Goal: Transaction & Acquisition: Purchase product/service

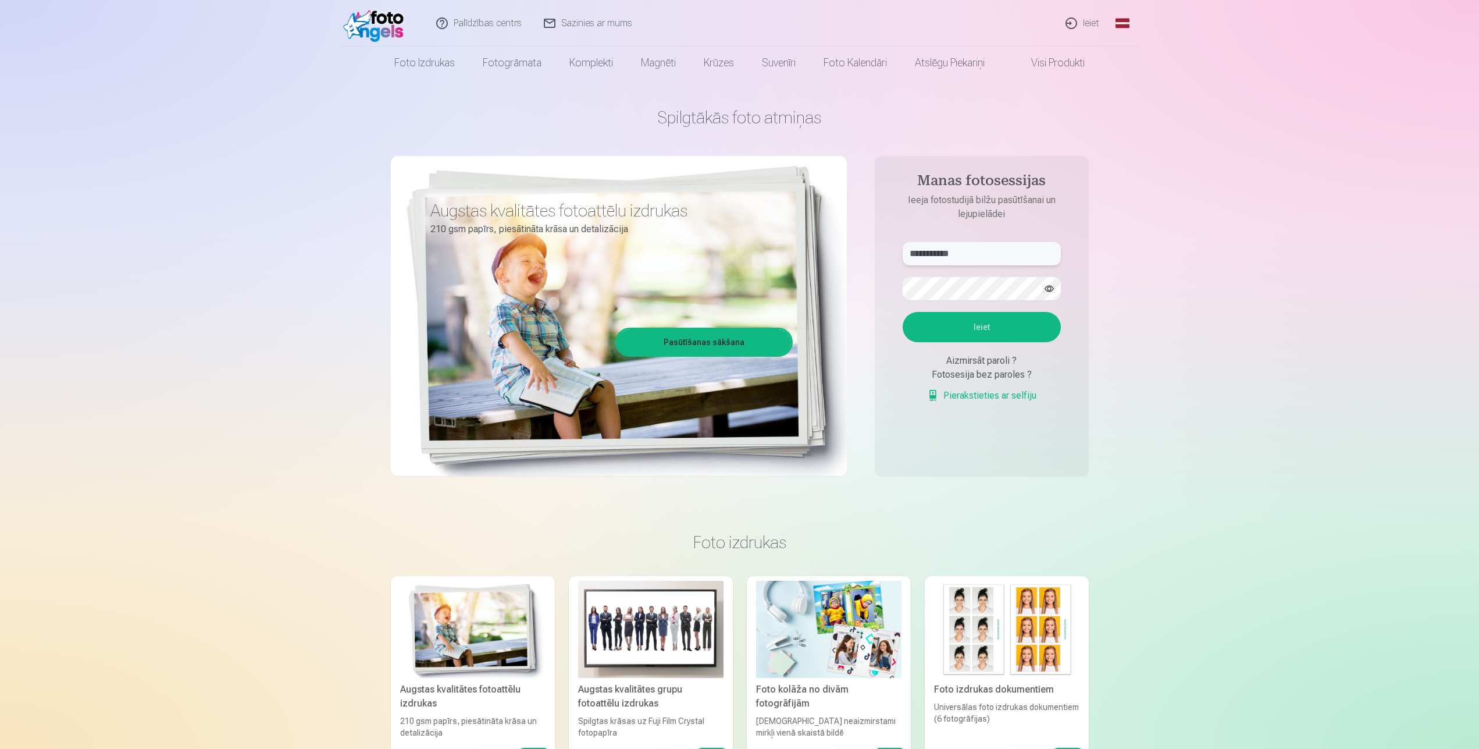
click at [995, 254] on input "**********" at bounding box center [982, 253] width 158 height 23
drag, startPoint x: 995, startPoint y: 254, endPoint x: 804, endPoint y: 270, distance: 192.1
click at [903, 265] on input "**********" at bounding box center [982, 253] width 158 height 23
type input "**********"
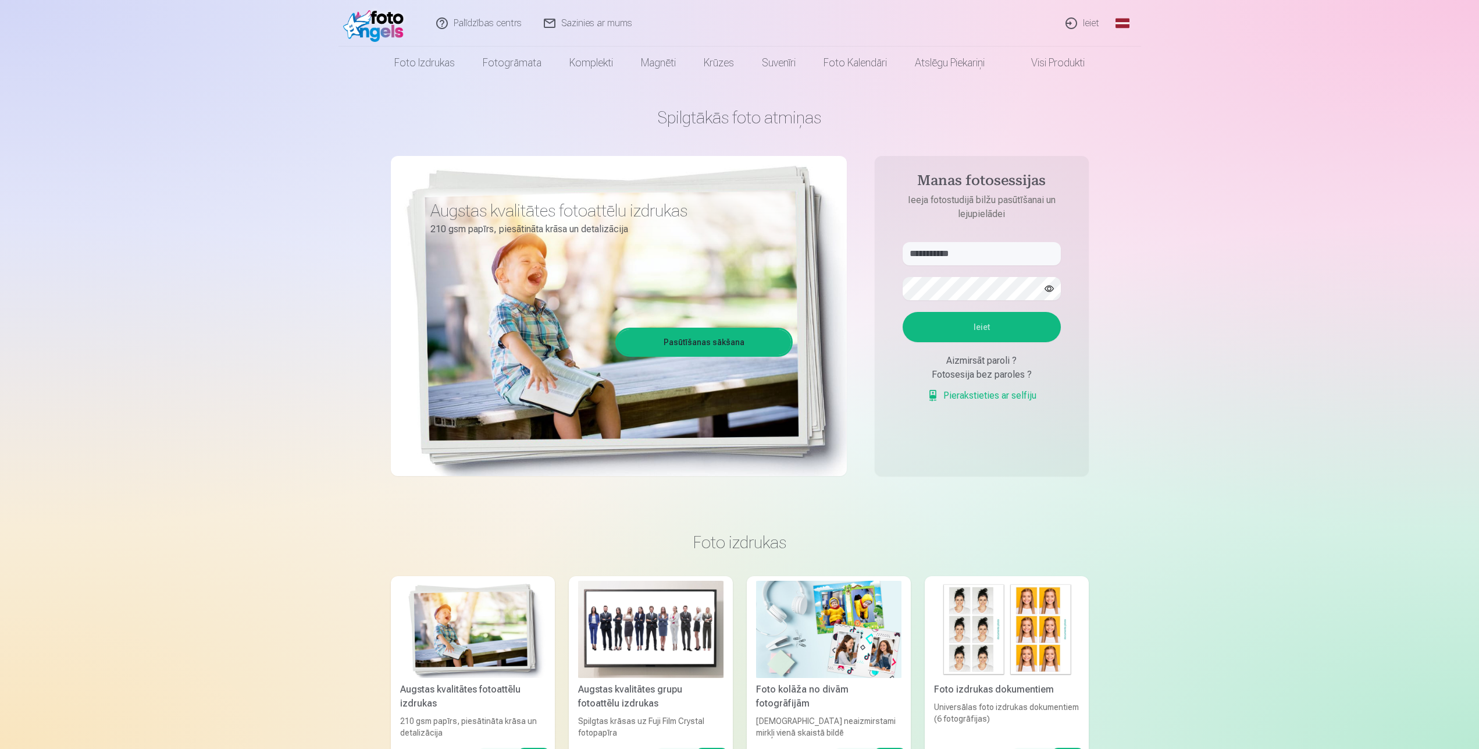
click at [1049, 288] on button "button" at bounding box center [1049, 288] width 22 height 22
click at [1013, 323] on button "Ieiet" at bounding box center [982, 327] width 158 height 30
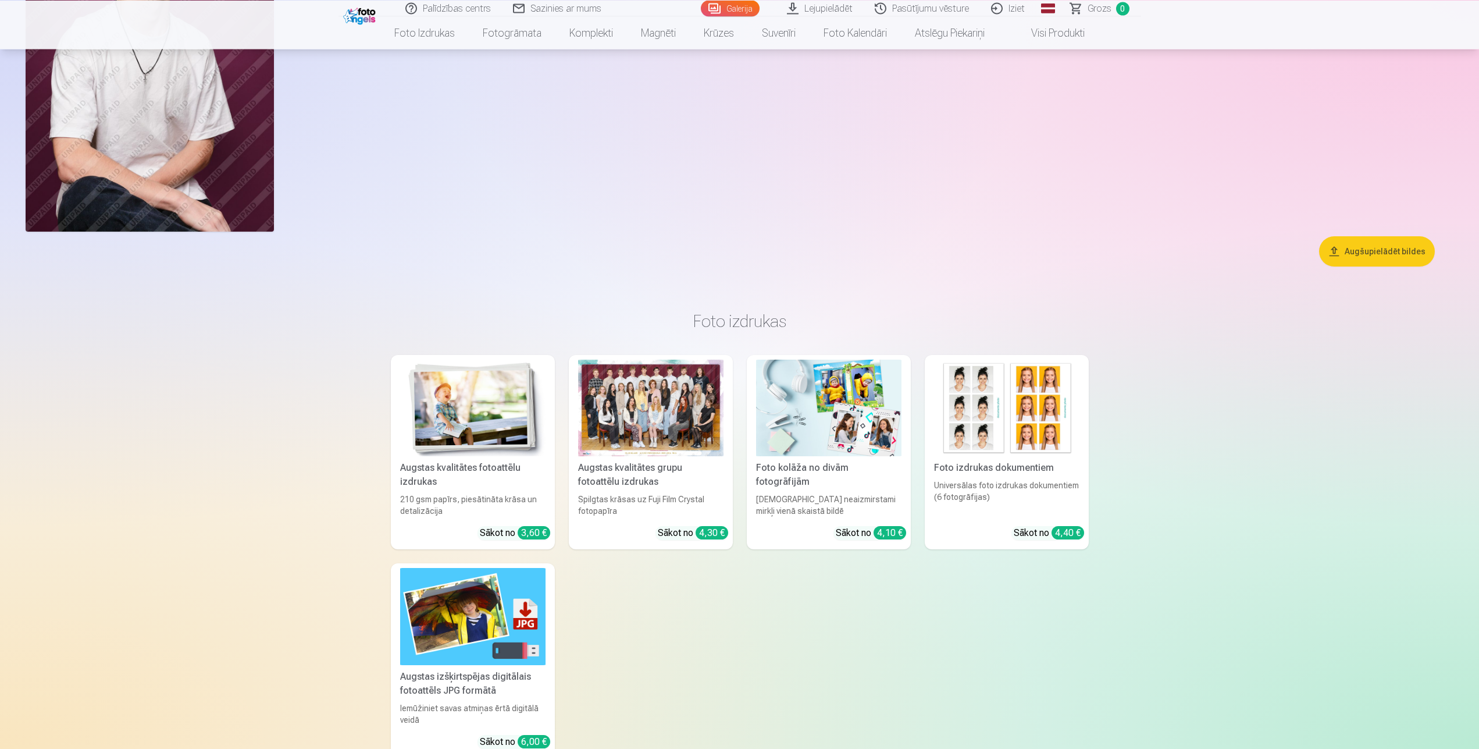
scroll to position [2492, 0]
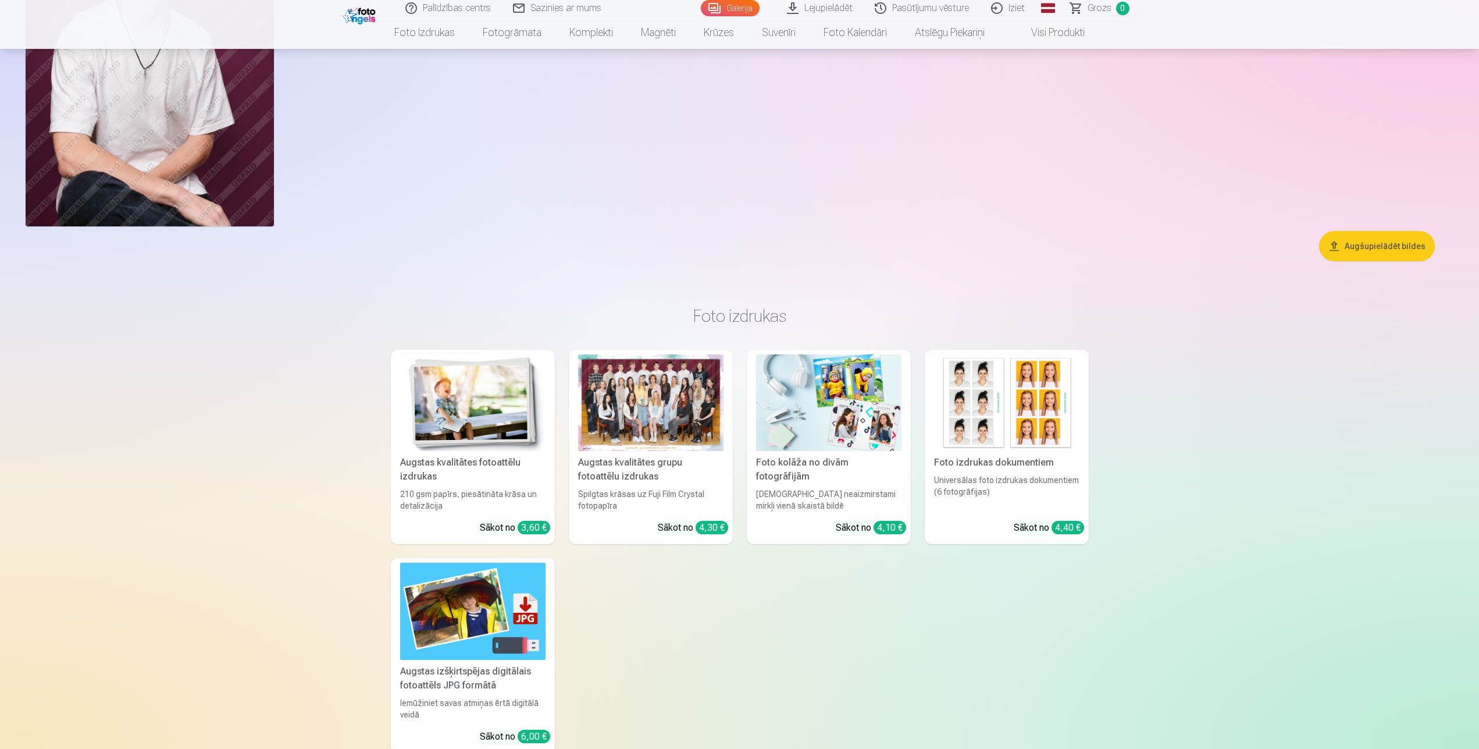
click at [525, 520] on link "Augstas kvalitātes fotoattēlu izdrukas 210 gsm papīrs, piesātināta krāsa un det…" at bounding box center [473, 447] width 164 height 195
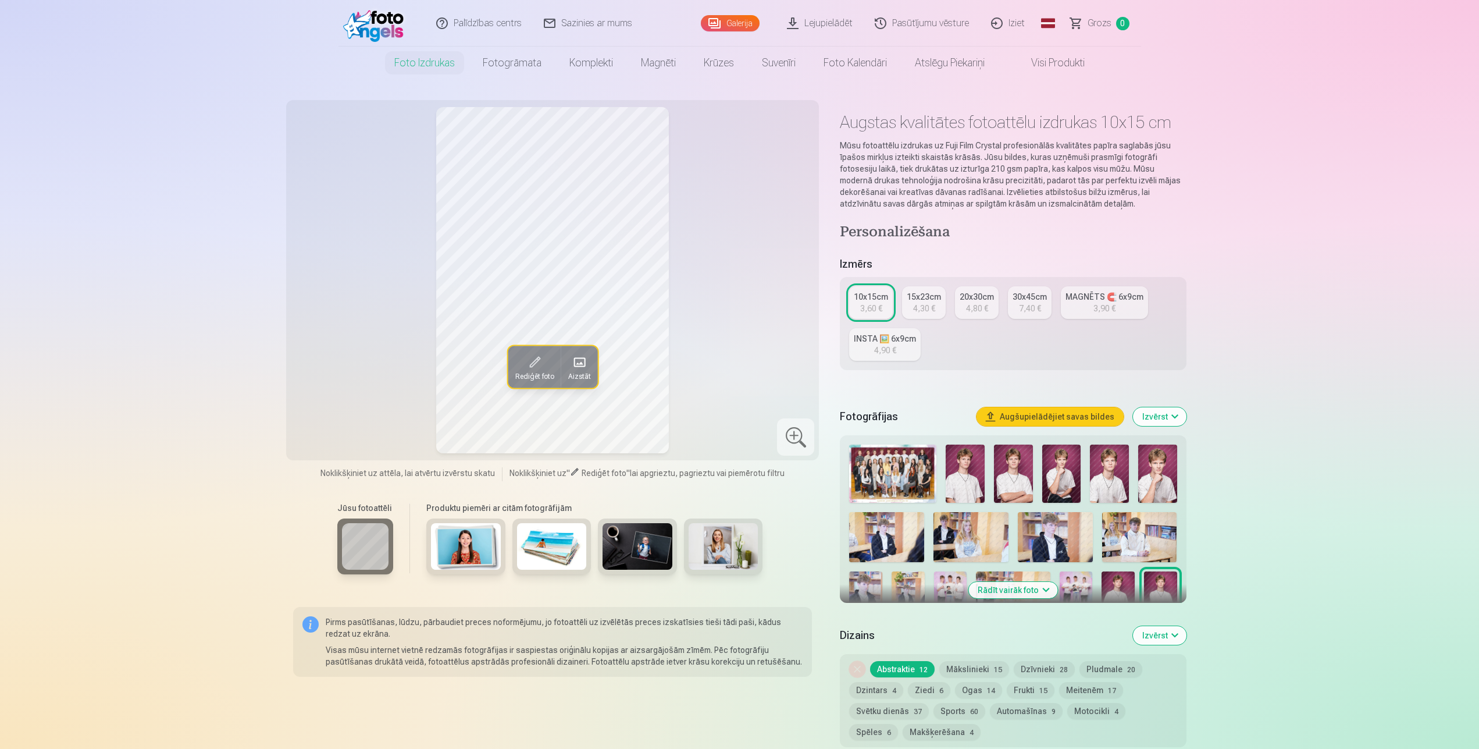
click at [1028, 308] on div "7,40 €" at bounding box center [1030, 309] width 22 height 12
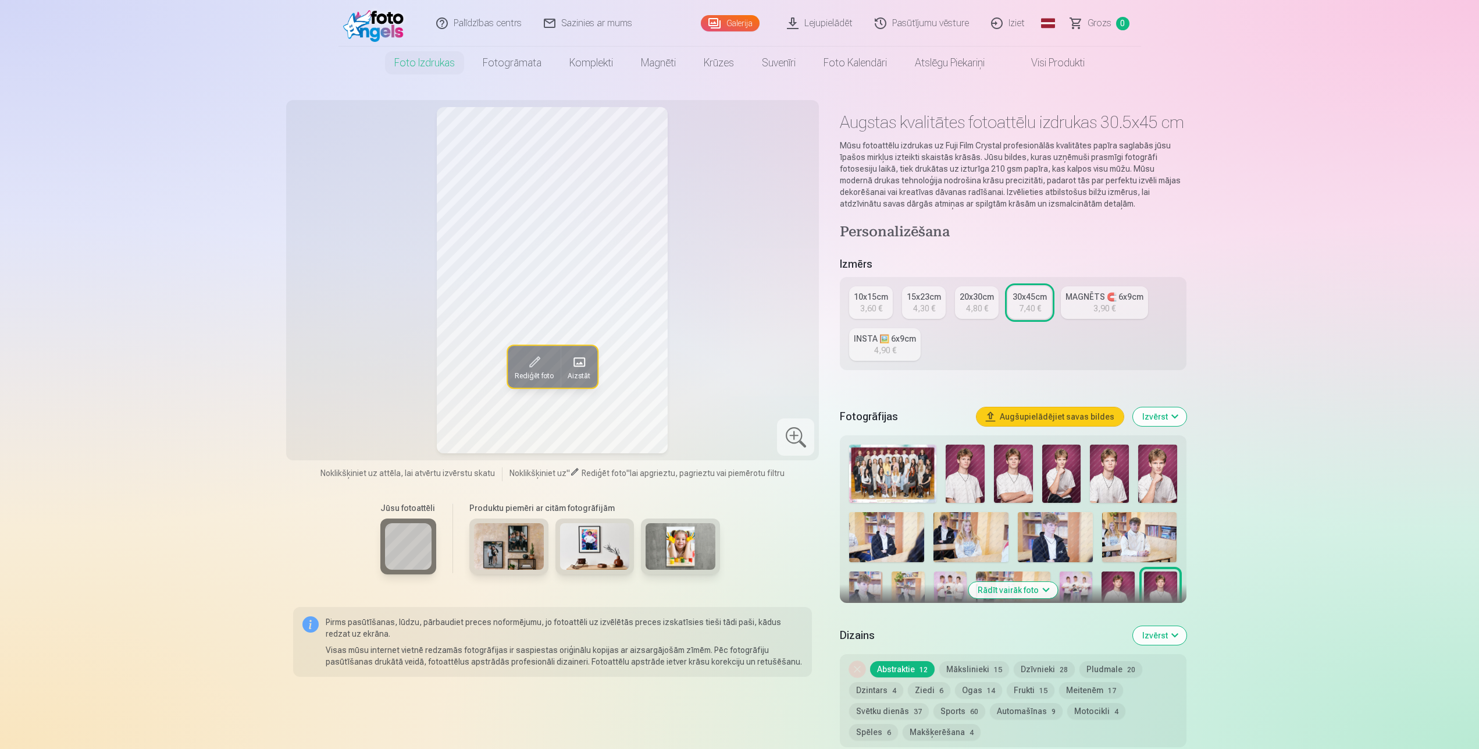
click at [969, 293] on div "20x30cm" at bounding box center [977, 297] width 34 height 12
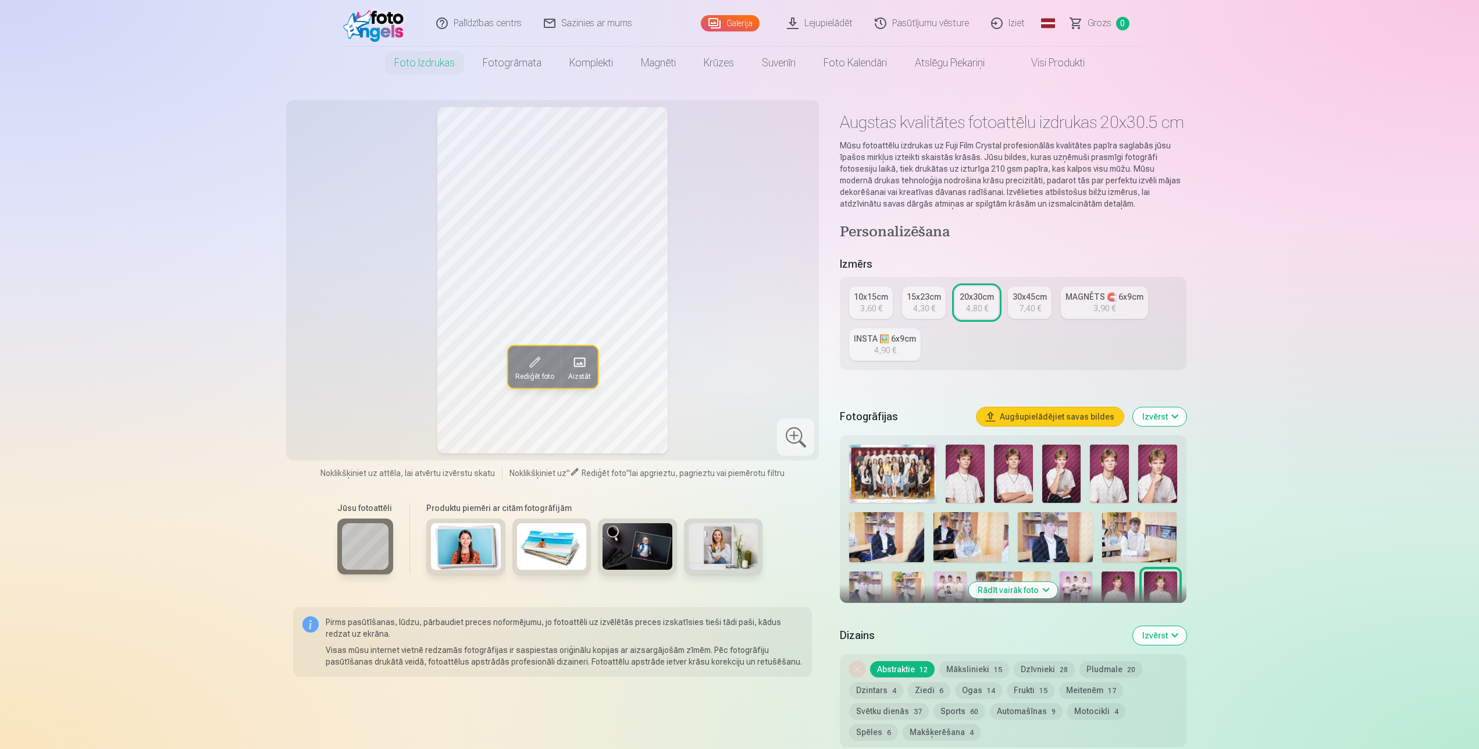
click at [1021, 469] on img at bounding box center [1013, 473] width 39 height 58
click at [1078, 491] on img at bounding box center [1061, 473] width 39 height 58
click at [1100, 500] on img at bounding box center [1109, 473] width 39 height 58
click at [1146, 496] on img at bounding box center [1157, 473] width 39 height 58
click at [963, 486] on img at bounding box center [965, 473] width 39 height 58
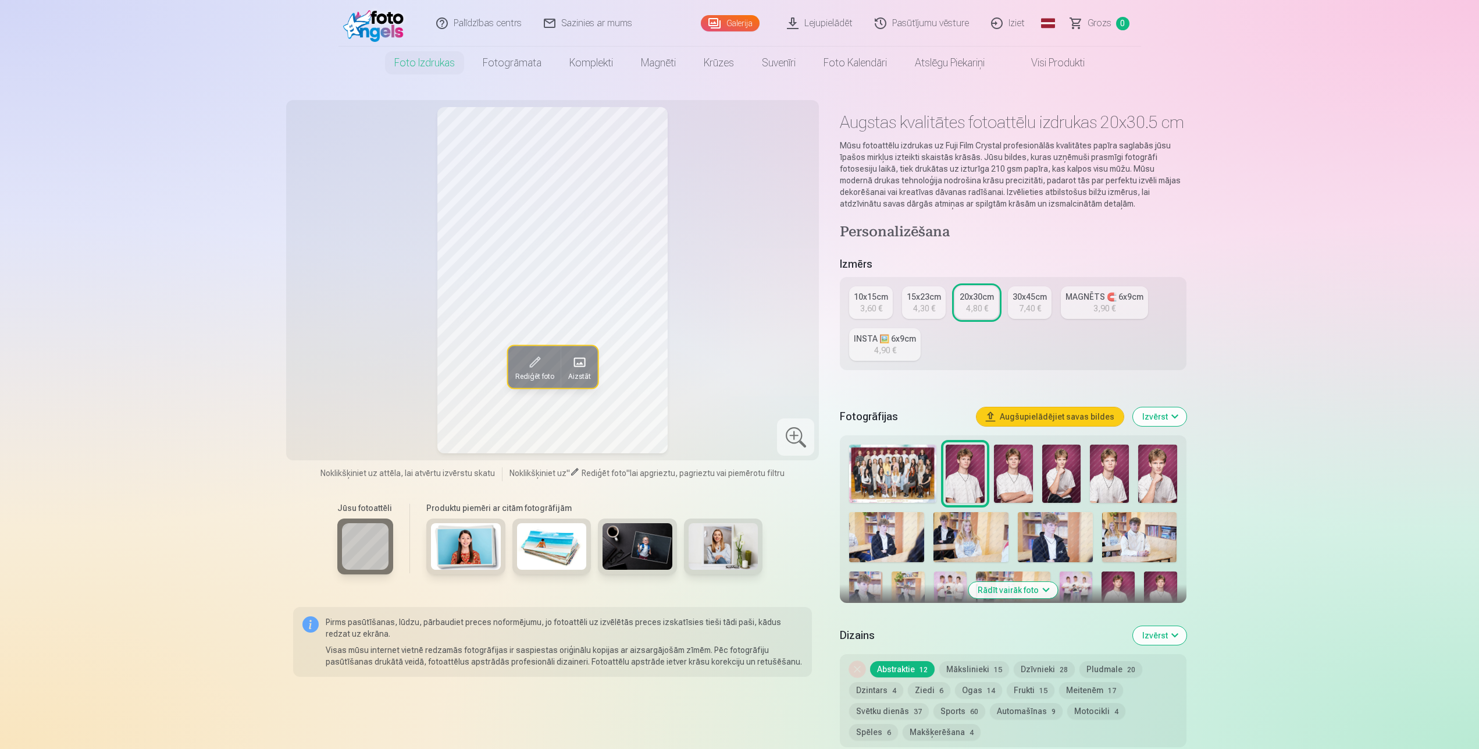
click at [1031, 468] on img at bounding box center [1013, 473] width 39 height 58
click at [1030, 411] on button "Augšupielādējiet savas bildes" at bounding box center [1050, 416] width 147 height 19
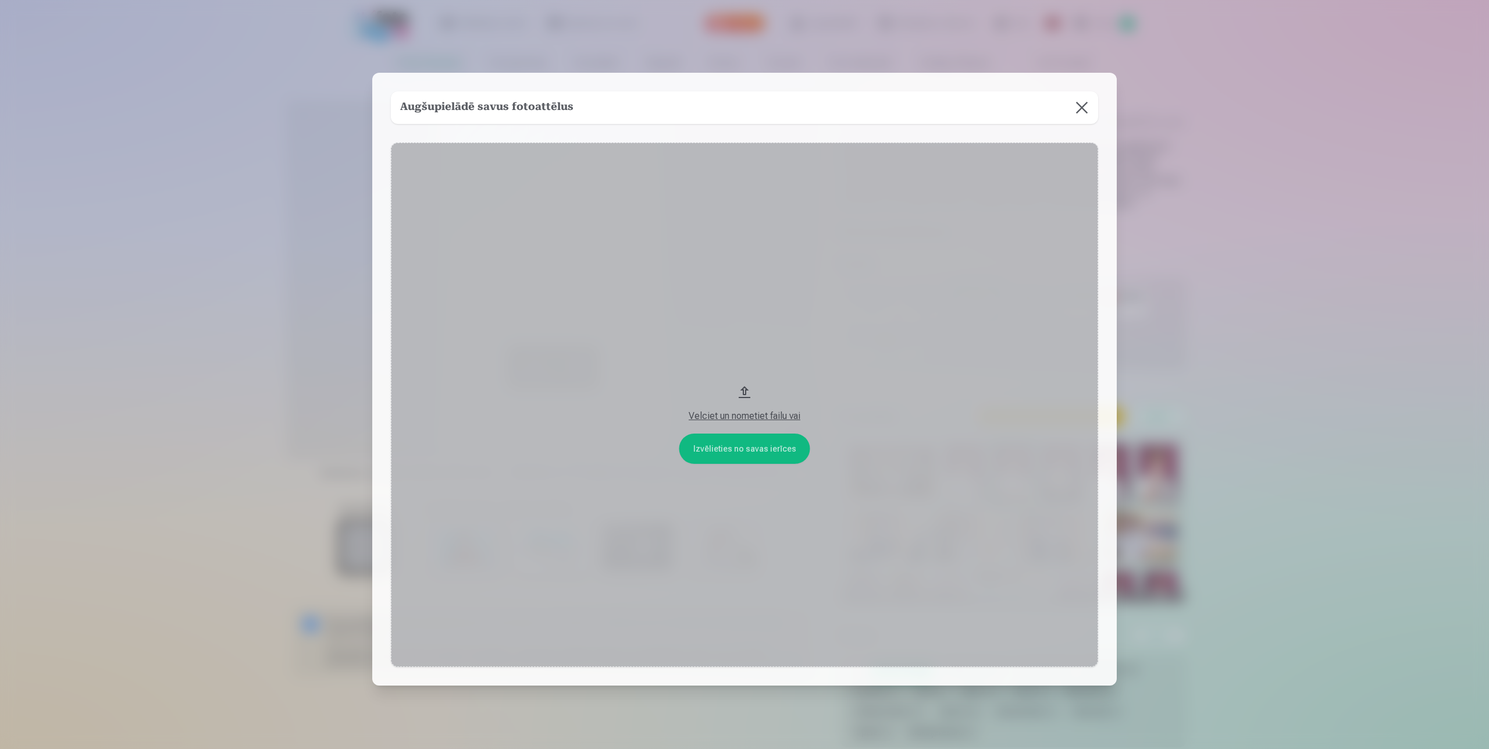
drag, startPoint x: 760, startPoint y: 447, endPoint x: 761, endPoint y: 453, distance: 5.9
click at [761, 453] on button "Velciet un nometiet failu vai" at bounding box center [744, 405] width 707 height 524
click at [1075, 109] on button at bounding box center [1082, 107] width 33 height 33
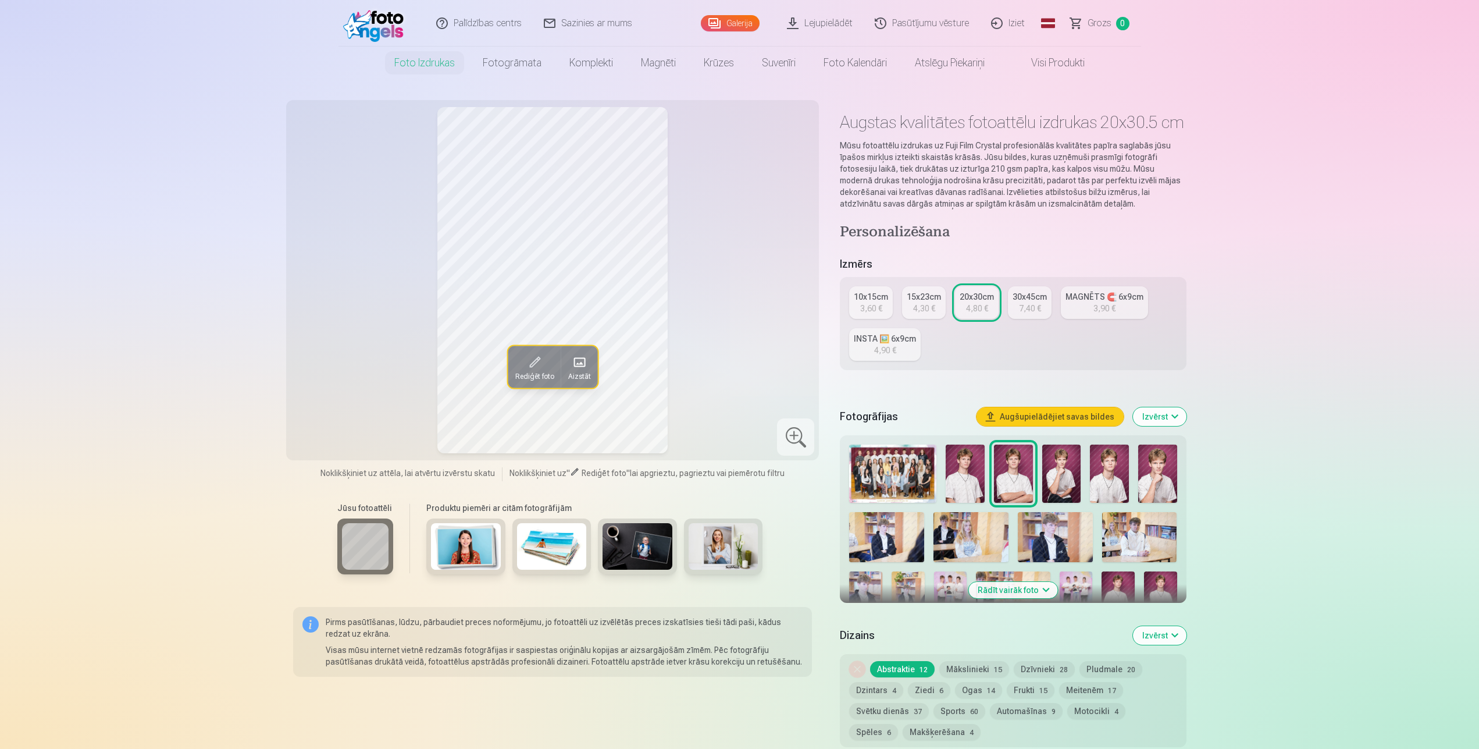
drag, startPoint x: 967, startPoint y: 670, endPoint x: 968, endPoint y: 664, distance: 5.9
click at [968, 664] on button "Mākslinieki 15" at bounding box center [975, 669] width 70 height 16
click at [904, 674] on button "Abstraktie 12" at bounding box center [902, 669] width 65 height 16
click at [992, 665] on button "Mākslinieki 15" at bounding box center [975, 669] width 70 height 16
click at [790, 438] on div at bounding box center [795, 436] width 37 height 37
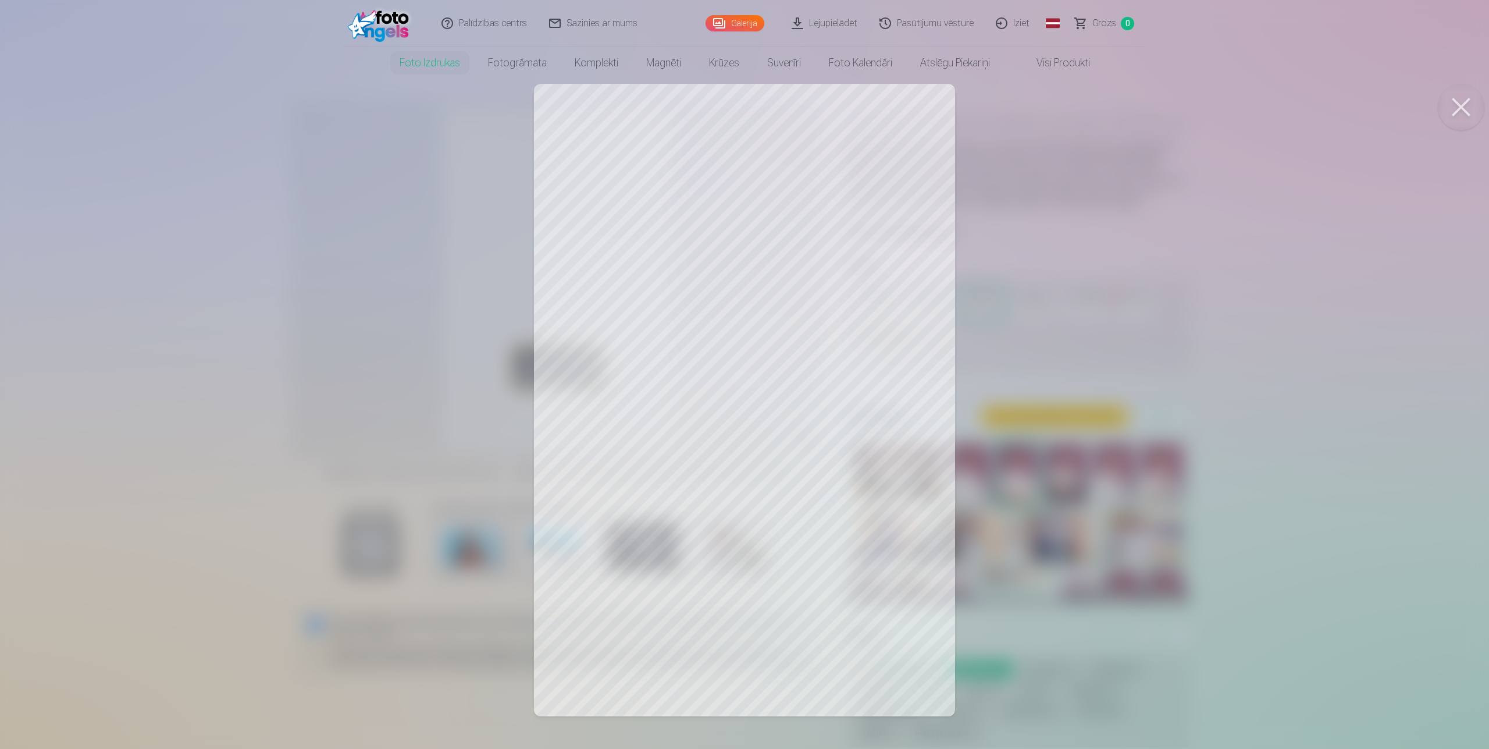
click at [1411, 675] on div at bounding box center [744, 374] width 1489 height 749
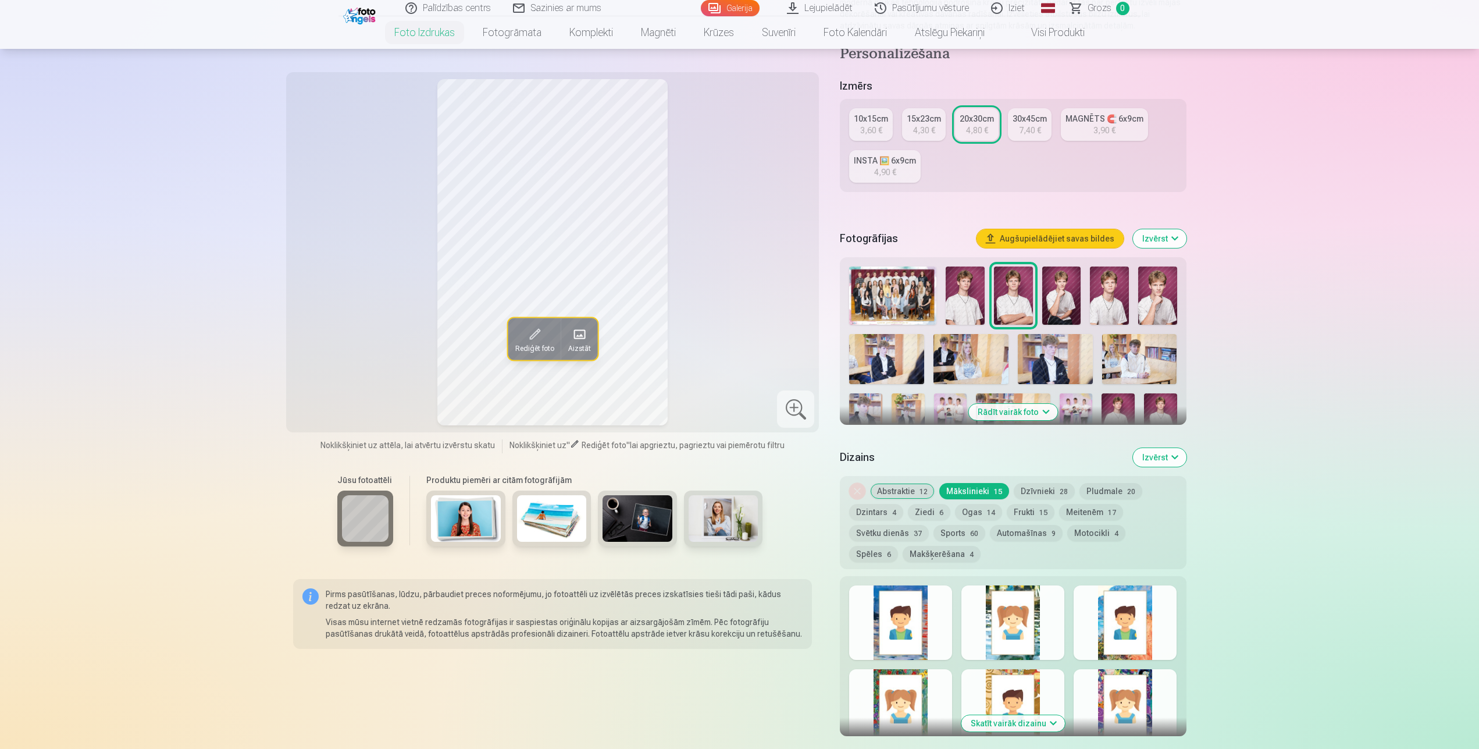
scroll to position [356, 0]
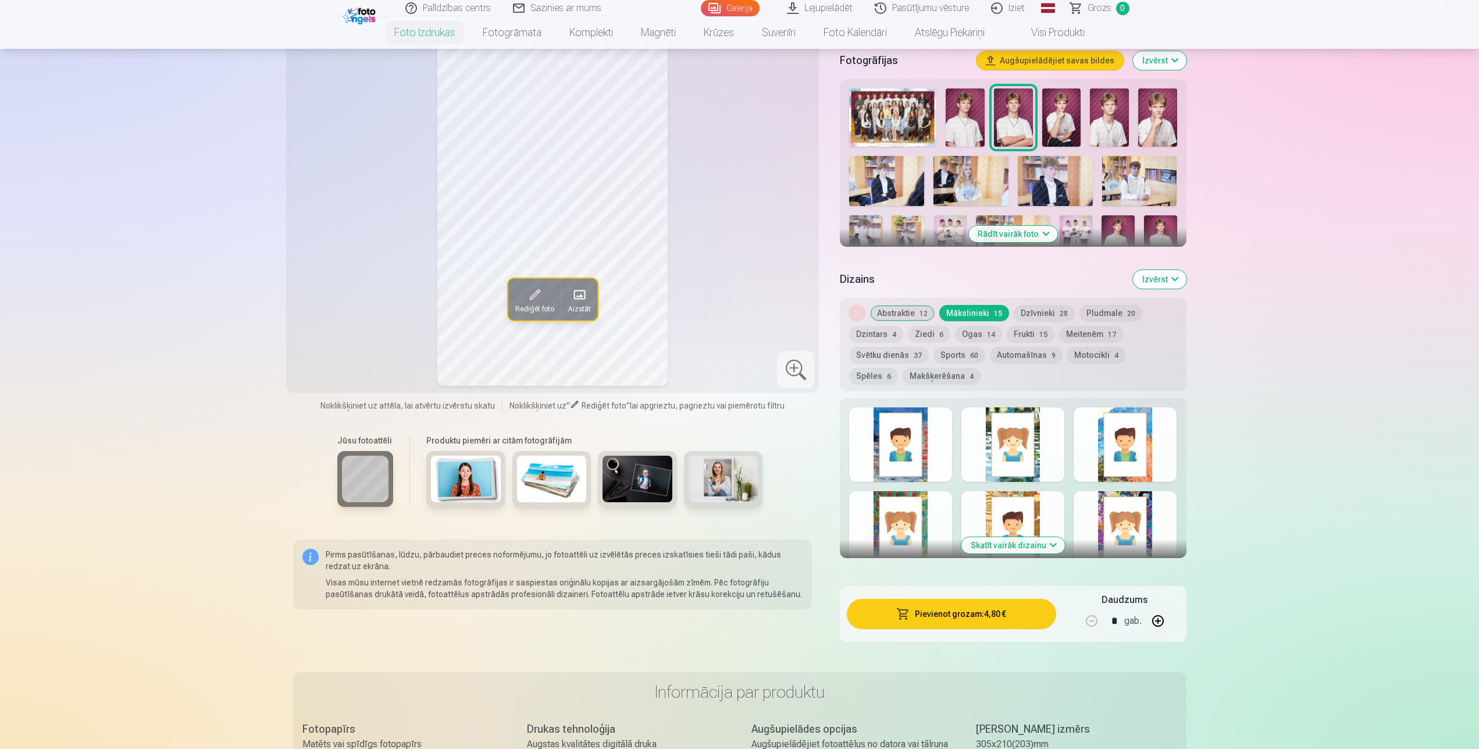
click at [1035, 551] on button "Skatīt vairāk dizainu" at bounding box center [1014, 545] width 104 height 16
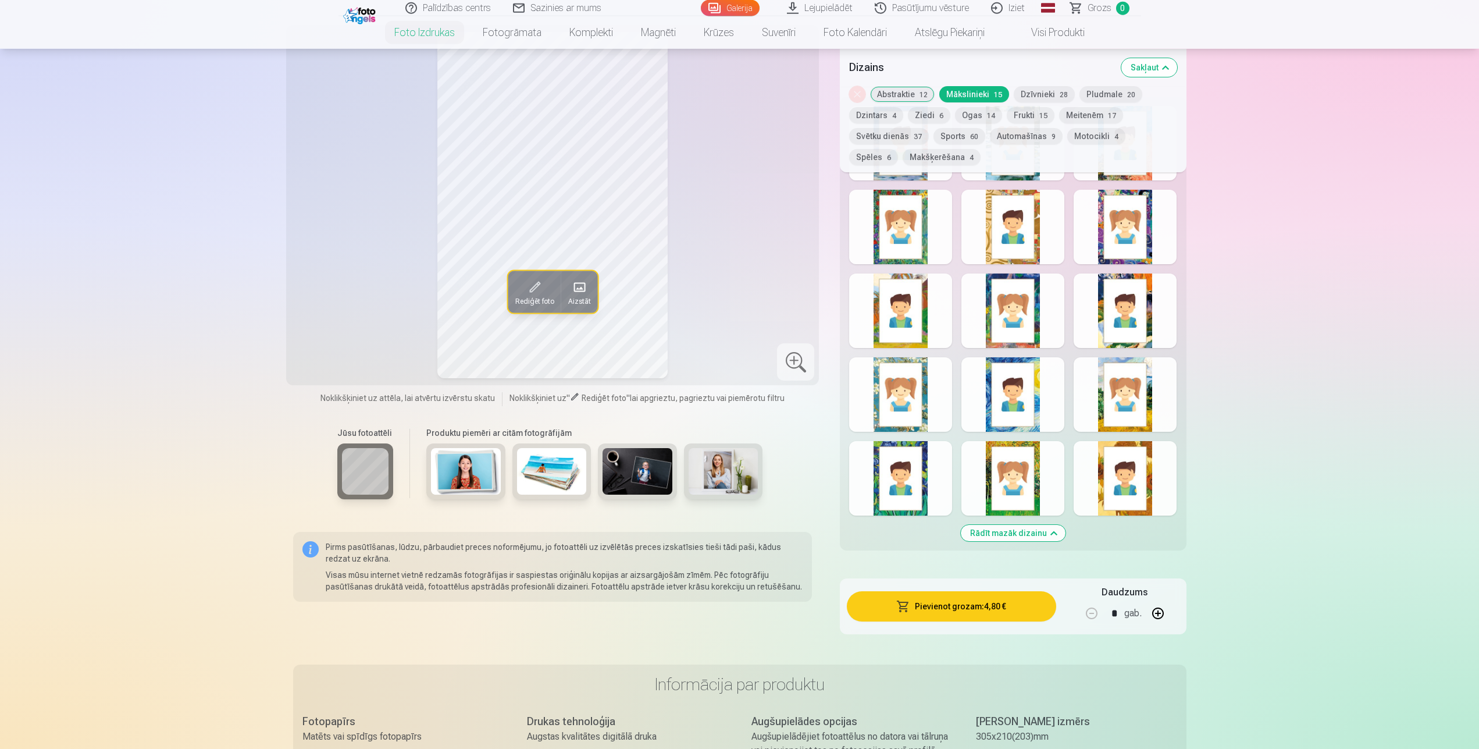
scroll to position [653, 0]
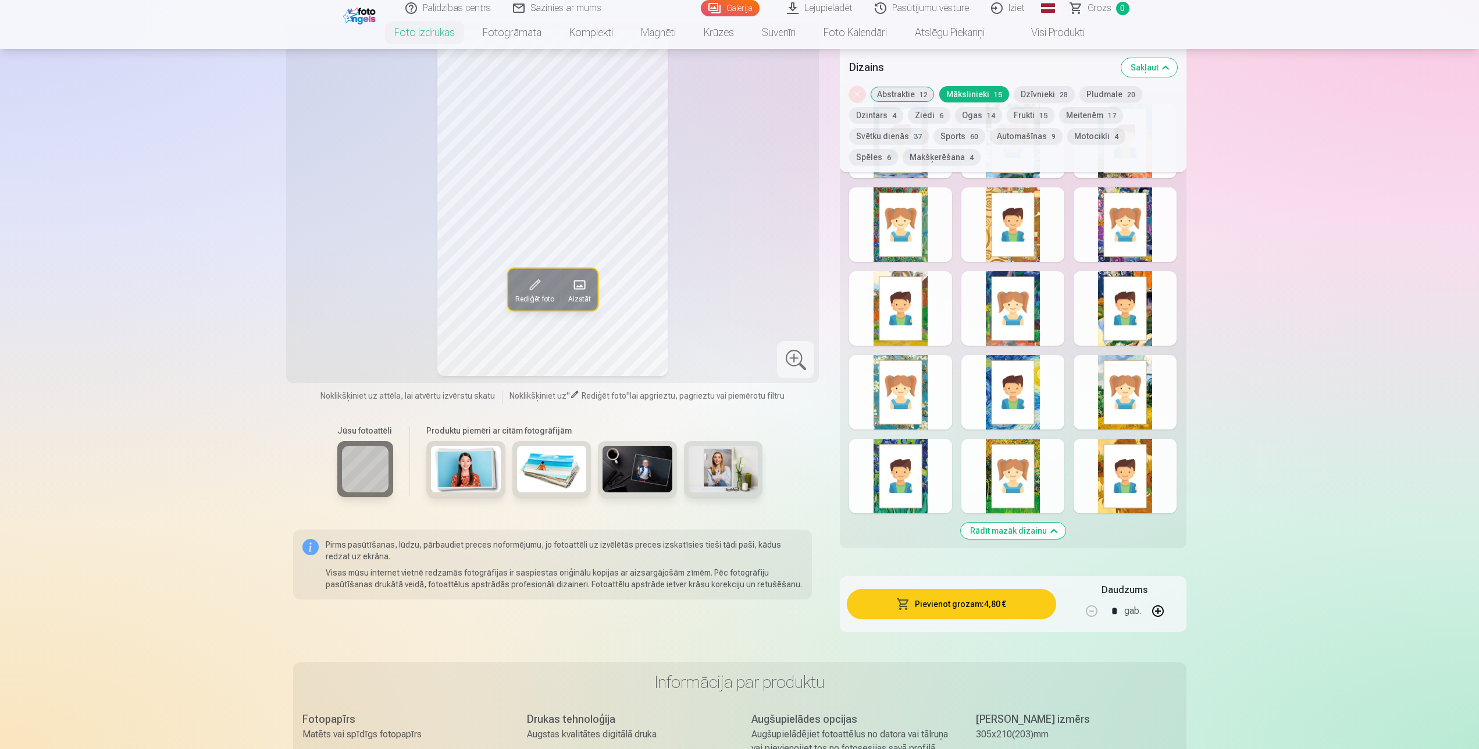
click at [1035, 334] on div at bounding box center [1013, 308] width 103 height 74
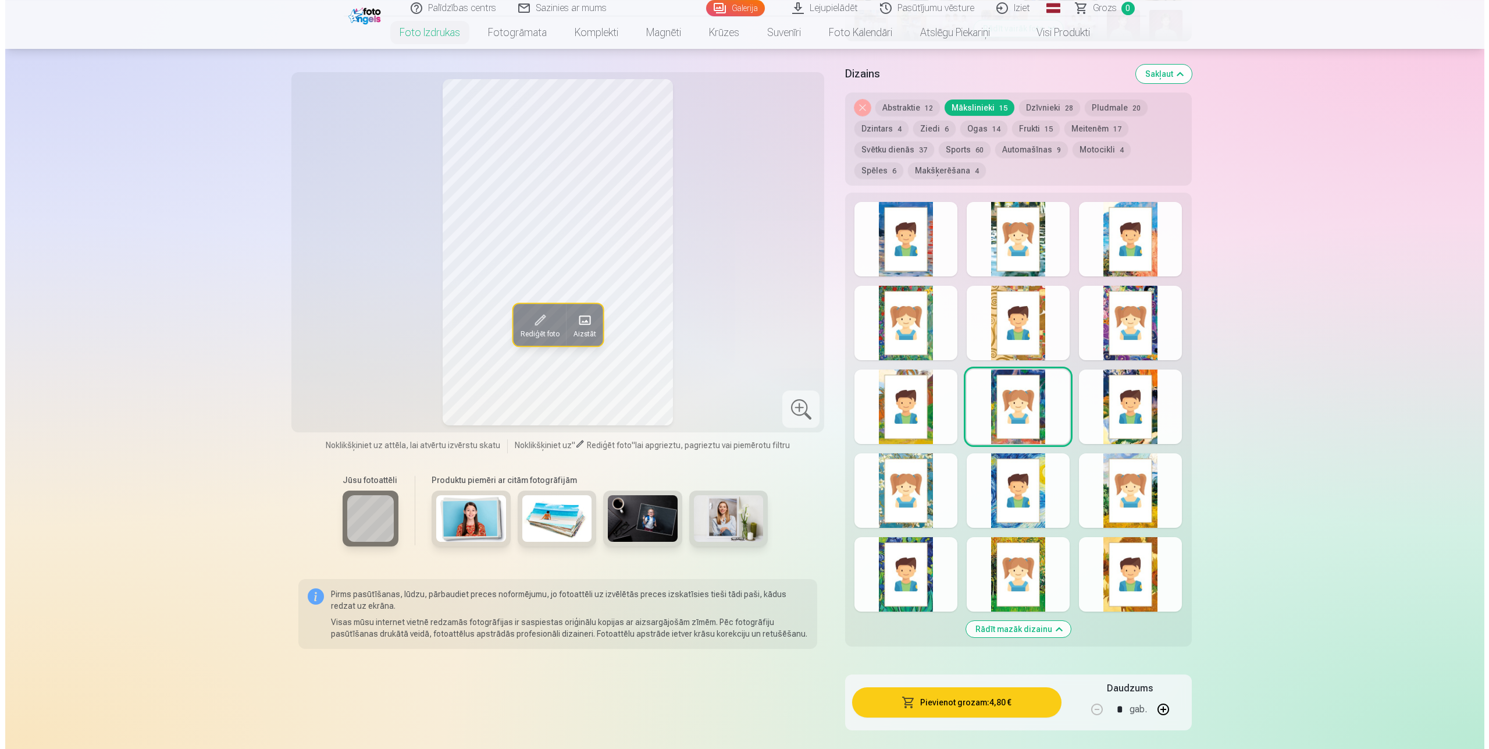
scroll to position [534, 0]
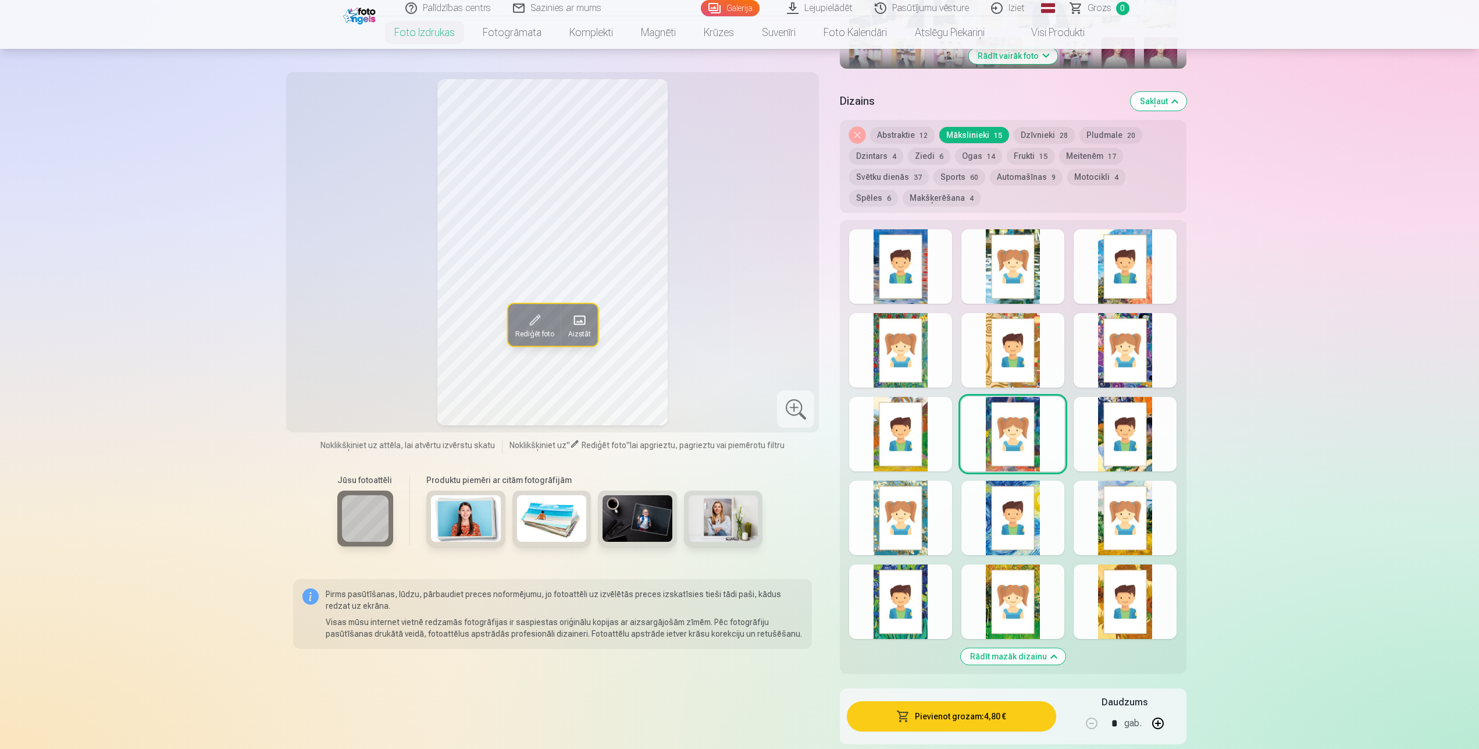
click at [1015, 299] on div at bounding box center [1013, 266] width 103 height 74
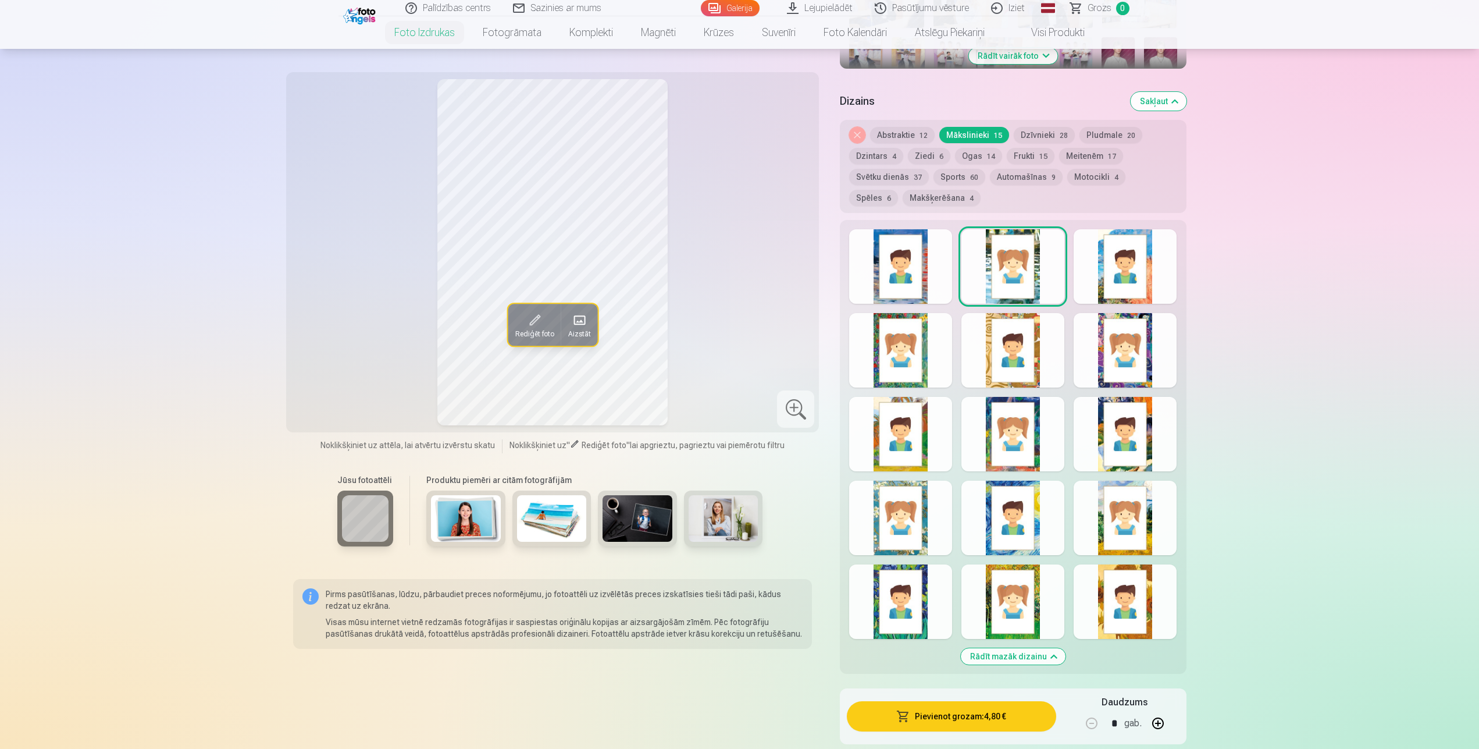
click at [927, 301] on div at bounding box center [900, 266] width 103 height 74
click at [971, 723] on button "Pievienot grozam : 4,80 €" at bounding box center [951, 716] width 209 height 30
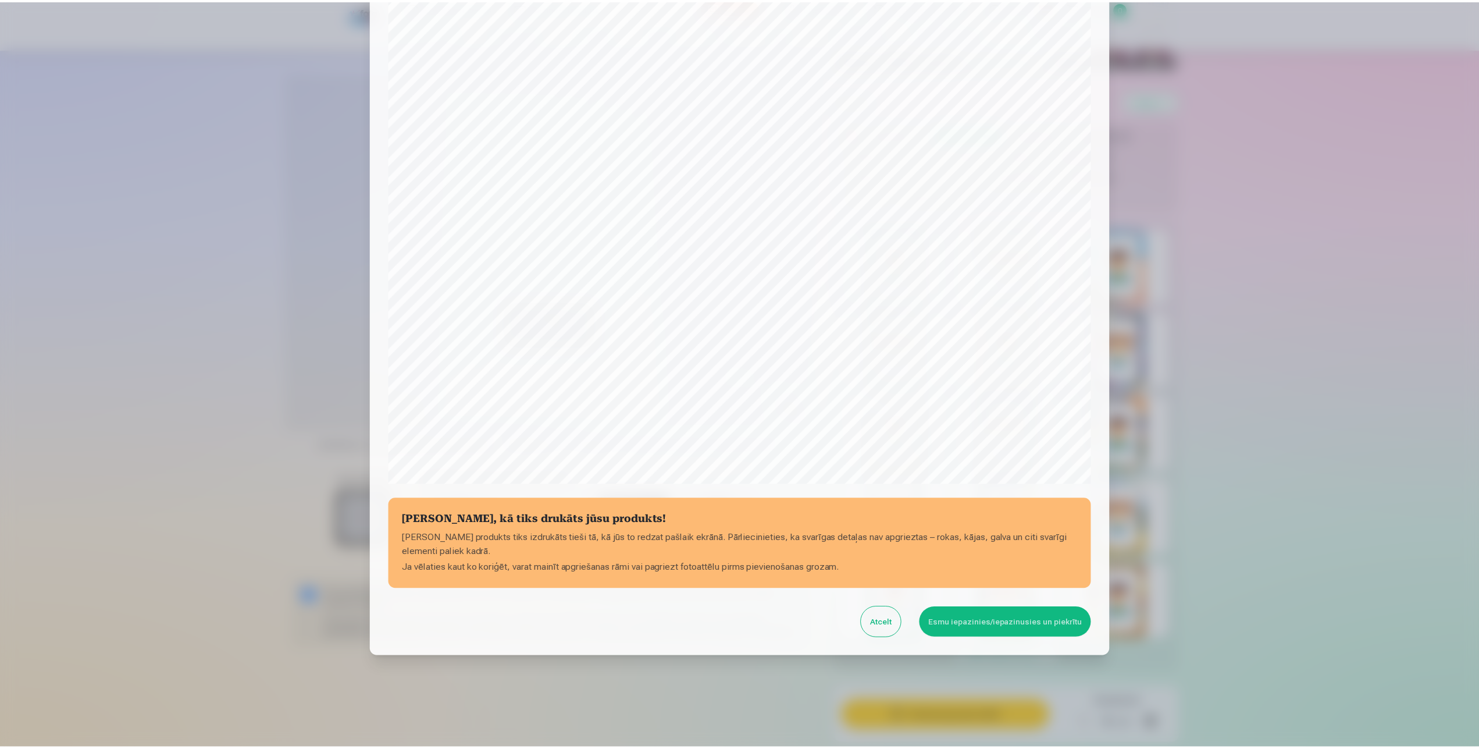
scroll to position [89, 0]
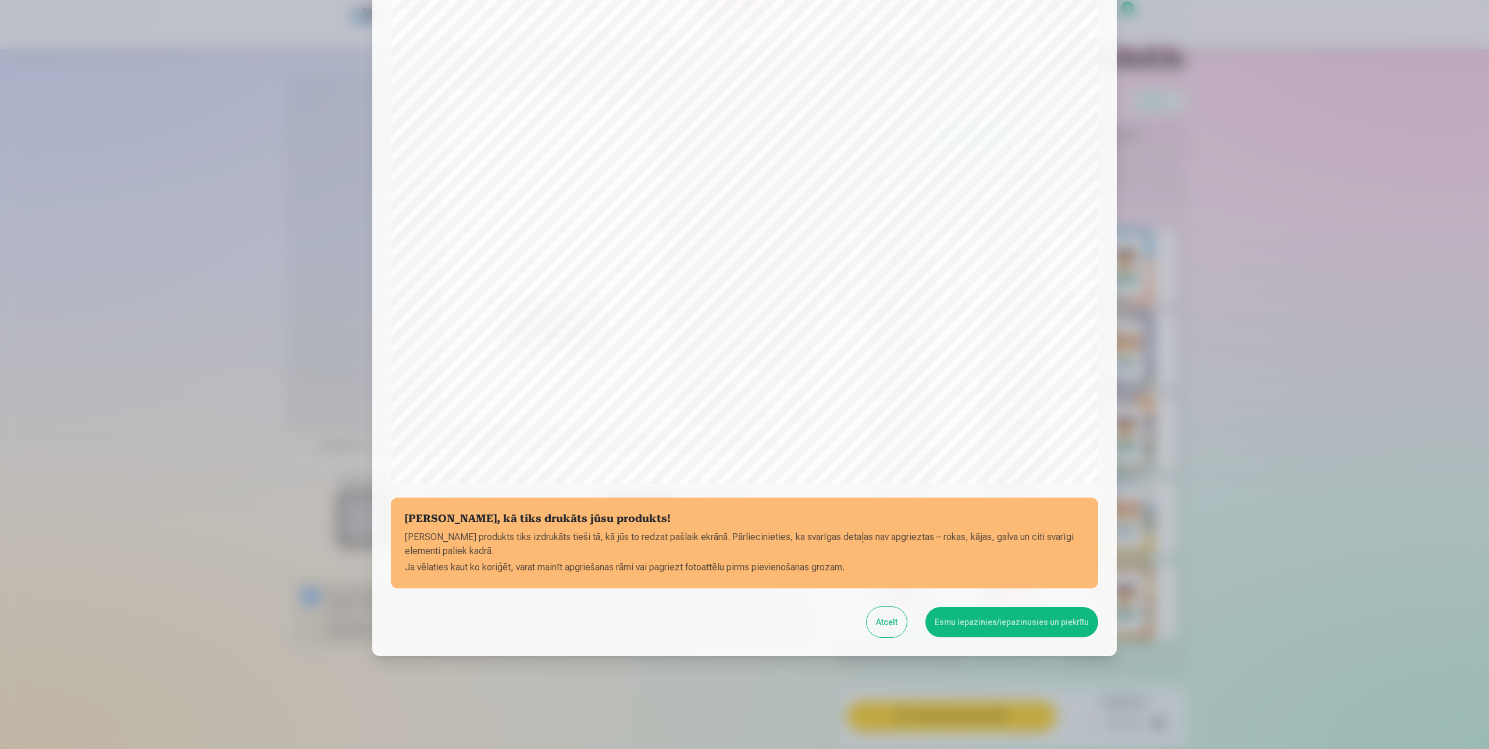
click at [1034, 628] on button "Esmu iepazinies/iepazinusies un piekrītu" at bounding box center [1012, 622] width 173 height 30
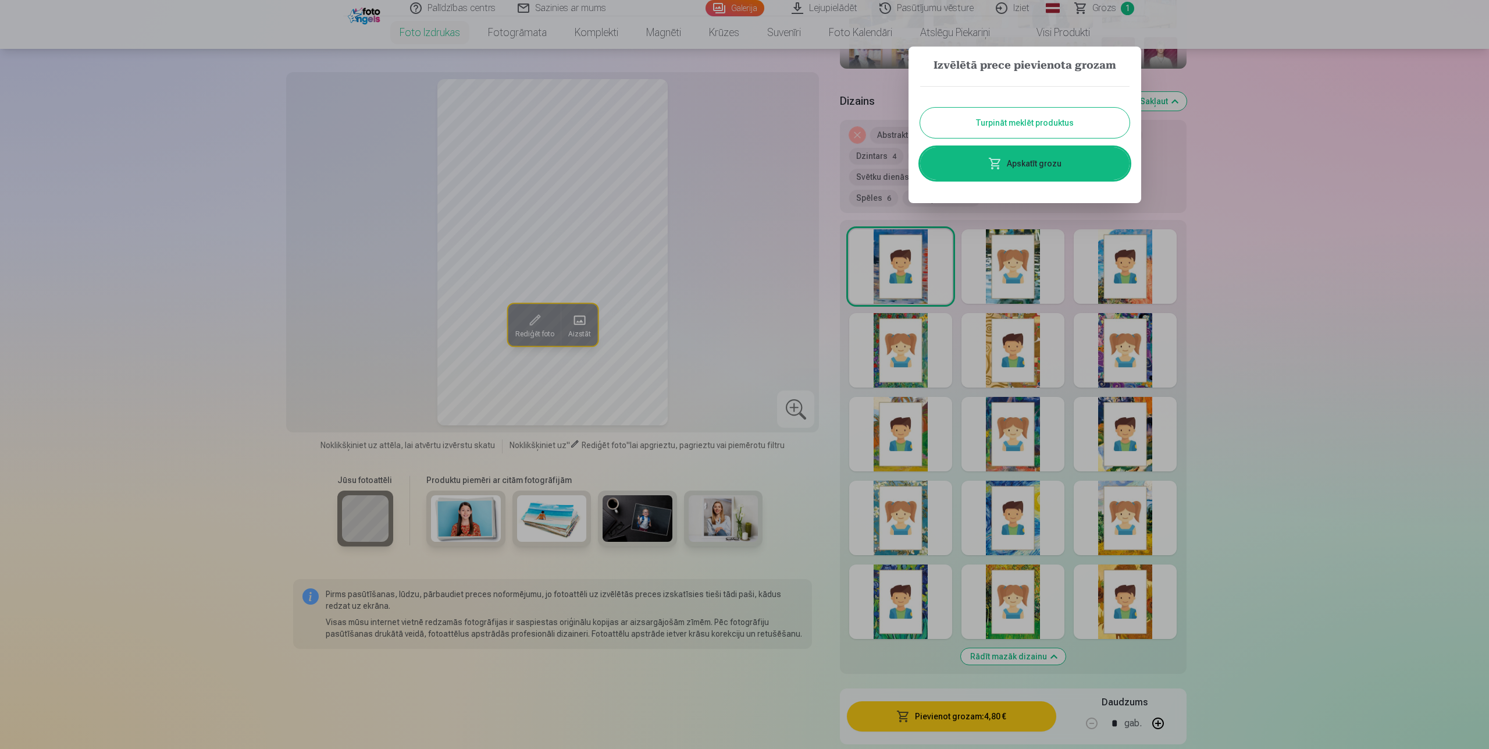
click at [1090, 122] on button "Turpināt meklēt produktus" at bounding box center [1024, 123] width 209 height 30
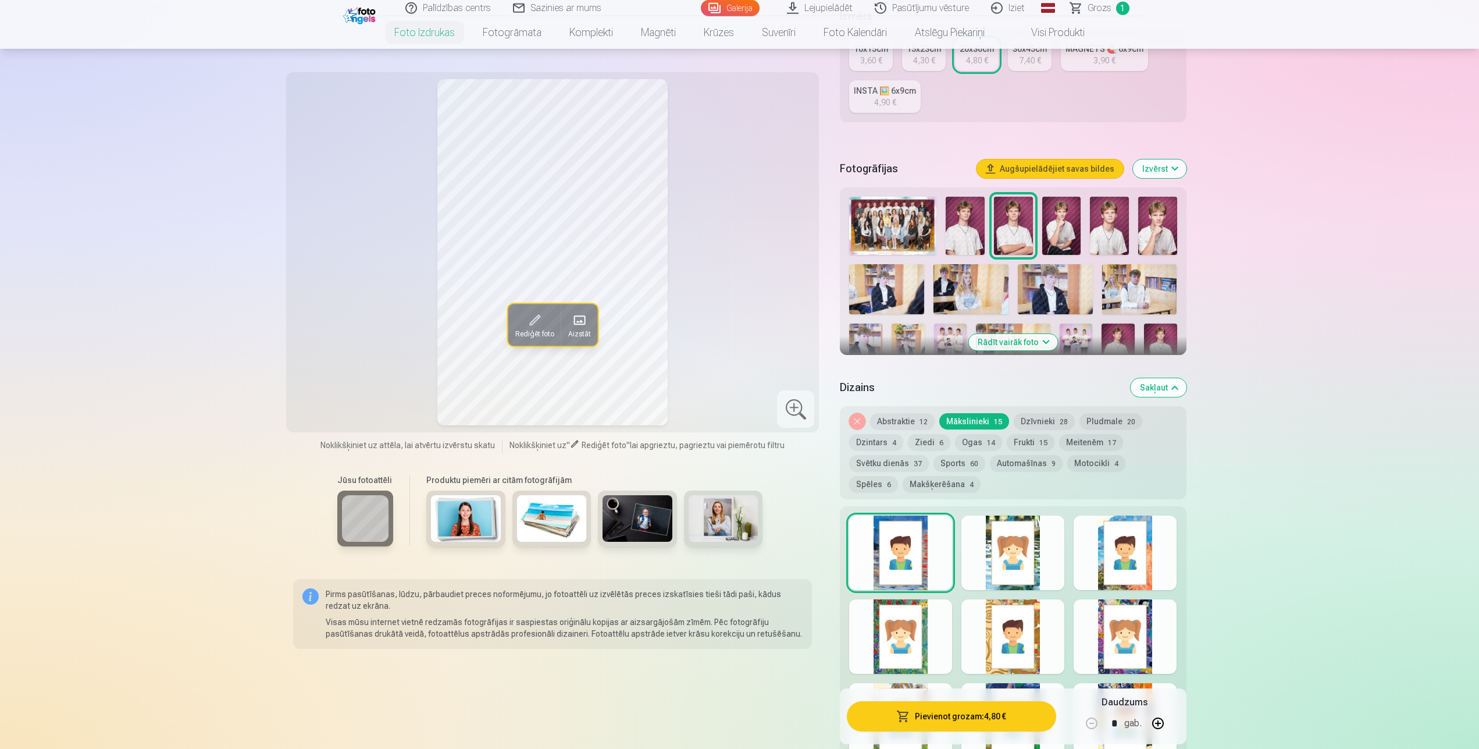
scroll to position [237, 0]
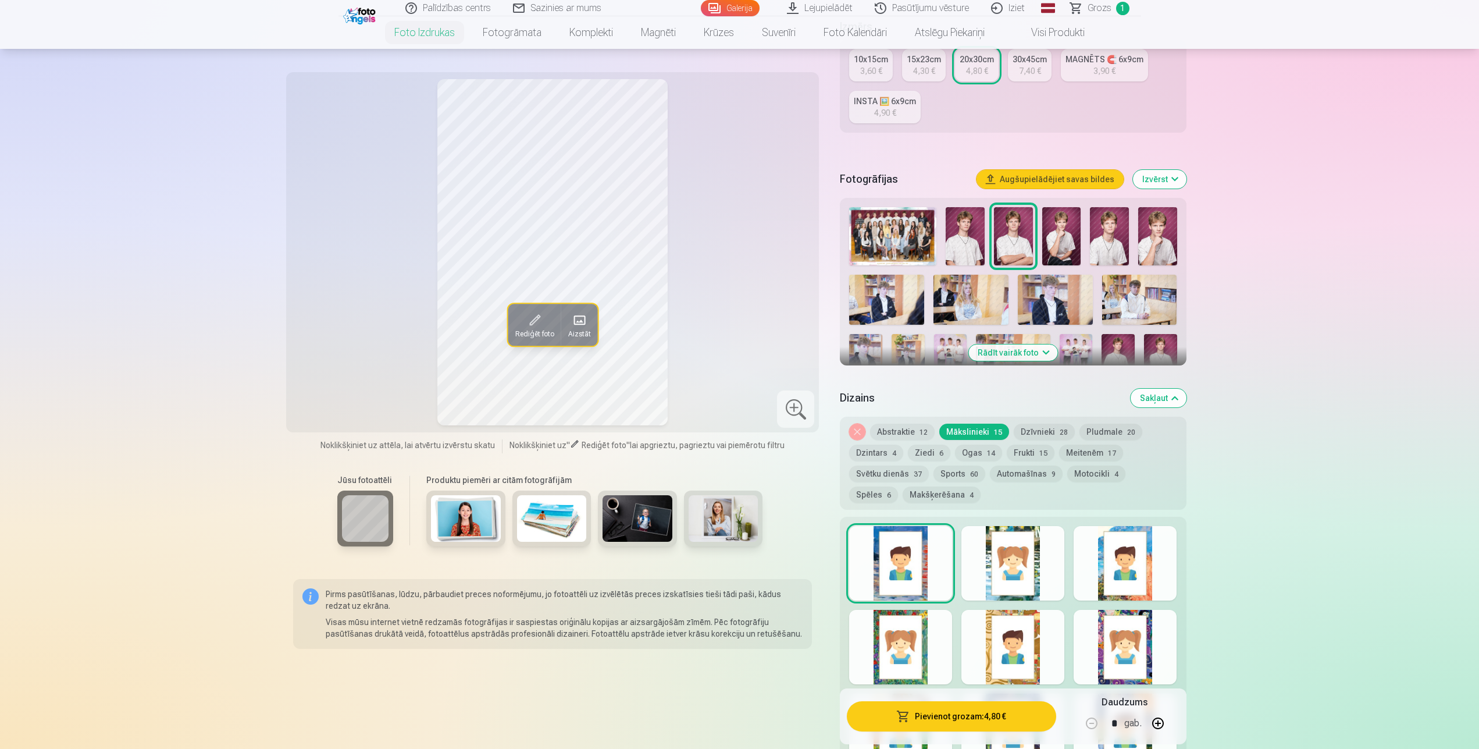
click at [878, 236] on img at bounding box center [892, 236] width 87 height 58
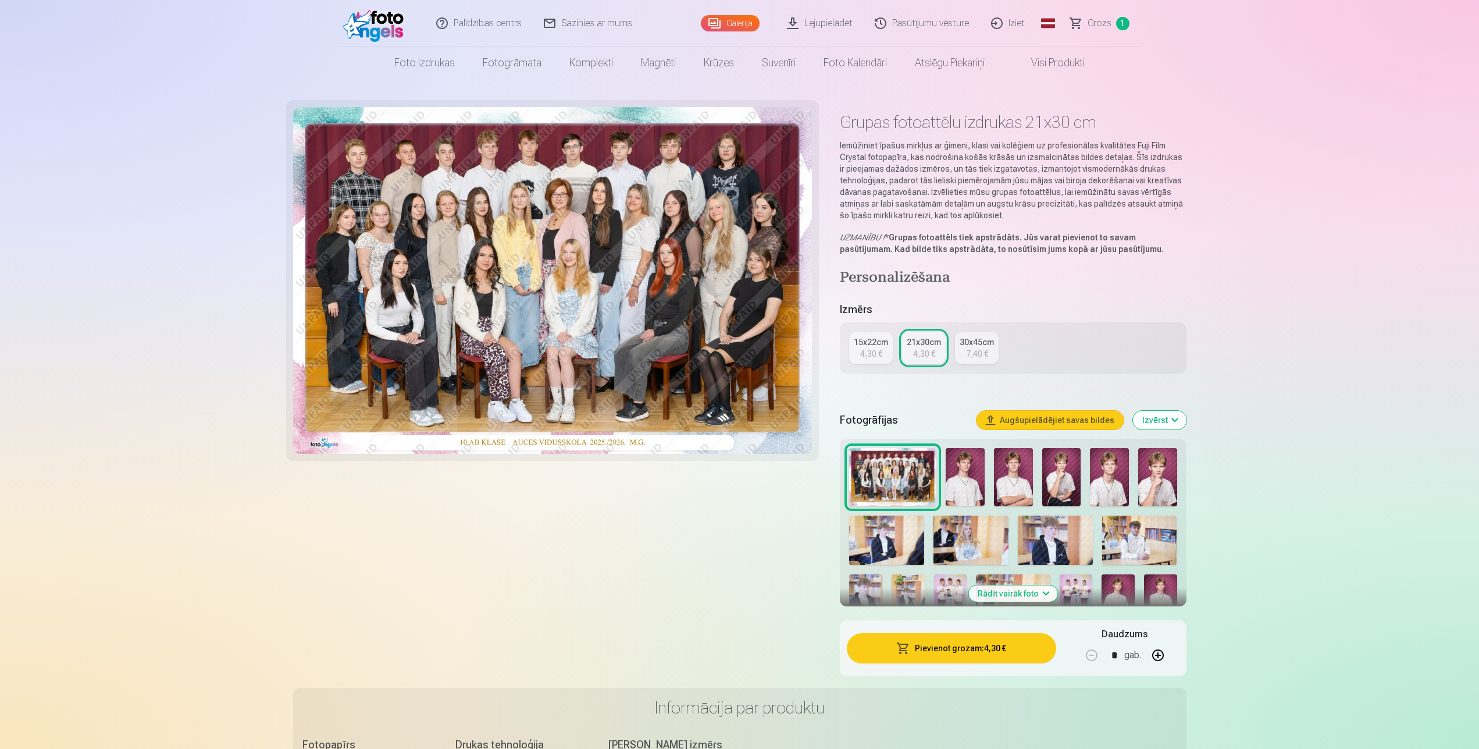
click at [968, 655] on button "Pievienot grozam : 4,30 €" at bounding box center [951, 648] width 209 height 30
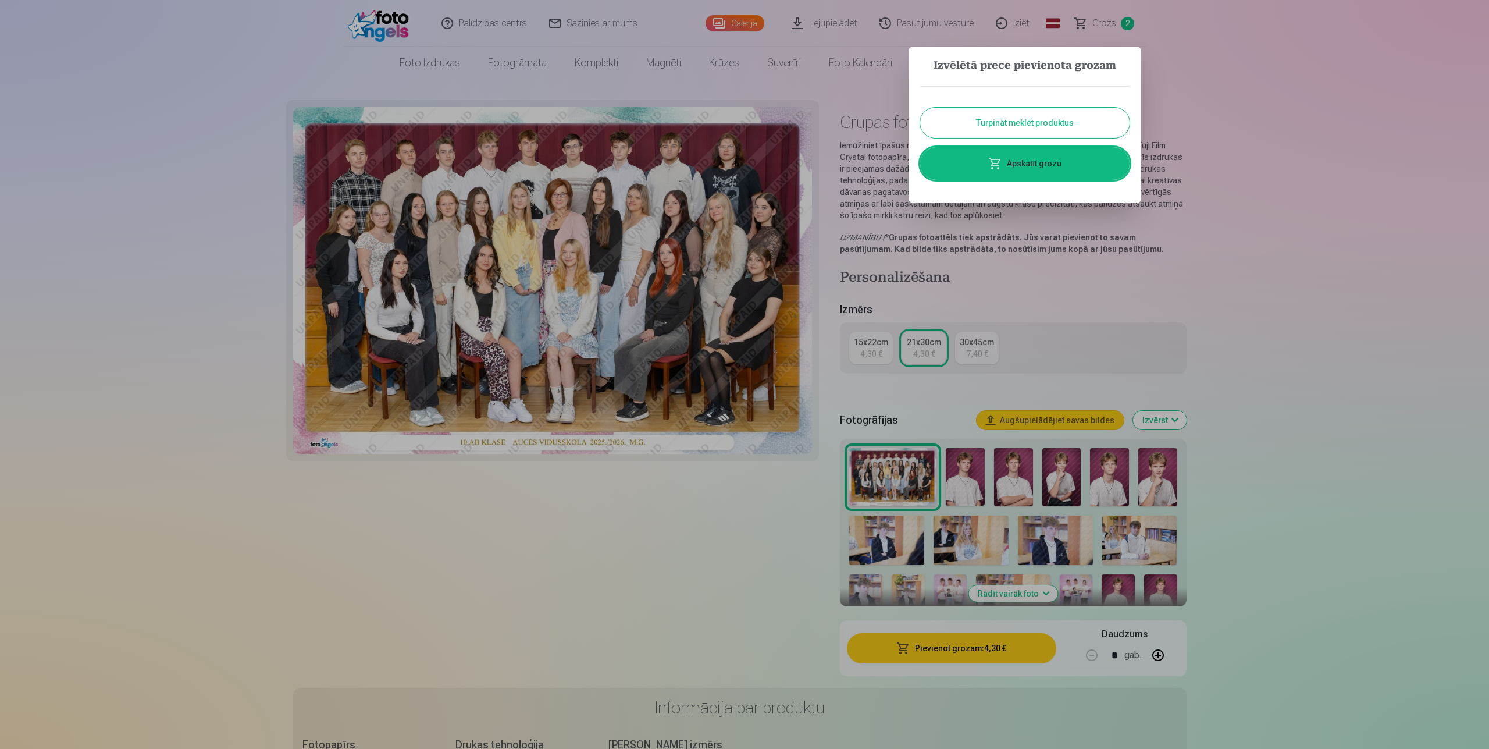
click at [1097, 117] on button "Turpināt meklēt produktus" at bounding box center [1024, 123] width 209 height 30
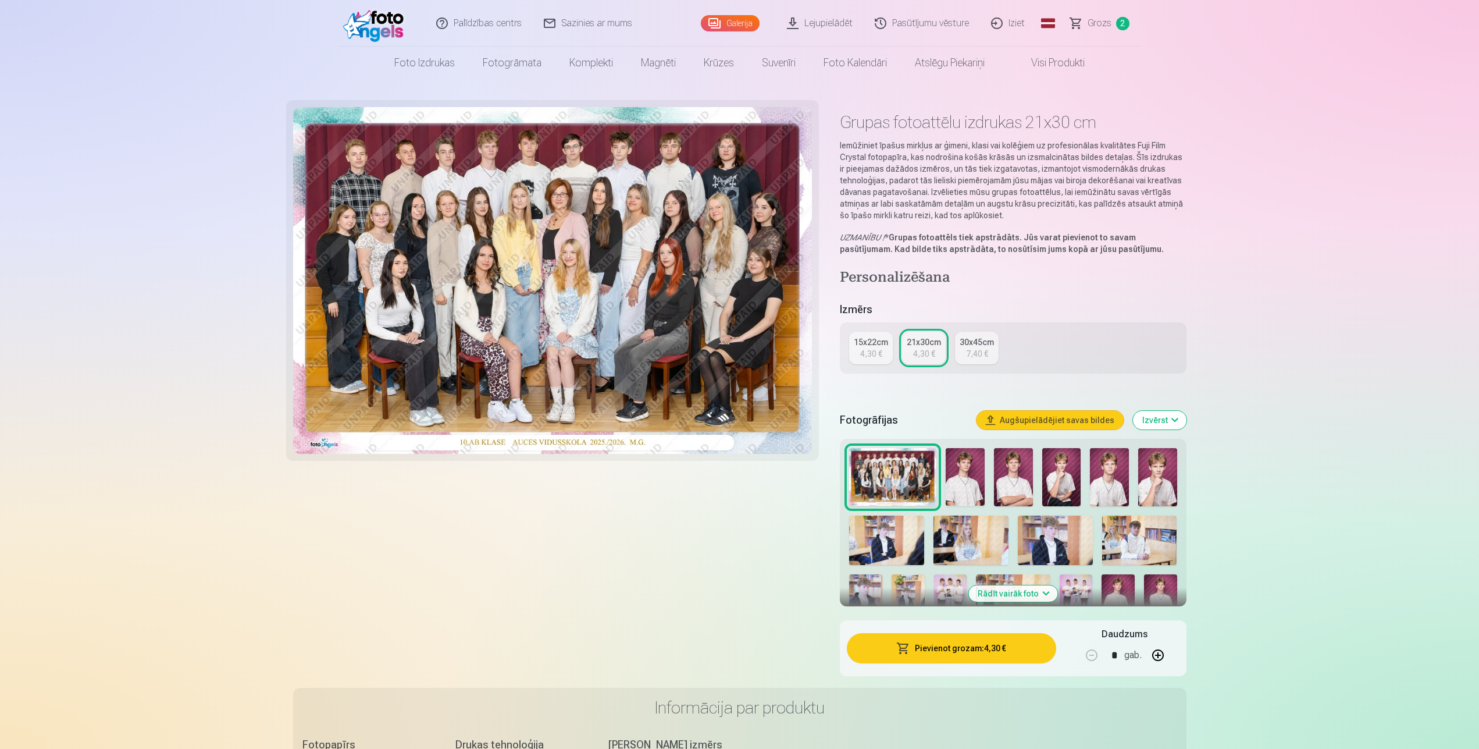
click at [972, 475] on img at bounding box center [965, 477] width 39 height 58
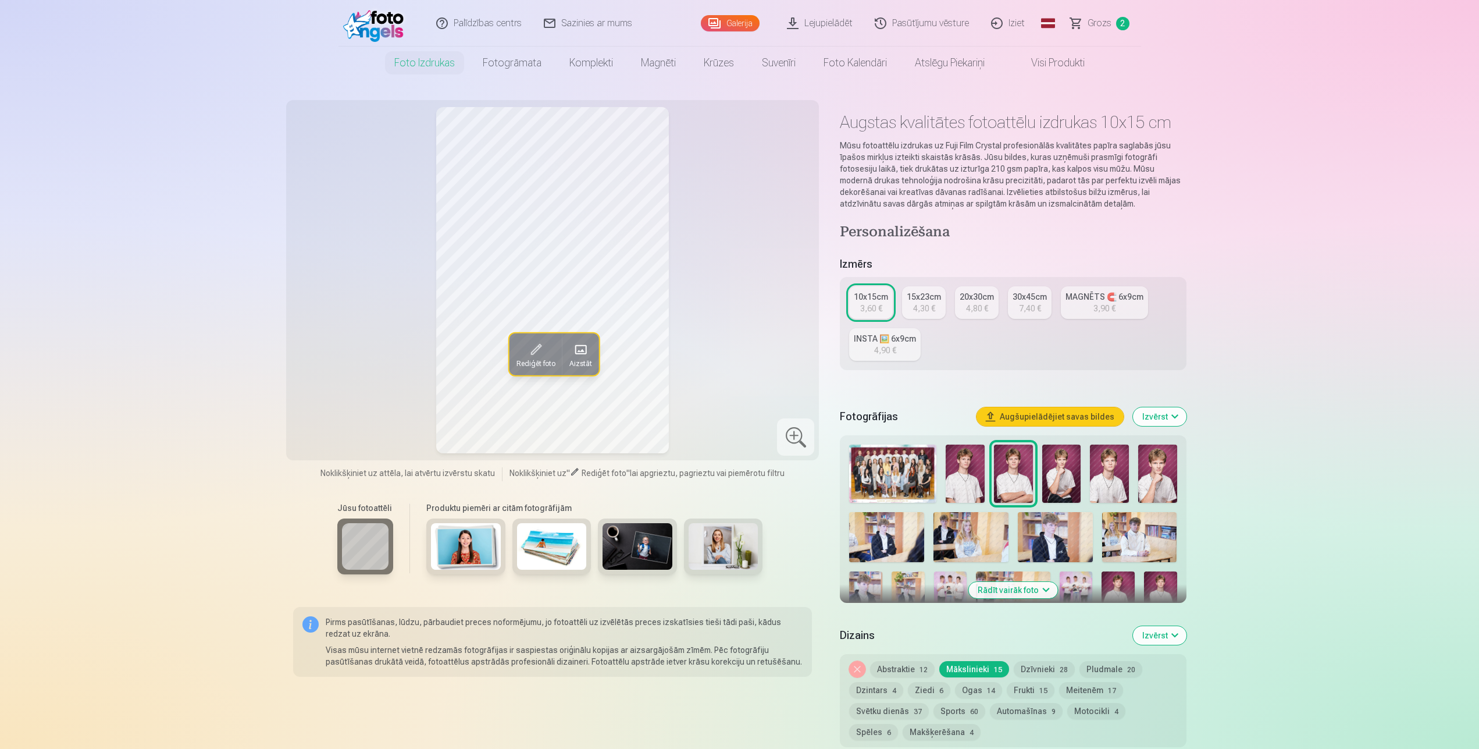
click at [963, 469] on img at bounding box center [965, 473] width 39 height 58
click at [1015, 486] on img at bounding box center [1013, 473] width 39 height 58
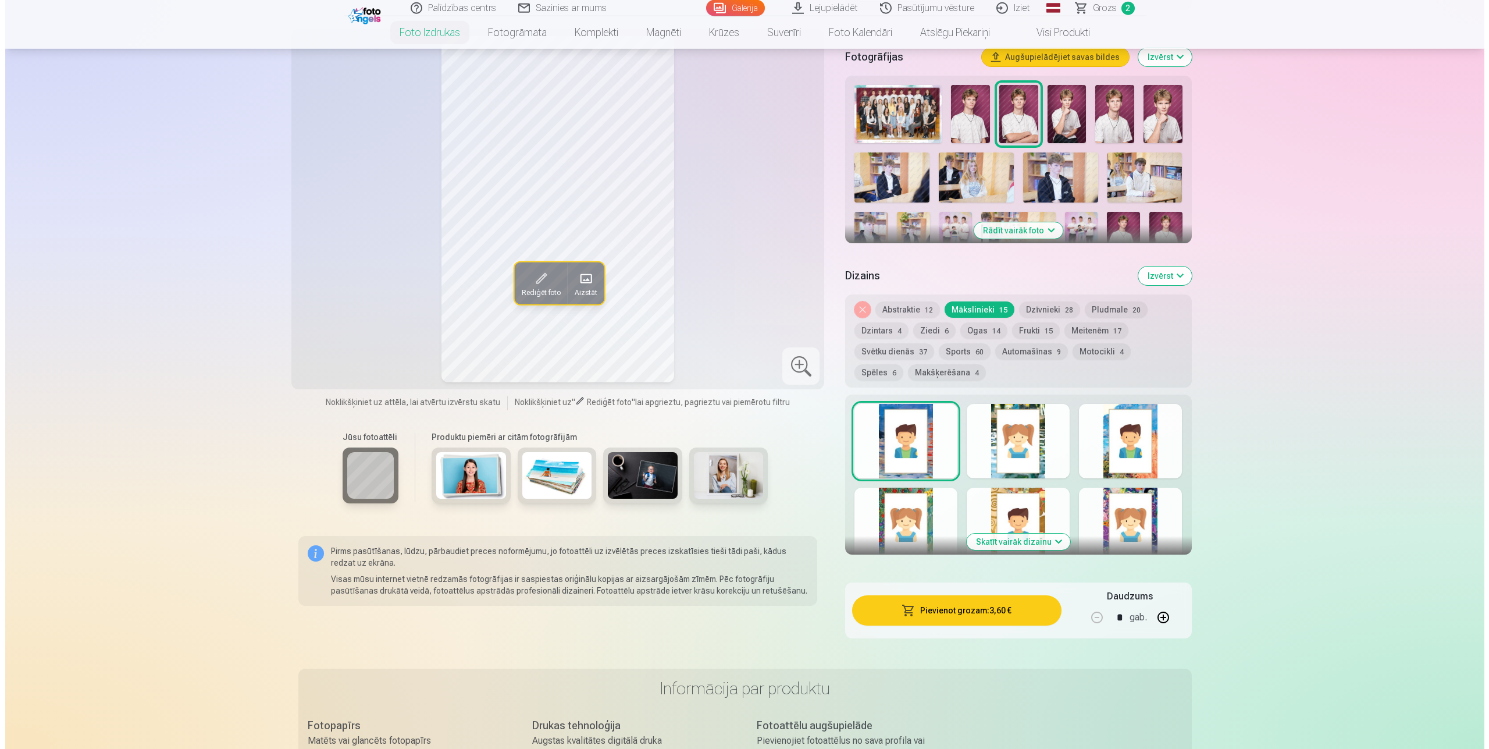
scroll to position [415, 0]
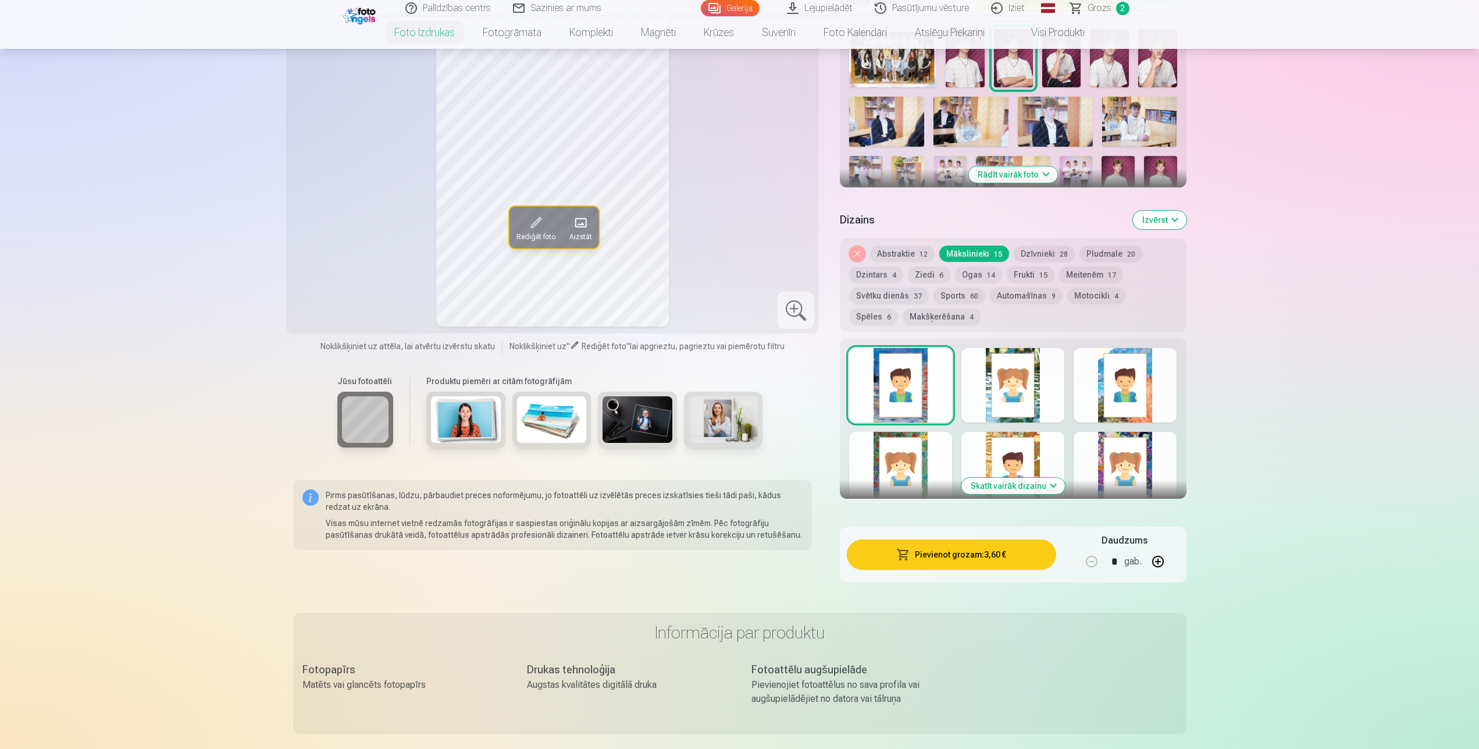
click at [989, 563] on button "Pievienot grozam : 3,60 €" at bounding box center [951, 554] width 209 height 30
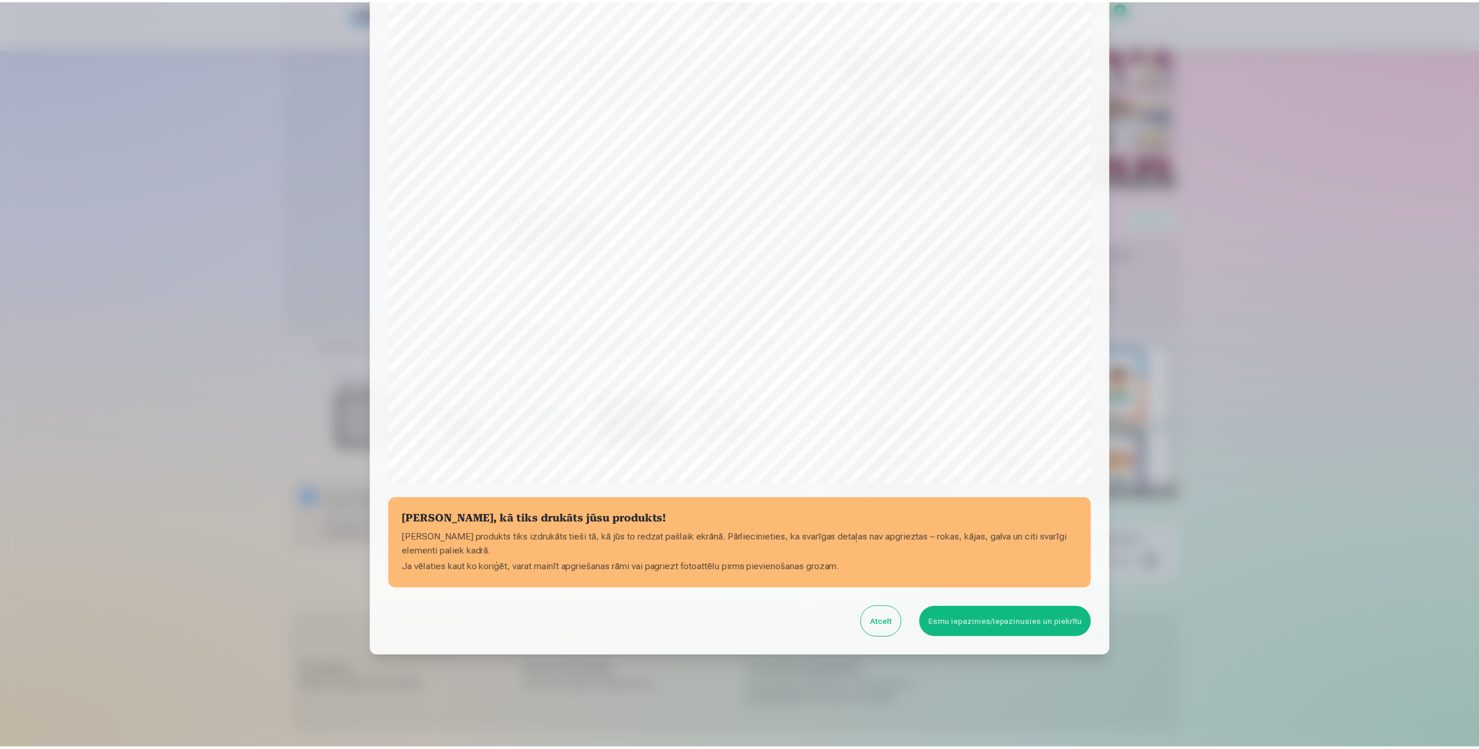
scroll to position [89, 0]
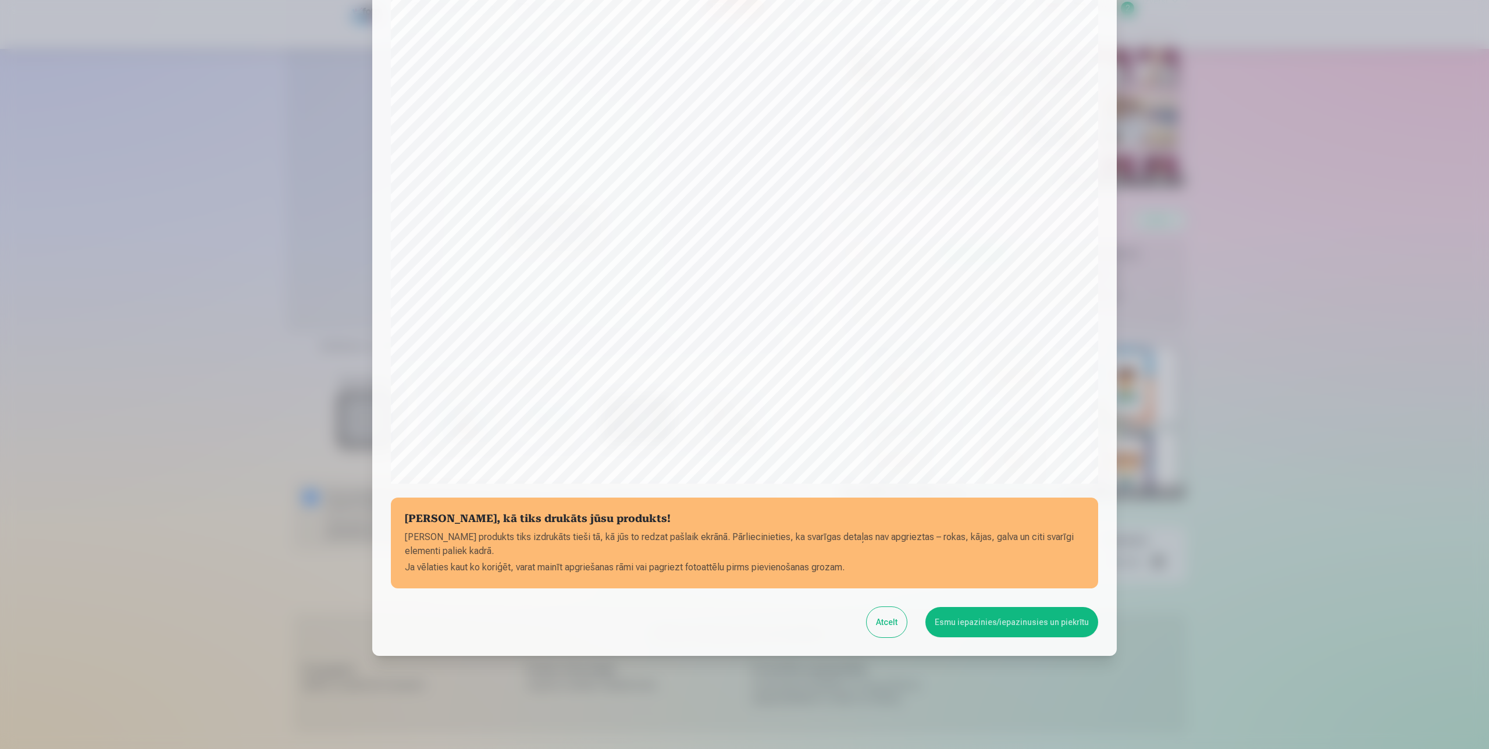
click at [1022, 629] on button "Esmu iepazinies/iepazinusies un piekrītu" at bounding box center [1012, 622] width 173 height 30
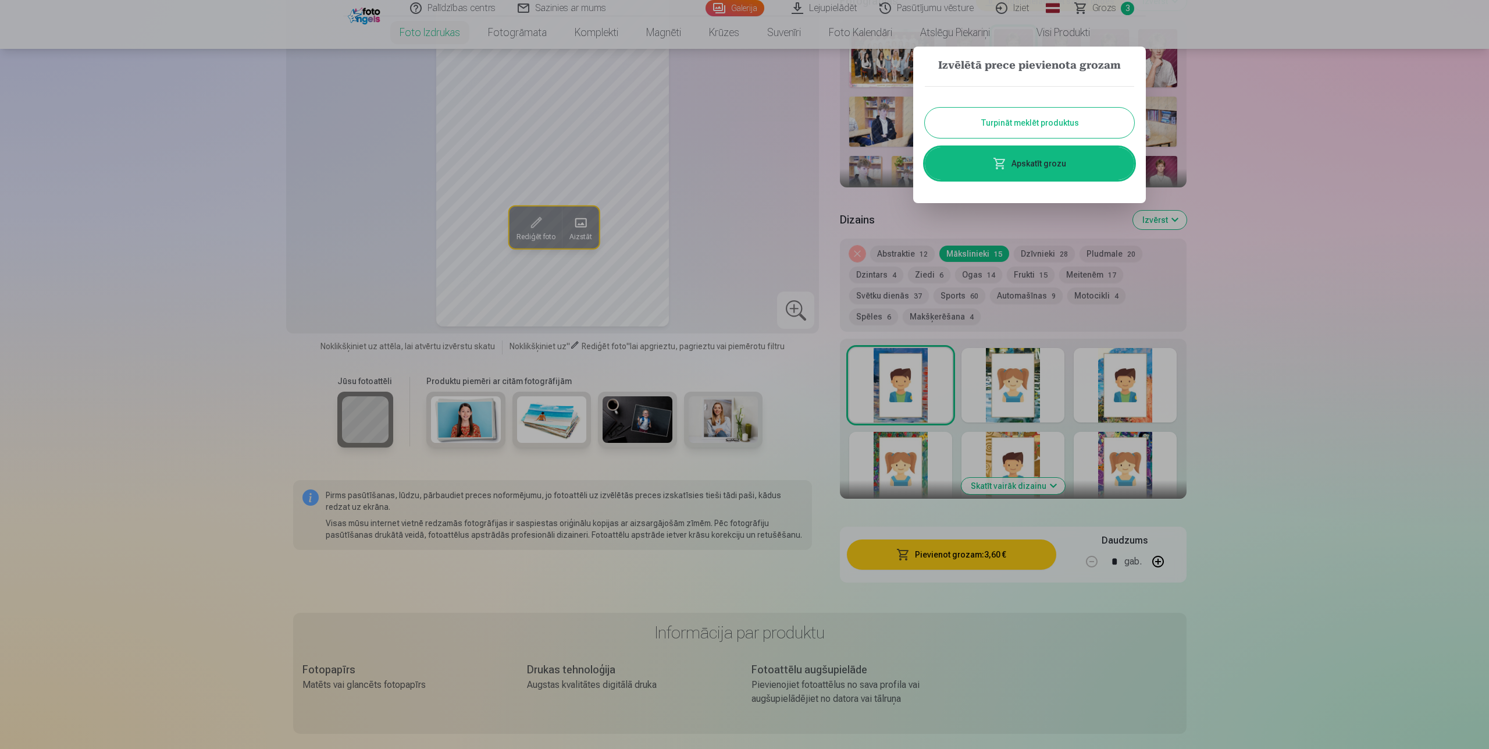
click at [1029, 127] on button "Turpināt meklēt produktus" at bounding box center [1029, 123] width 209 height 30
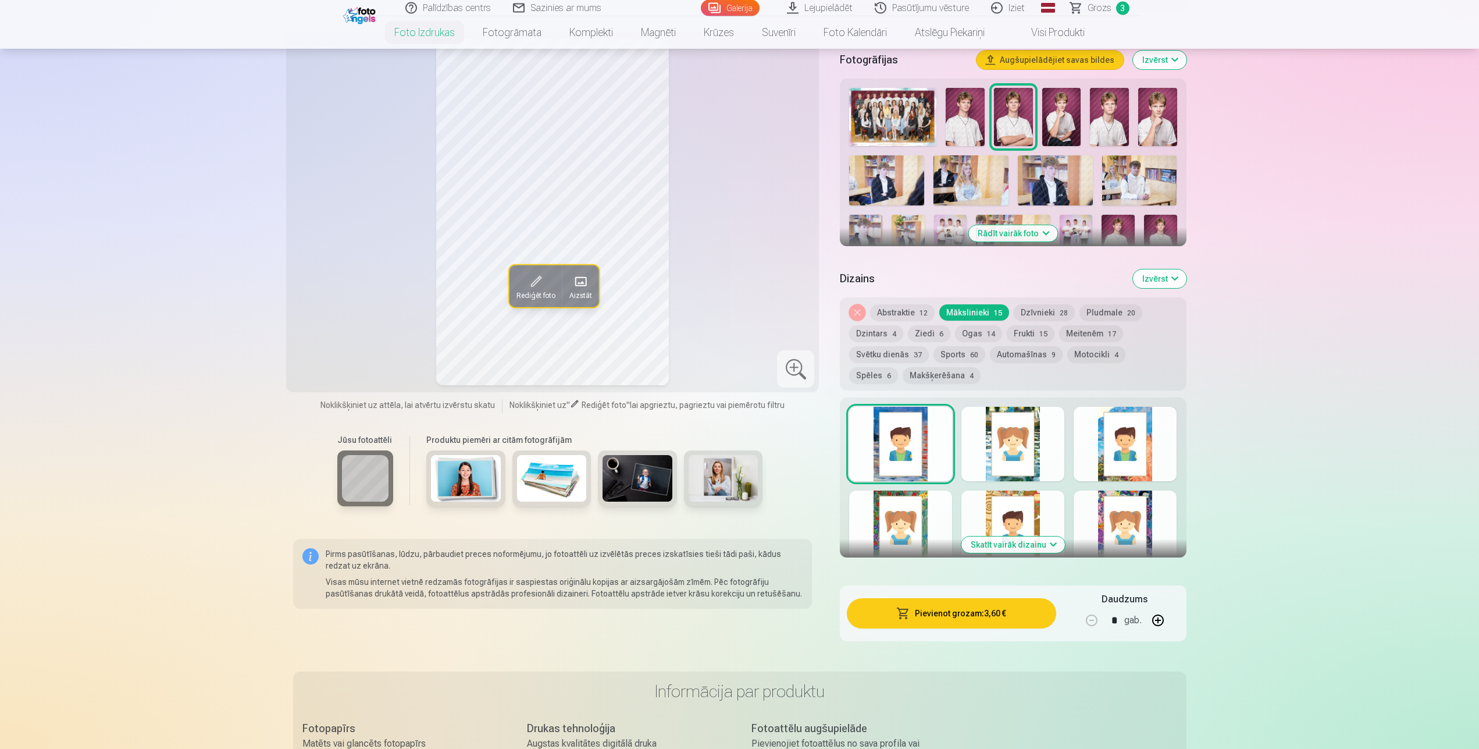
scroll to position [356, 0]
click at [1069, 122] on img at bounding box center [1061, 117] width 39 height 58
click at [966, 619] on button "Pievienot grozam : 3,60 €" at bounding box center [951, 614] width 209 height 30
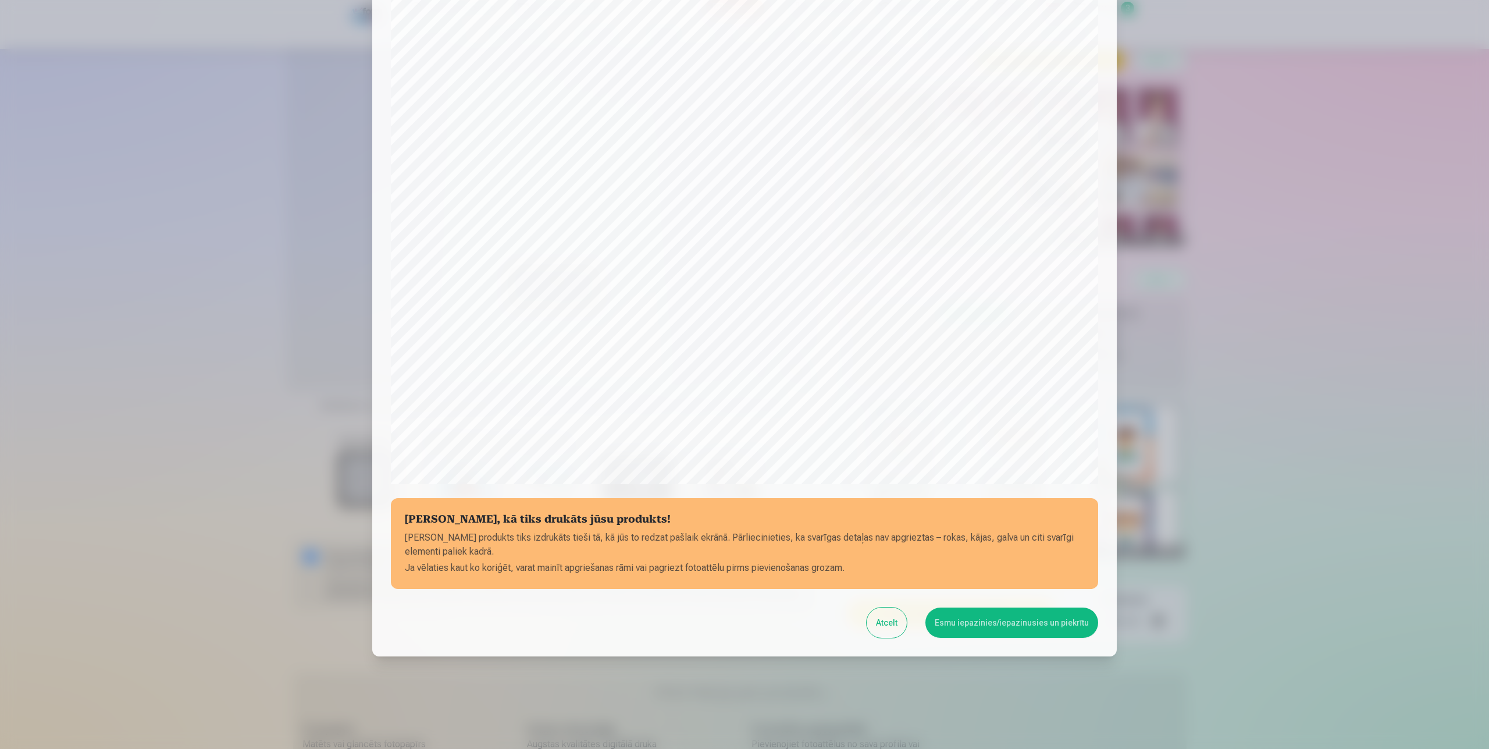
scroll to position [89, 0]
click at [995, 632] on button "Esmu iepazinies/iepazinusies un piekrītu" at bounding box center [1012, 622] width 173 height 30
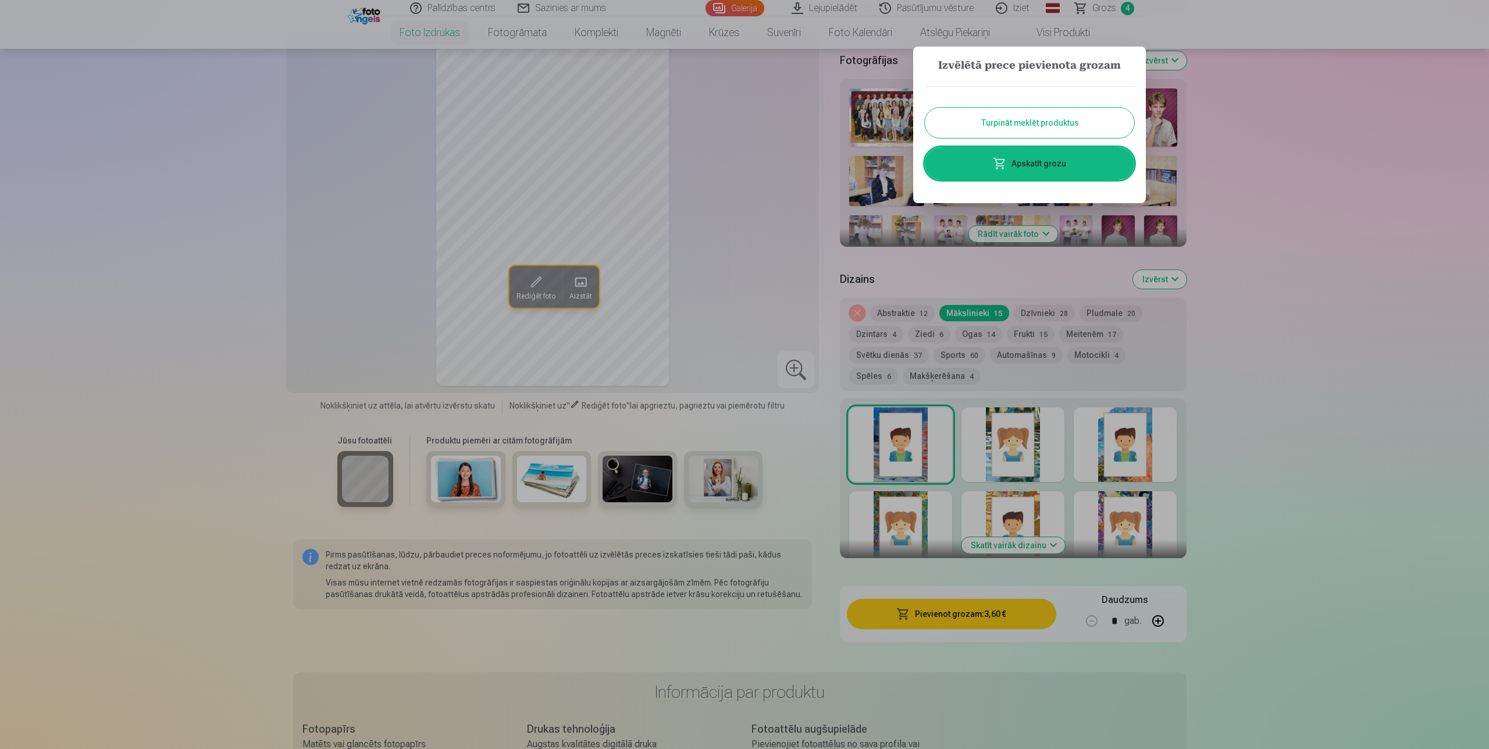
click at [1056, 116] on button "Turpināt meklēt produktus" at bounding box center [1029, 123] width 209 height 30
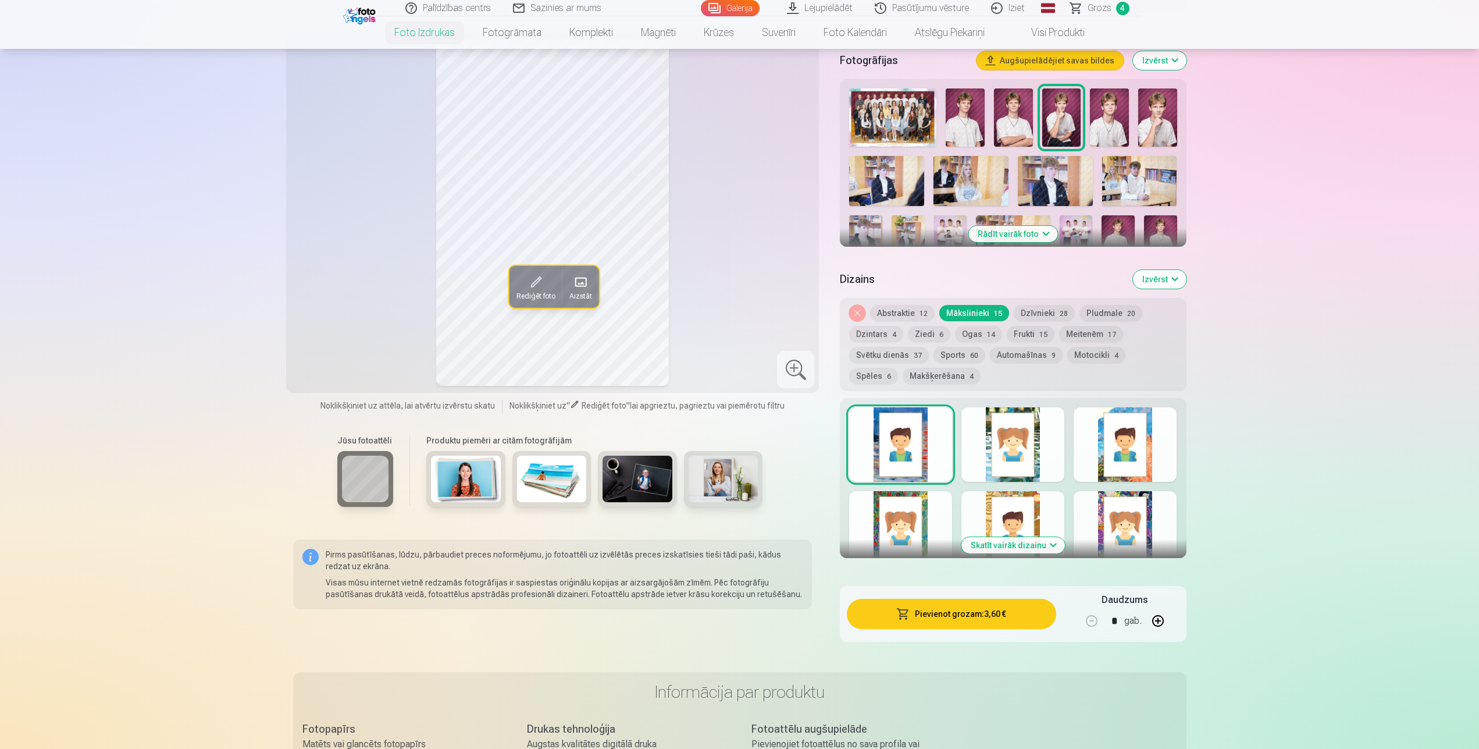
click at [1127, 117] on img at bounding box center [1109, 117] width 39 height 58
click at [939, 610] on button "Pievienot grozam : 3,60 €" at bounding box center [951, 614] width 209 height 30
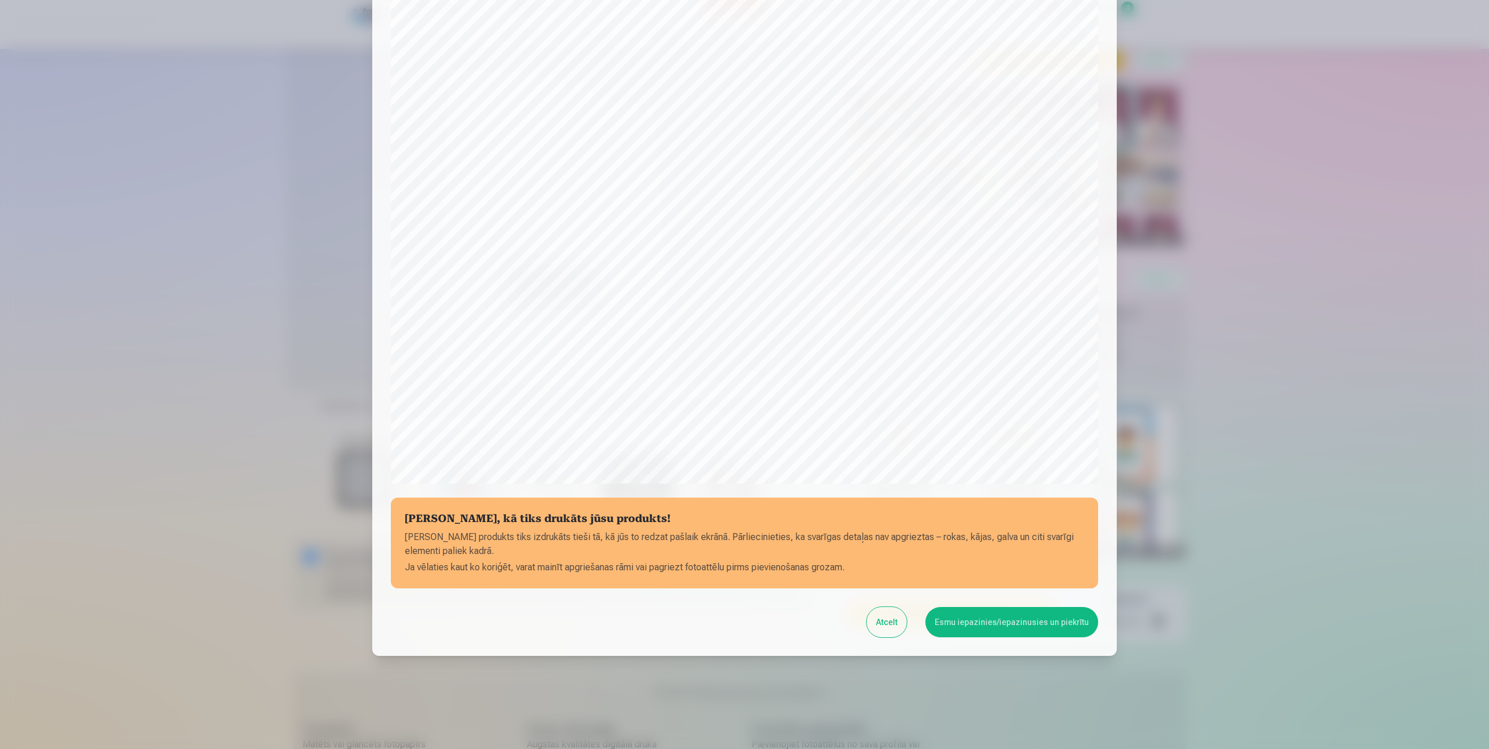
click at [1047, 632] on button "Esmu iepazinies/iepazinusies un piekrītu" at bounding box center [1012, 622] width 173 height 30
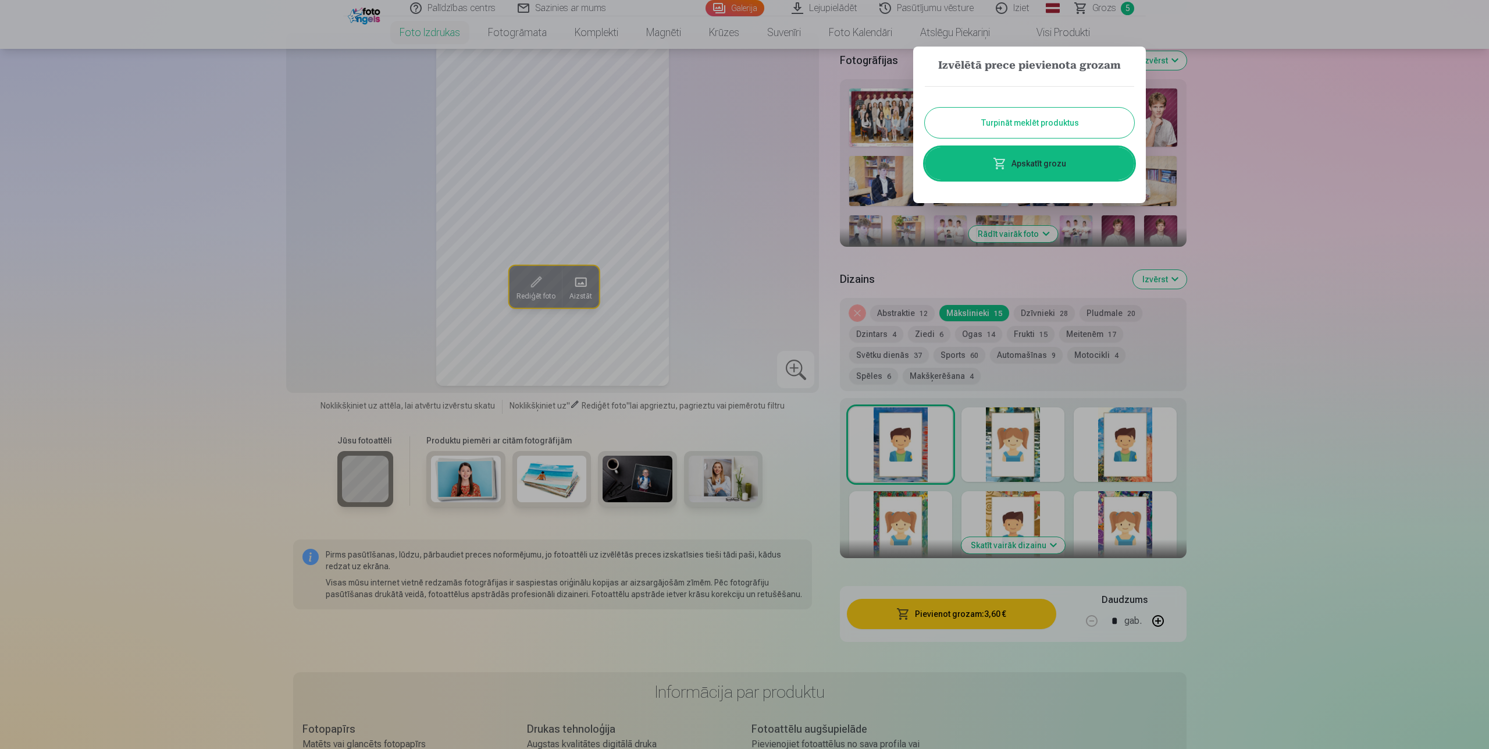
click at [1095, 120] on button "Turpināt meklēt produktus" at bounding box center [1029, 123] width 209 height 30
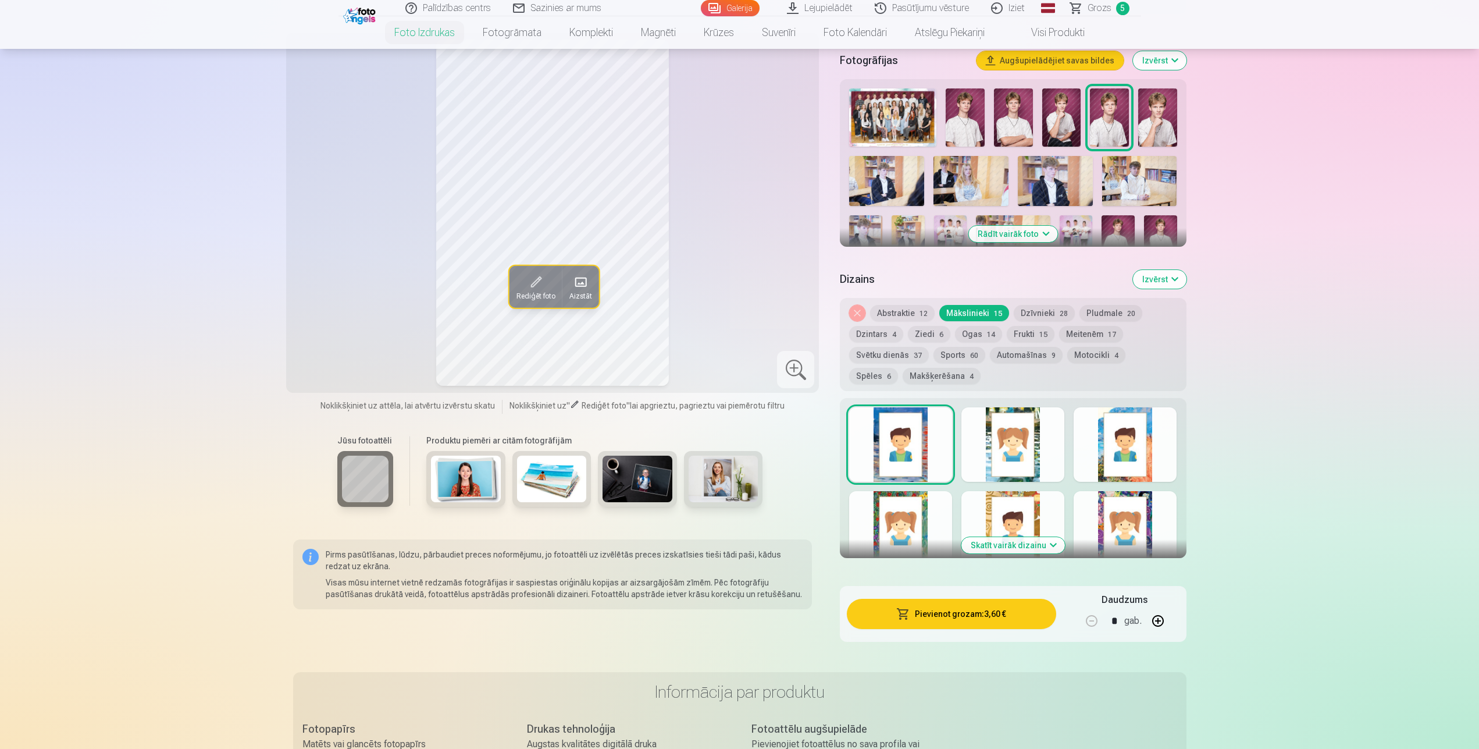
click at [1150, 115] on img at bounding box center [1157, 117] width 39 height 58
click at [974, 620] on button "Pievienot grozam : 3,60 €" at bounding box center [951, 614] width 209 height 30
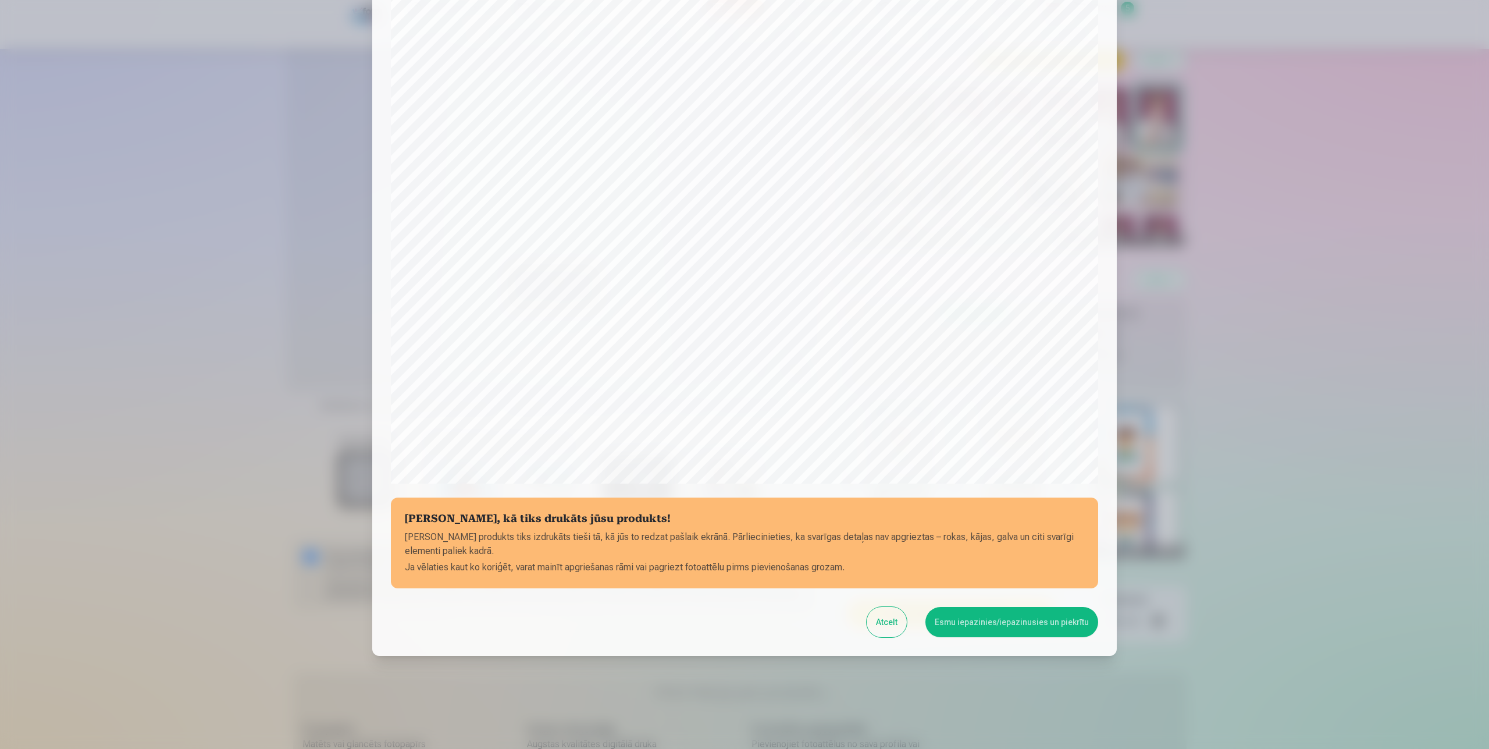
click at [983, 627] on button "Esmu iepazinies/iepazinusies un piekrītu" at bounding box center [1012, 622] width 173 height 30
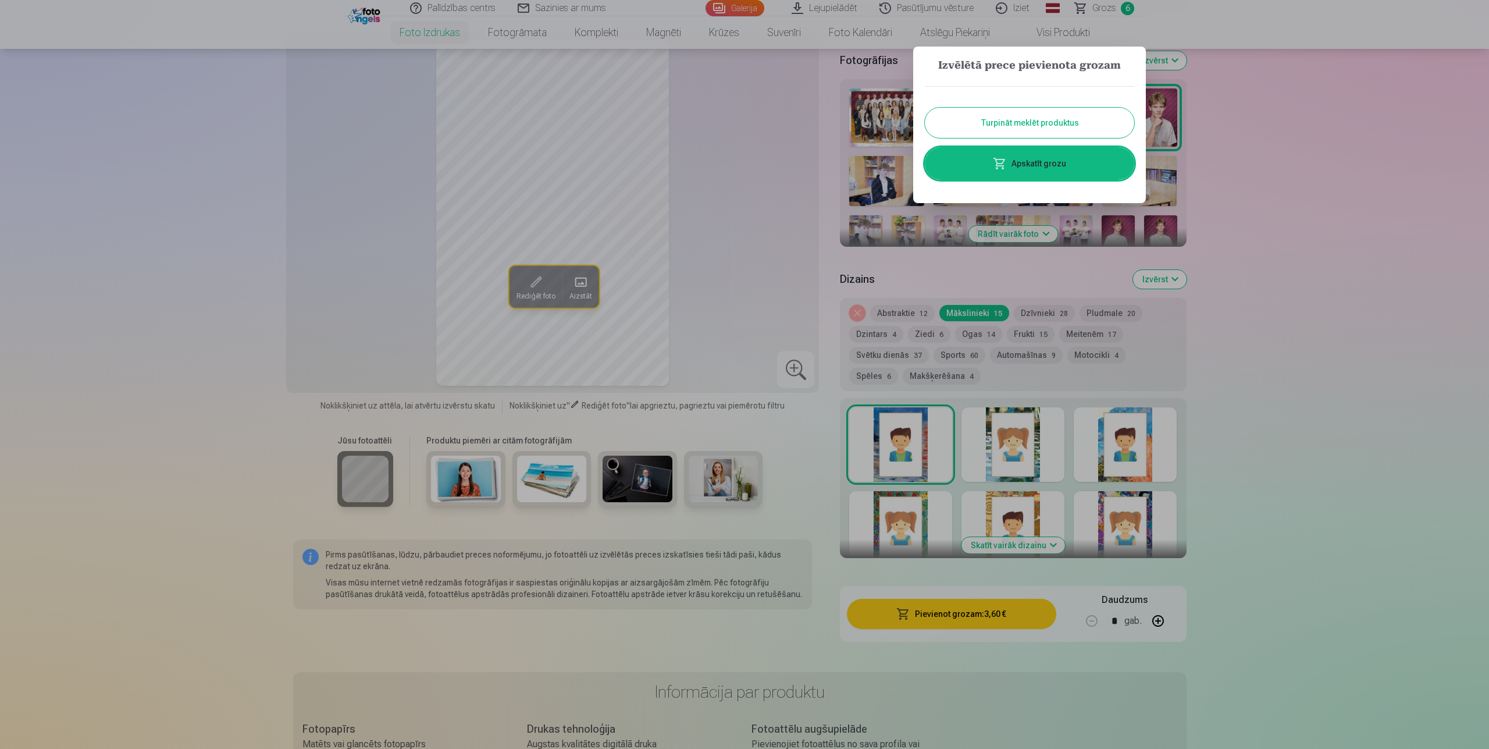
click at [1083, 125] on button "Turpināt meklēt produktus" at bounding box center [1029, 123] width 209 height 30
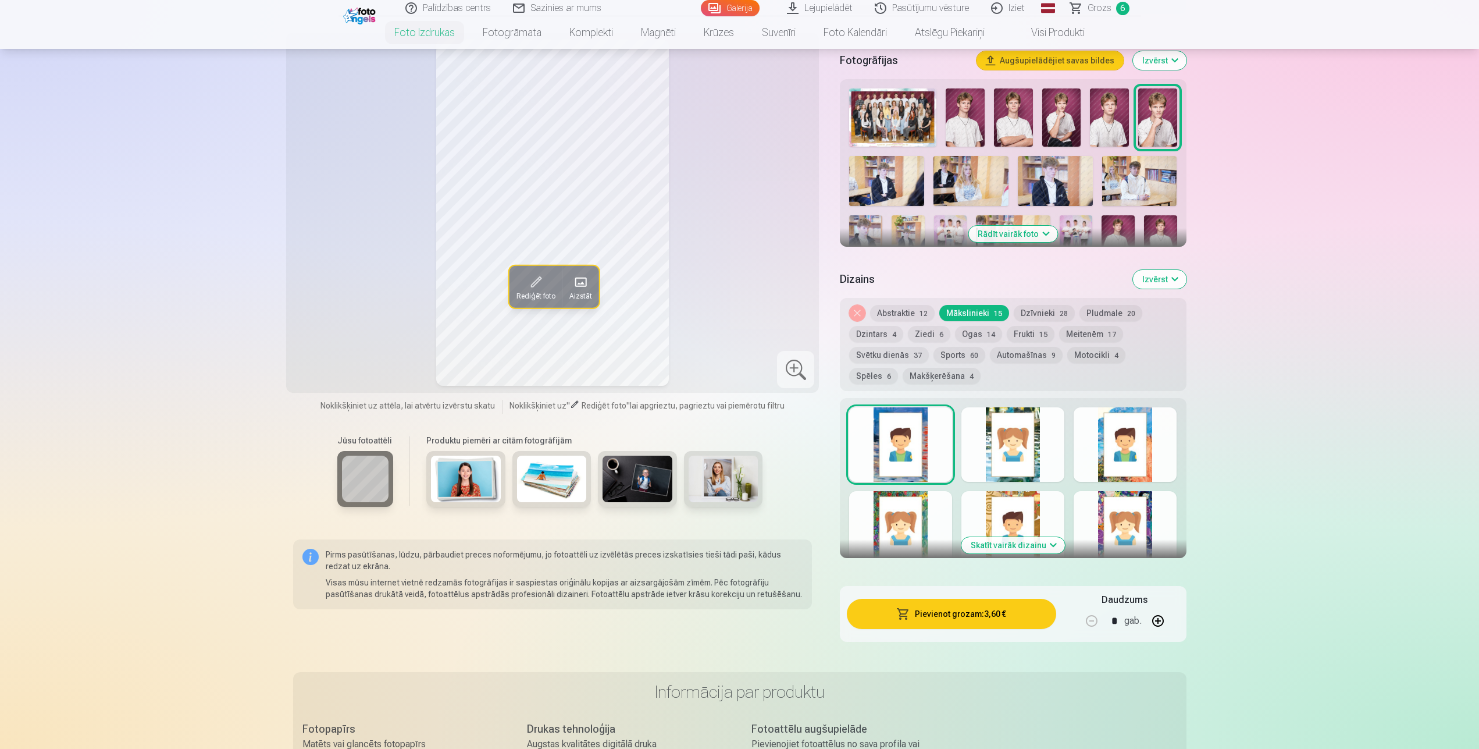
click at [892, 180] on img at bounding box center [886, 181] width 75 height 50
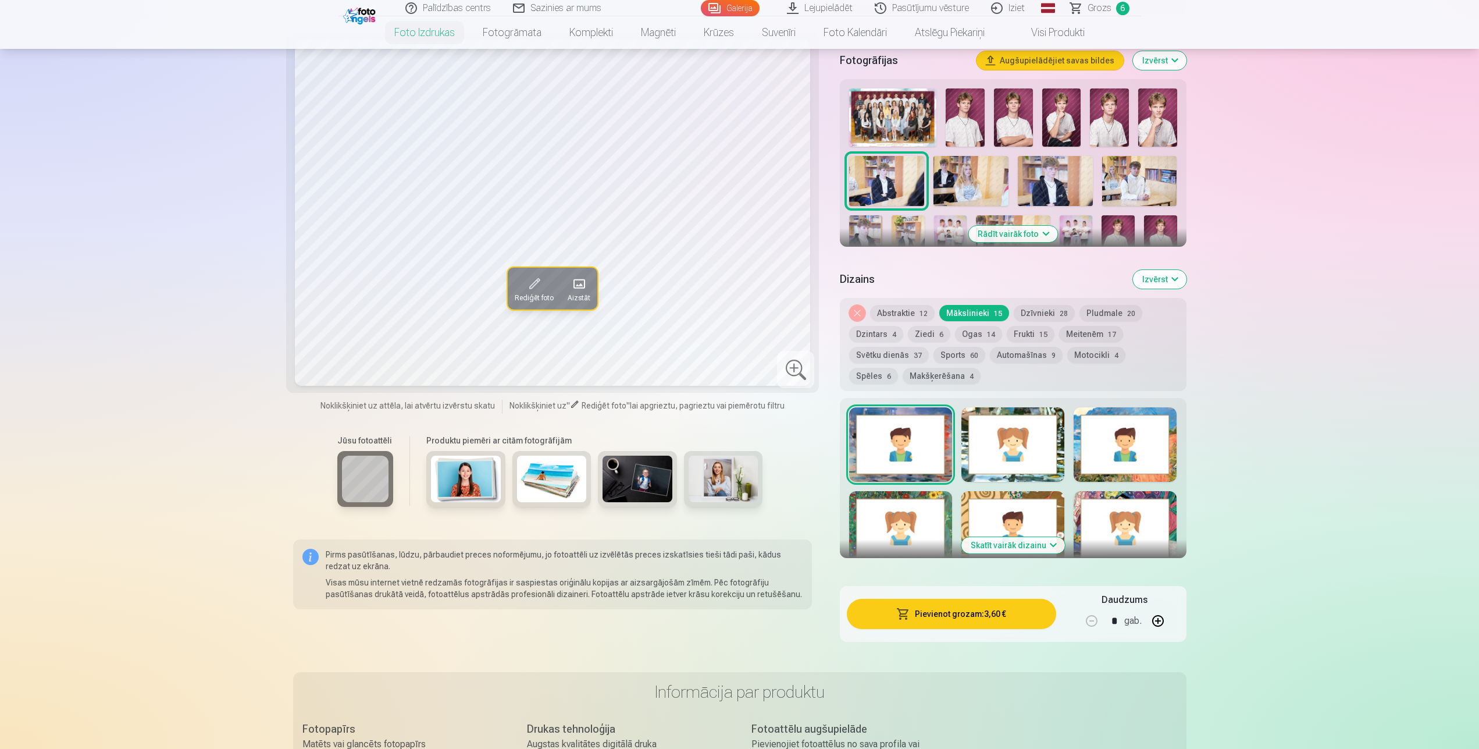
click at [990, 478] on div at bounding box center [1013, 444] width 103 height 74
drag, startPoint x: 951, startPoint y: 616, endPoint x: 963, endPoint y: 604, distance: 16.9
click at [963, 604] on button "Pievienot grozam : 3,60 €" at bounding box center [951, 614] width 209 height 30
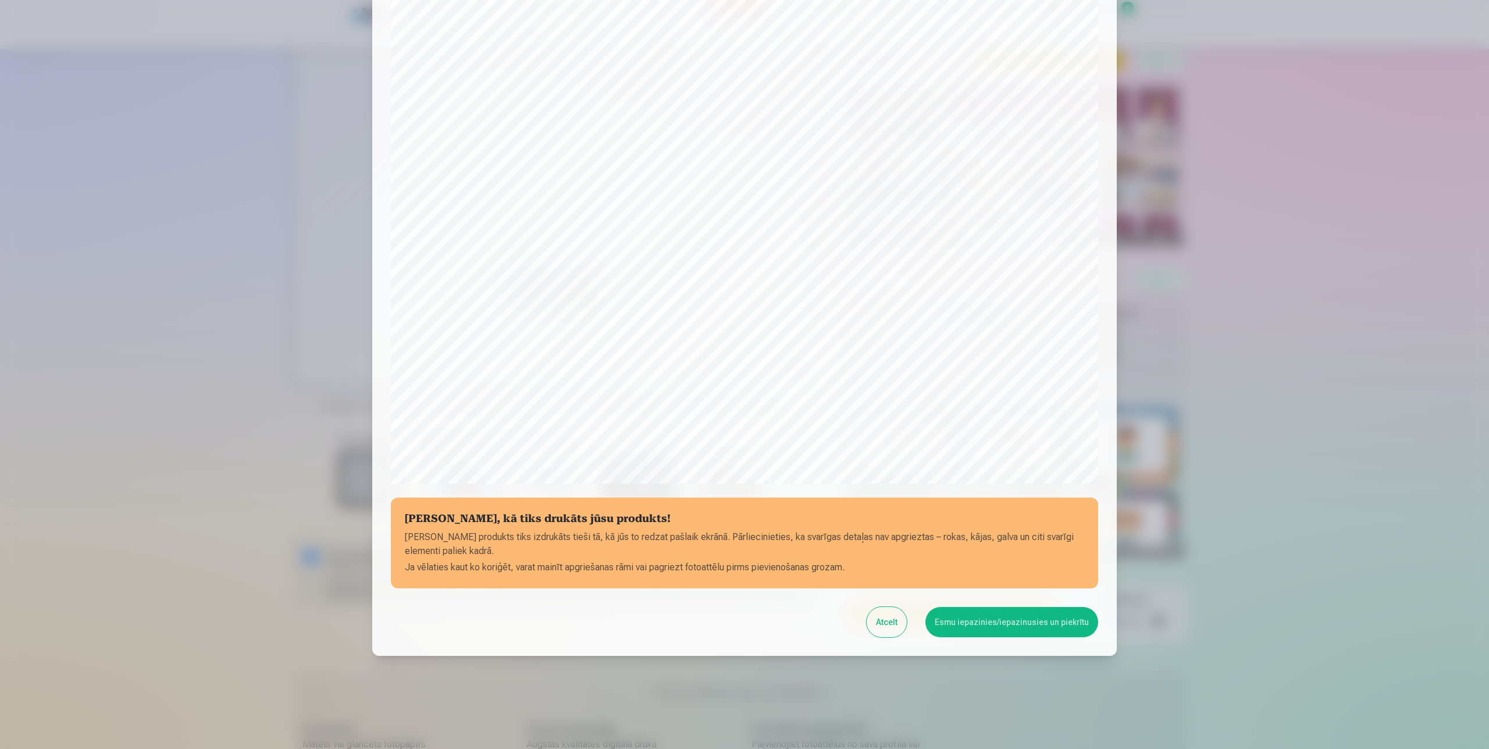
drag, startPoint x: 1016, startPoint y: 614, endPoint x: 1006, endPoint y: 624, distance: 13.6
click at [1015, 615] on button "Esmu iepazinies/iepazinusies un piekrītu" at bounding box center [1012, 622] width 173 height 30
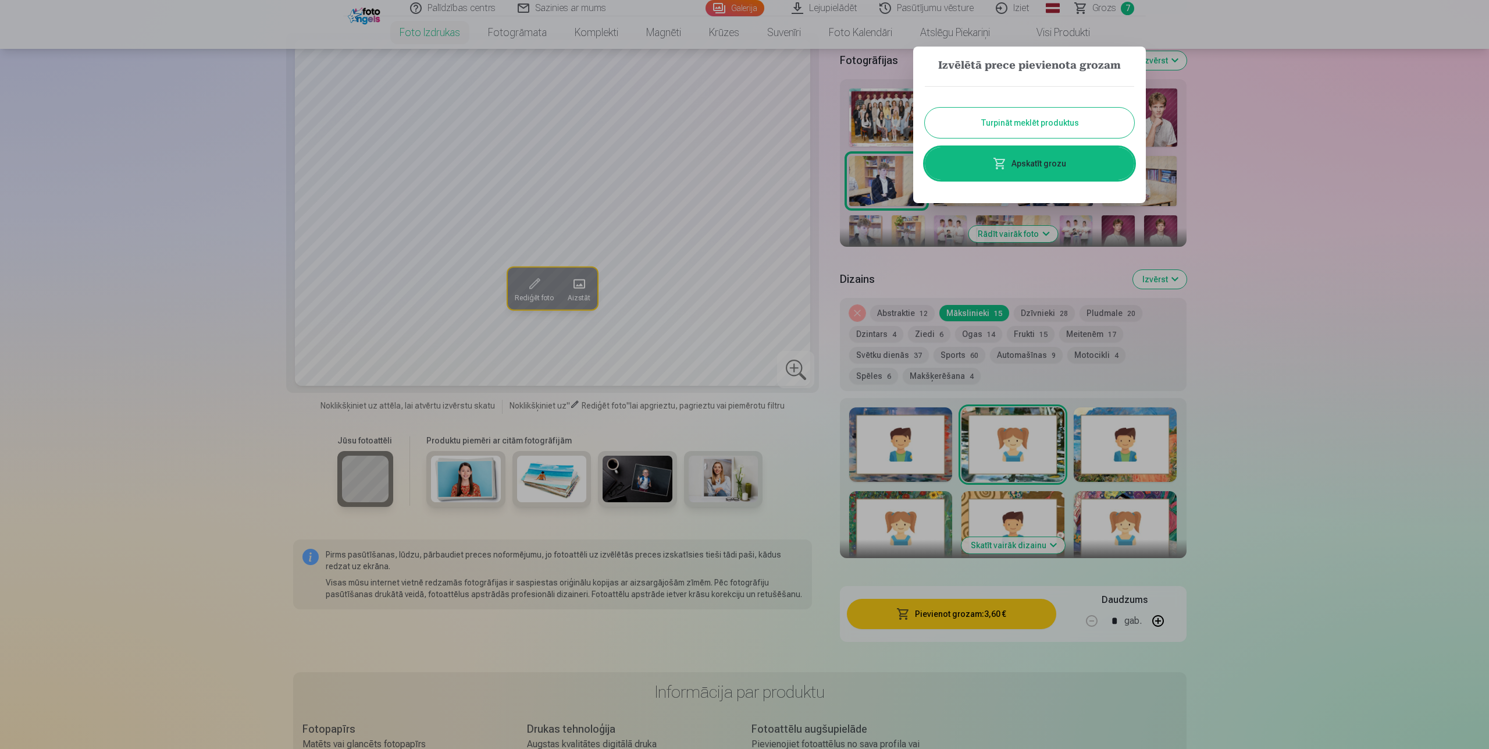
click at [1107, 123] on button "Turpināt meklēt produktus" at bounding box center [1029, 123] width 209 height 30
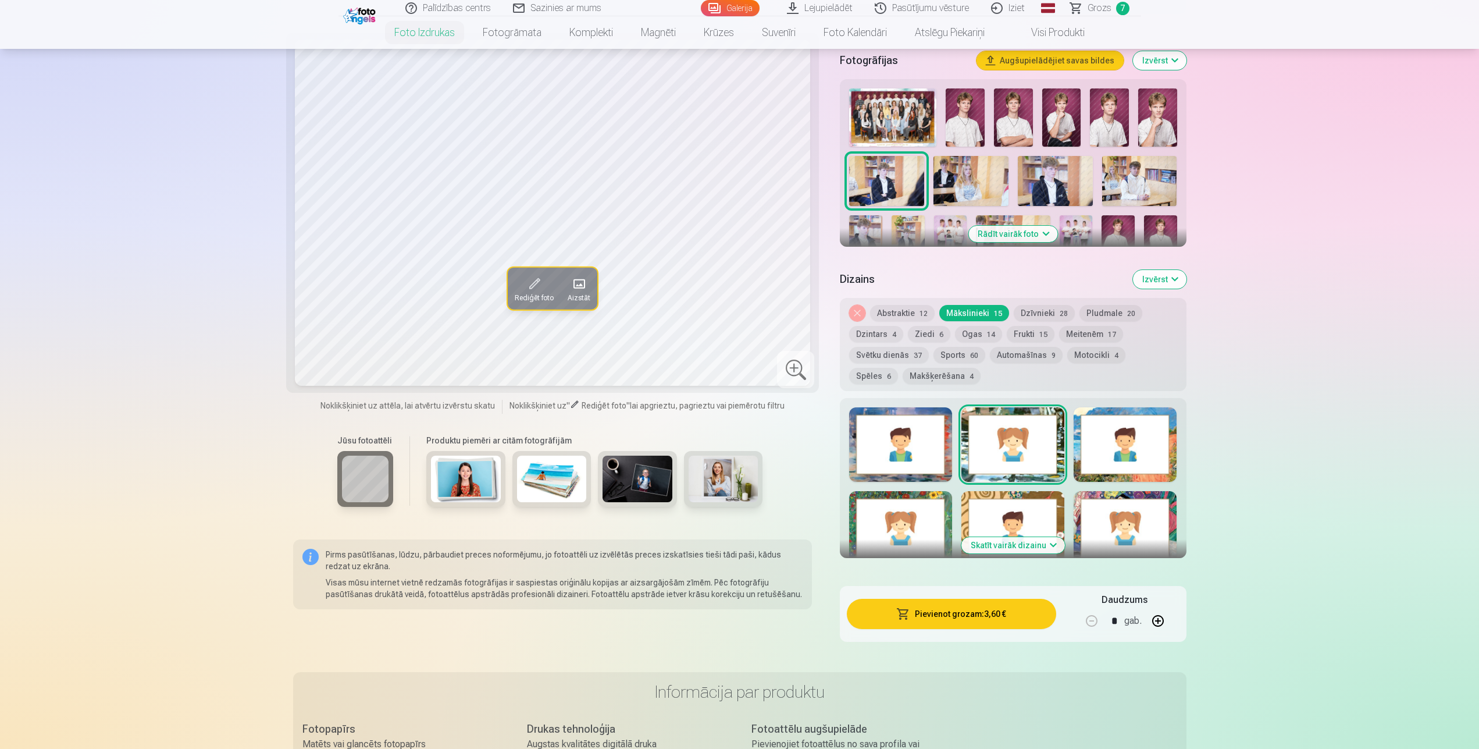
click at [981, 175] on img at bounding box center [971, 181] width 75 height 50
click at [1065, 182] on img at bounding box center [1055, 181] width 75 height 50
click at [923, 491] on div "Skatīt vairāk dizainu" at bounding box center [1013, 478] width 346 height 160
click at [924, 492] on div "Skatīt vairāk dizainu" at bounding box center [1013, 478] width 346 height 160
drag, startPoint x: 957, startPoint y: 621, endPoint x: 960, endPoint y: 613, distance: 8.6
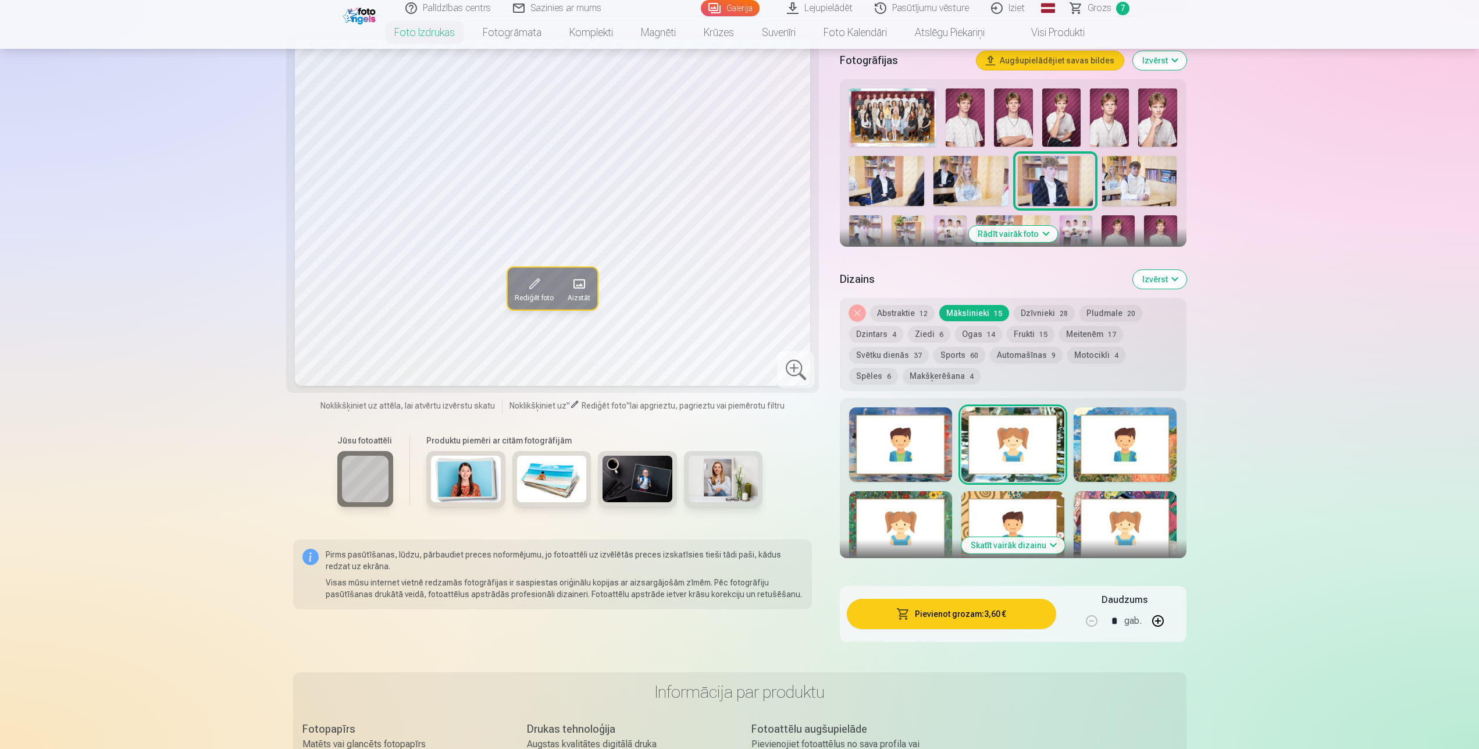
click at [960, 613] on button "Pievienot grozam : 3,60 €" at bounding box center [951, 614] width 209 height 30
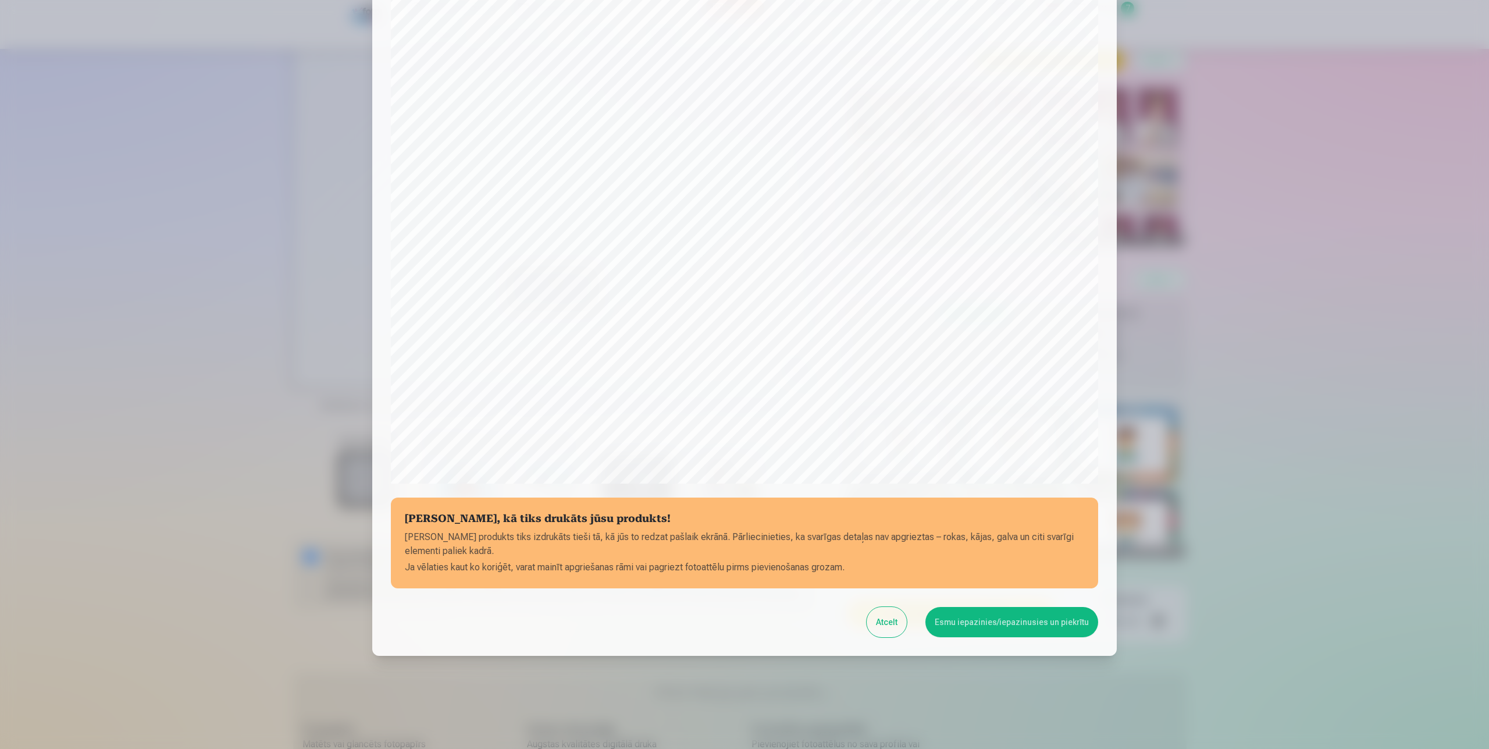
click at [1046, 642] on div "Pārbaudiet, kā tiks drukāts jūsu produkts! Jūsu produkts tiks izdrukāts tieši t…" at bounding box center [744, 294] width 745 height 721
click at [1049, 622] on button "Esmu iepazinies/iepazinusies un piekrītu" at bounding box center [1012, 622] width 173 height 30
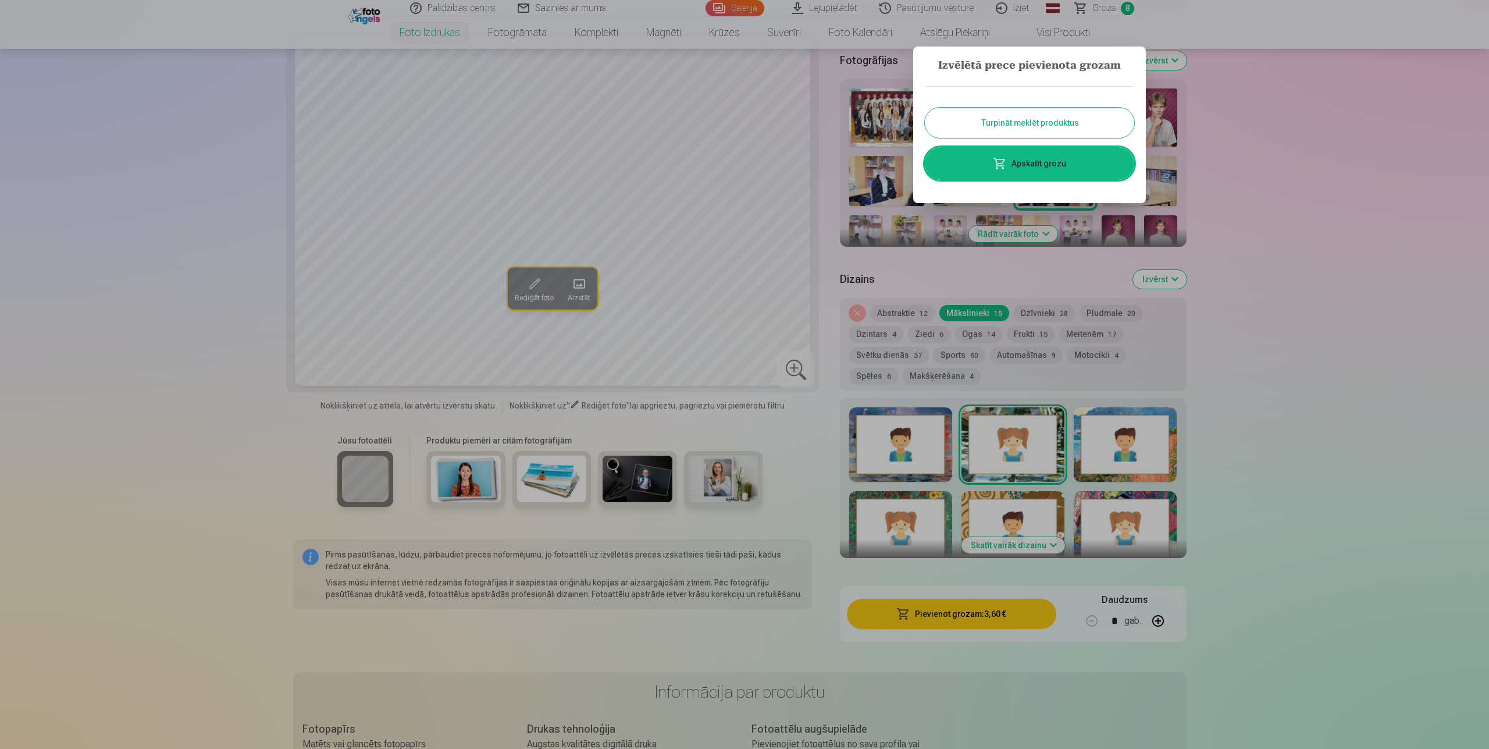
click at [1031, 126] on button "Turpināt meklēt produktus" at bounding box center [1029, 123] width 209 height 30
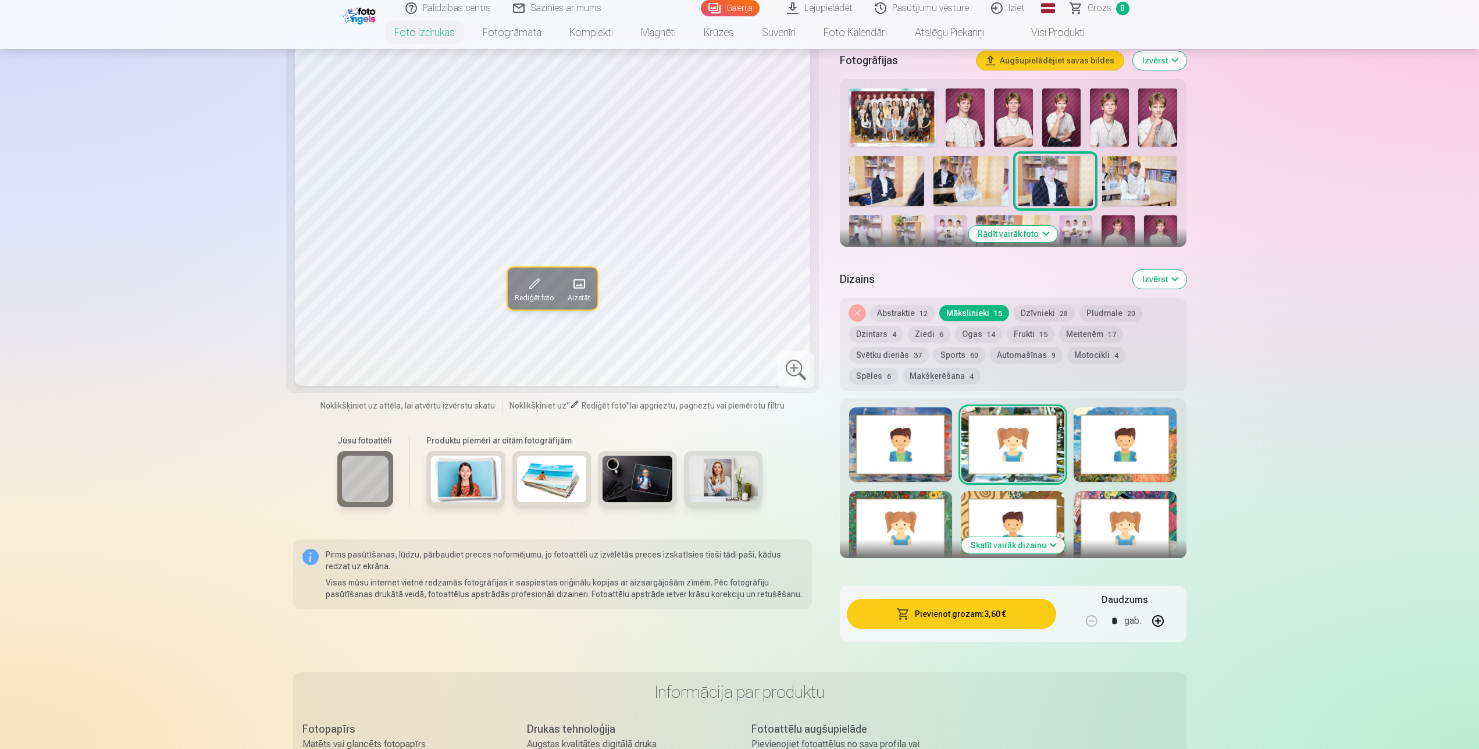
click at [1112, 179] on img at bounding box center [1139, 181] width 75 height 50
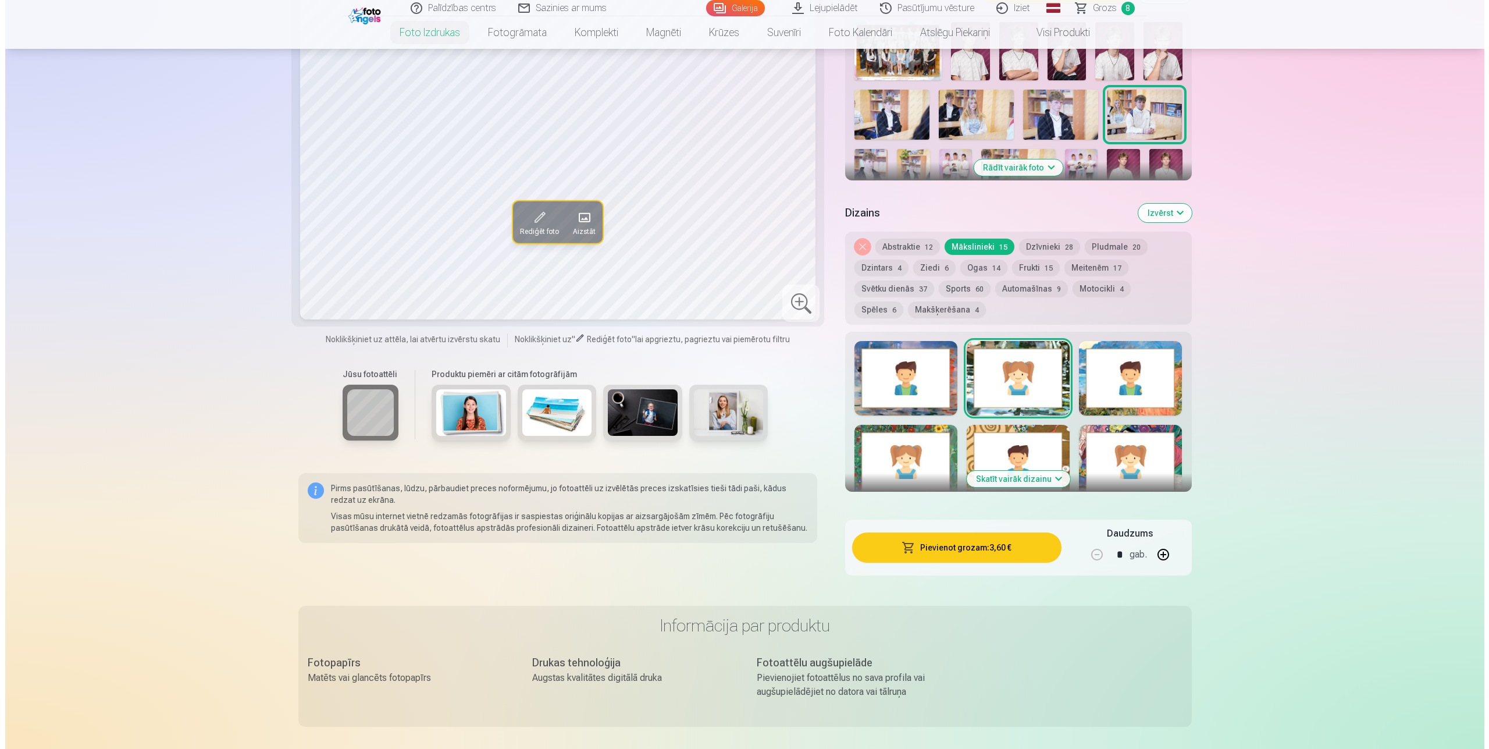
scroll to position [356, 0]
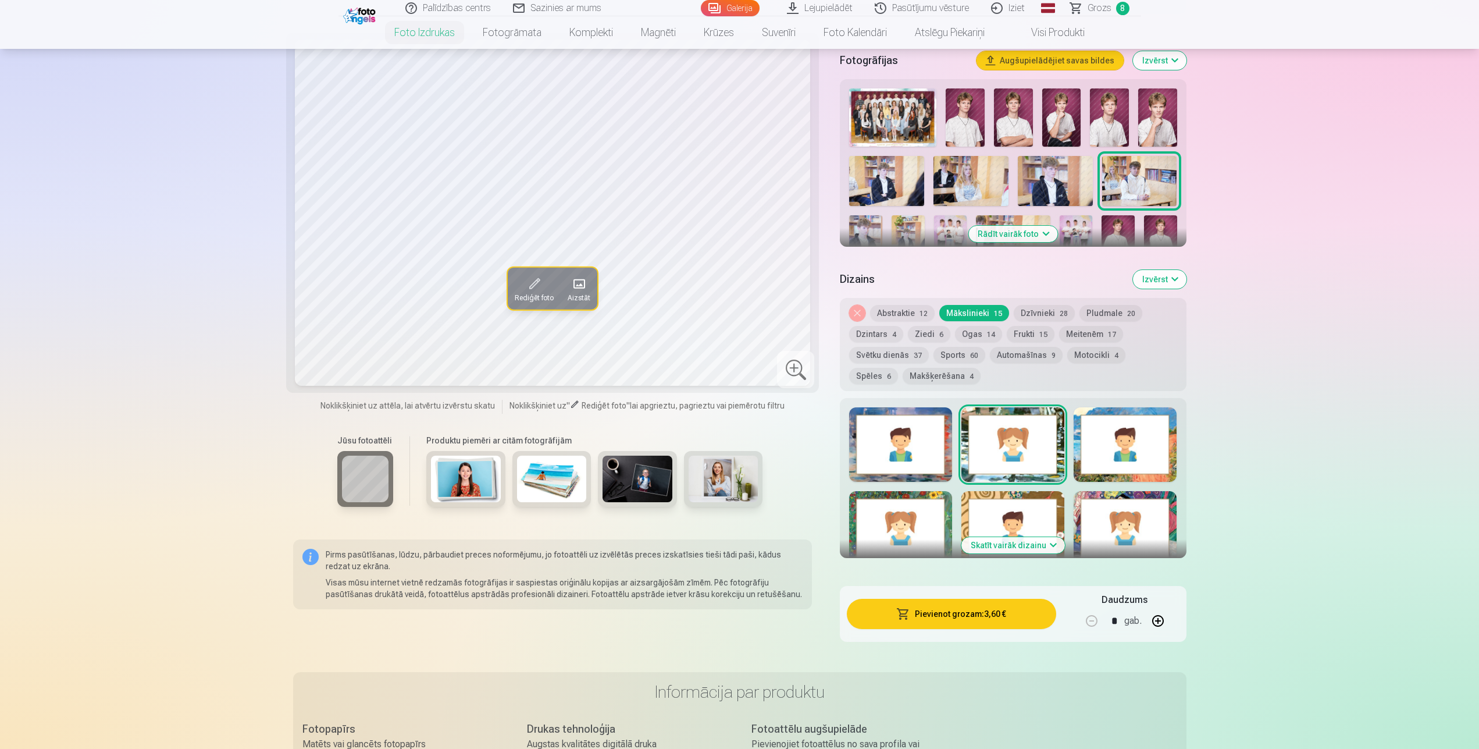
drag, startPoint x: 1027, startPoint y: 237, endPoint x: 1021, endPoint y: 245, distance: 9.5
click at [1022, 244] on div "Rādīt vairāk foto" at bounding box center [1013, 163] width 346 height 168
click at [1042, 233] on button "Rādīt vairāk foto" at bounding box center [1013, 234] width 89 height 16
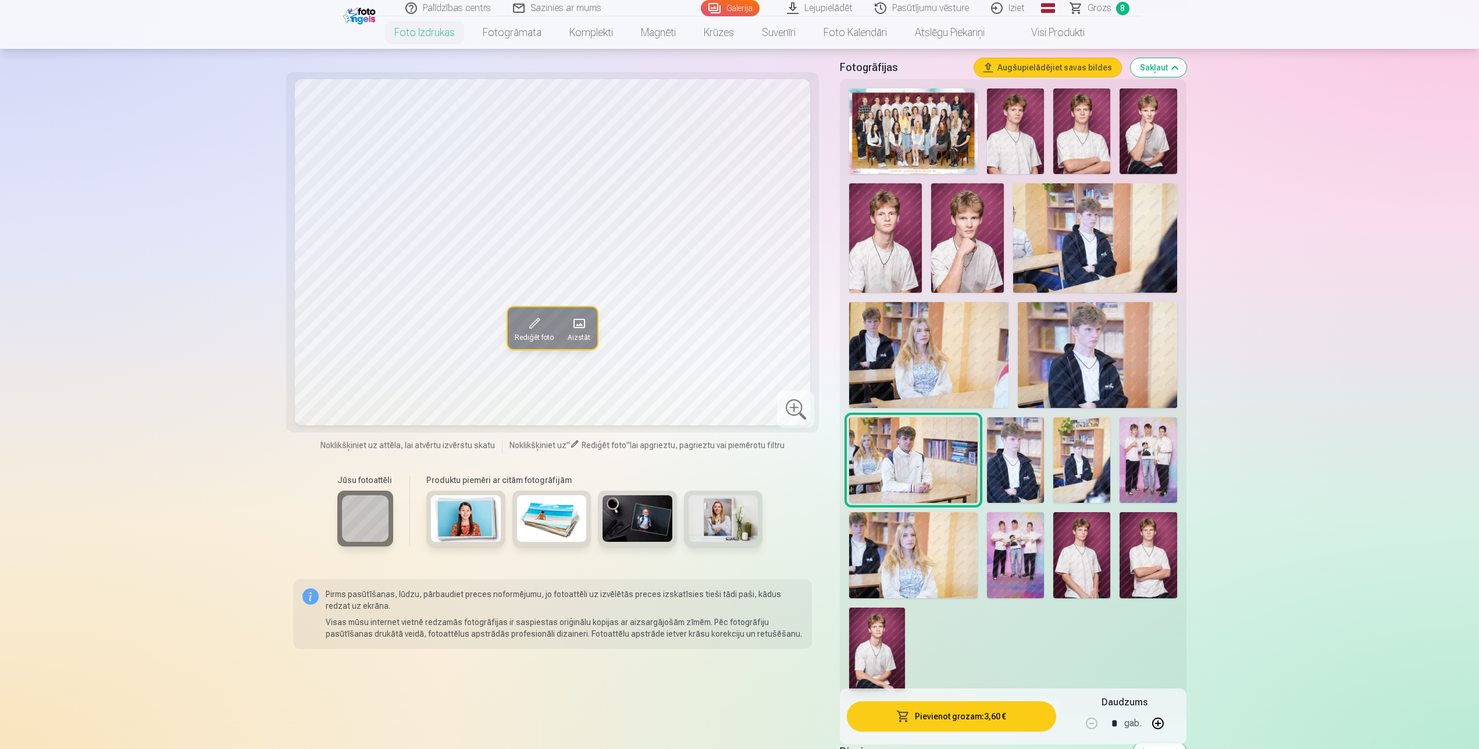
click at [1011, 466] on img at bounding box center [1015, 460] width 57 height 86
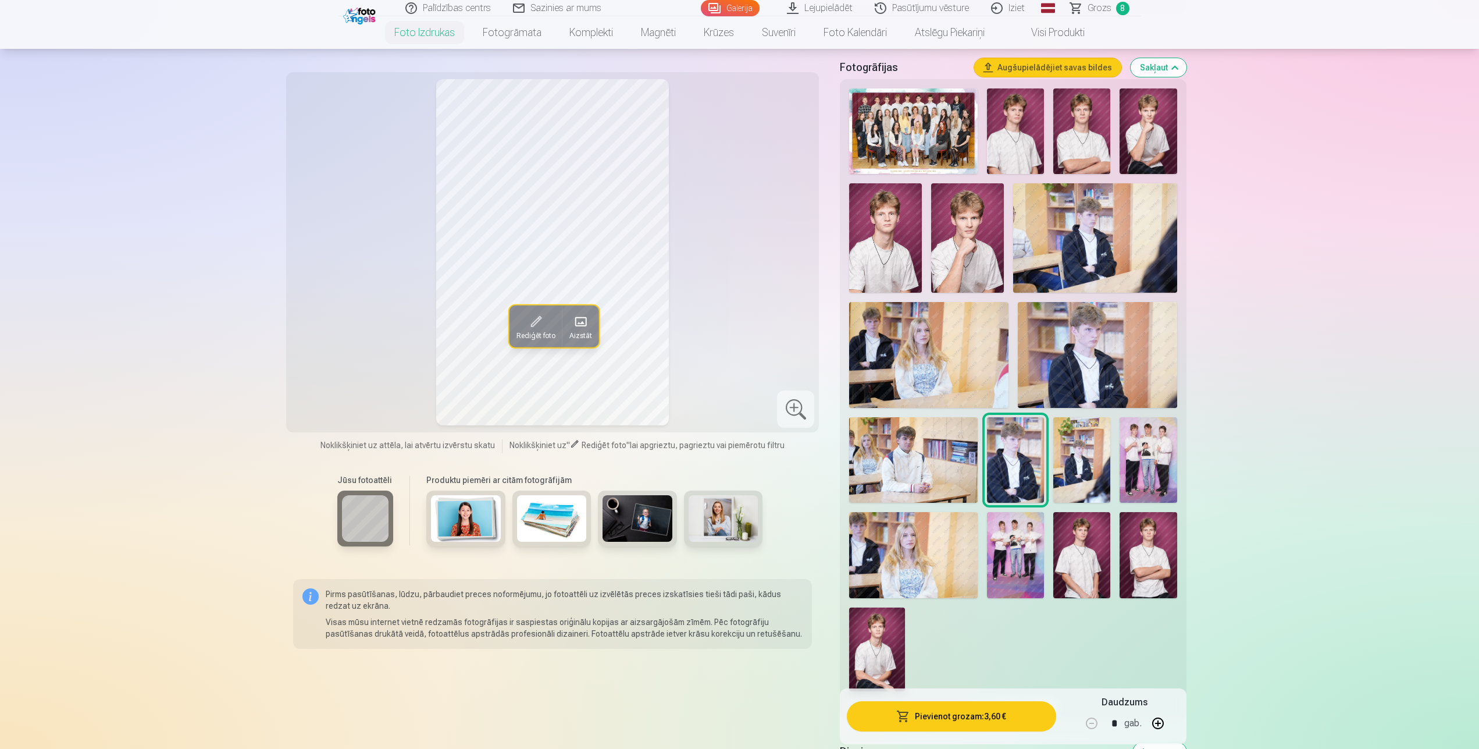
click at [1006, 721] on button "Pievienot grozam : 3,60 €" at bounding box center [951, 716] width 209 height 30
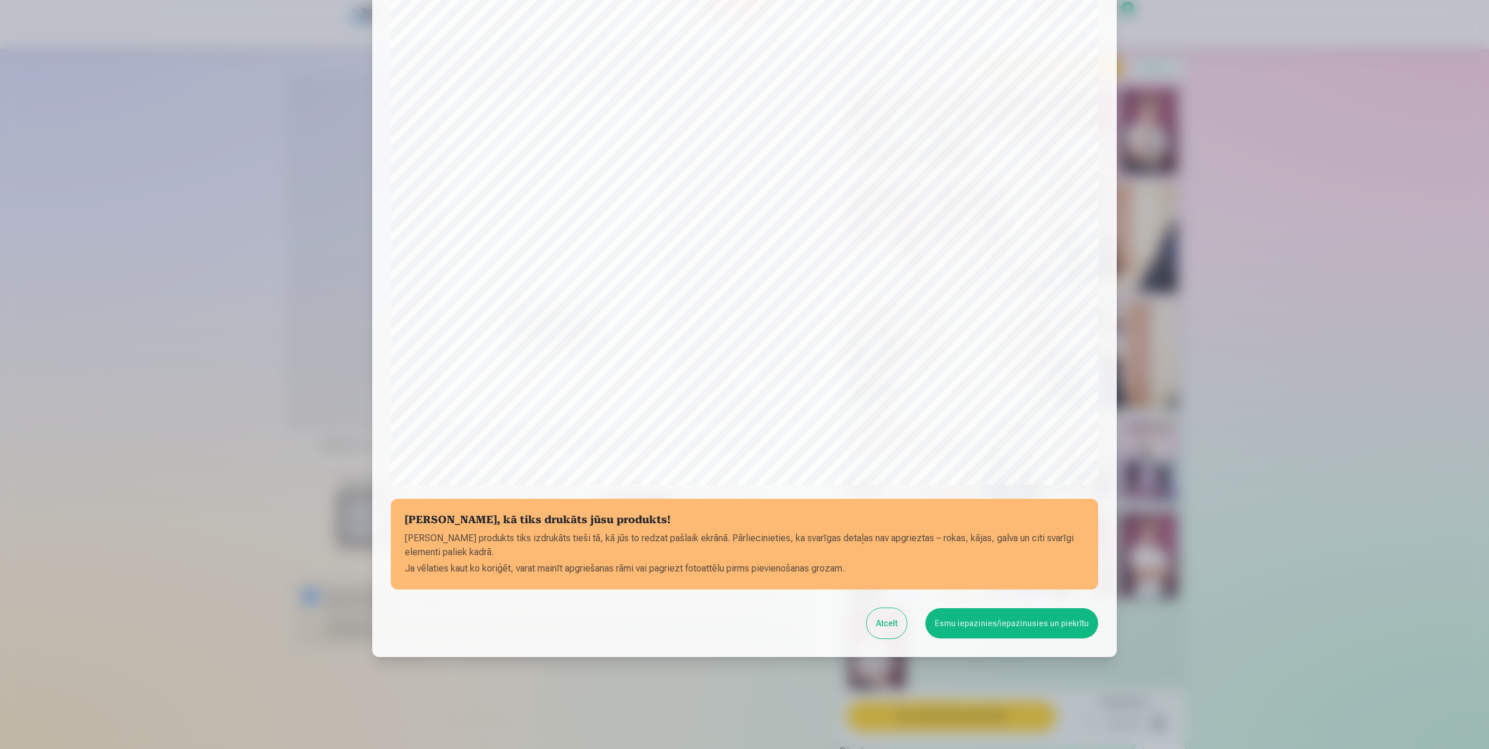
scroll to position [89, 0]
click at [1048, 623] on button "Esmu iepazinies/iepazinusies un piekrītu" at bounding box center [1012, 622] width 173 height 30
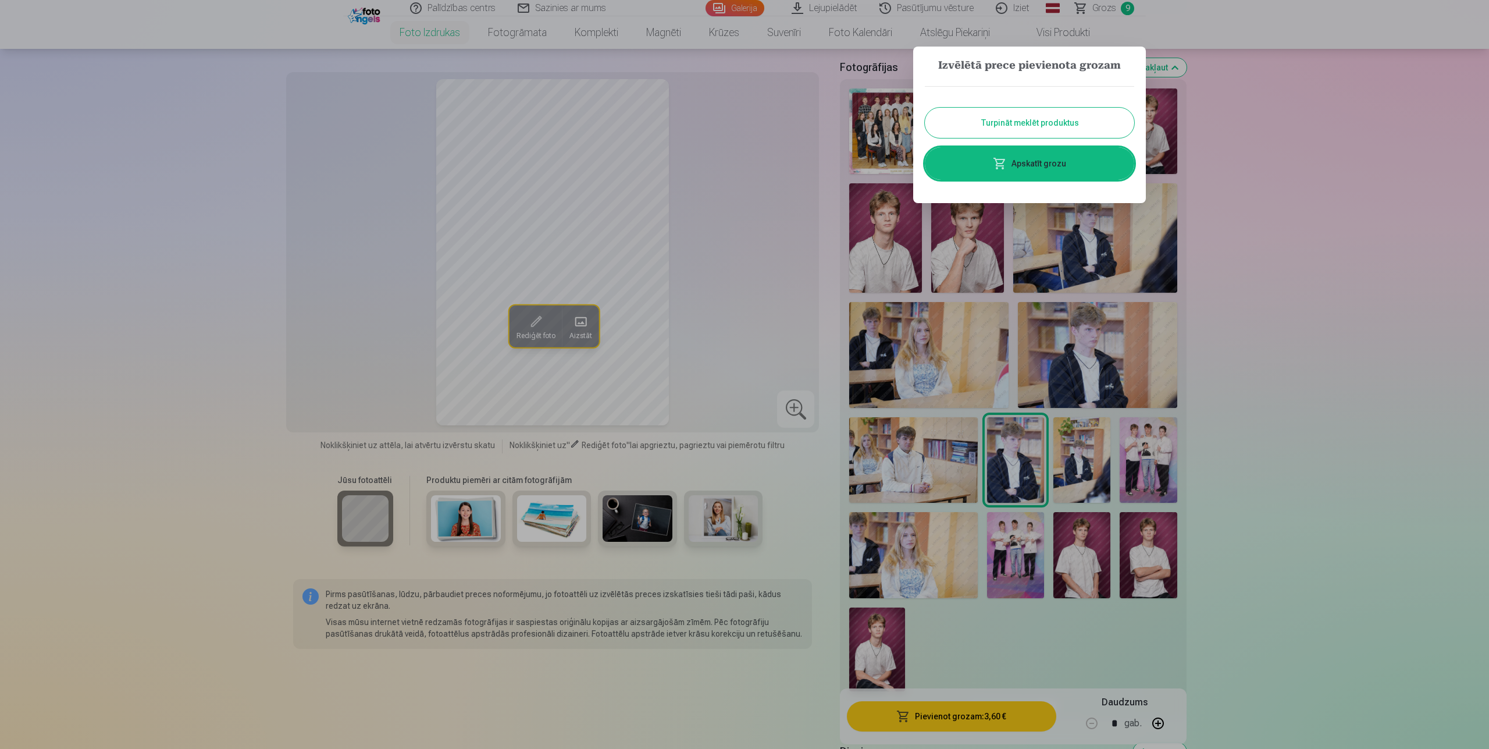
click at [1102, 117] on button "Turpināt meklēt produktus" at bounding box center [1029, 123] width 209 height 30
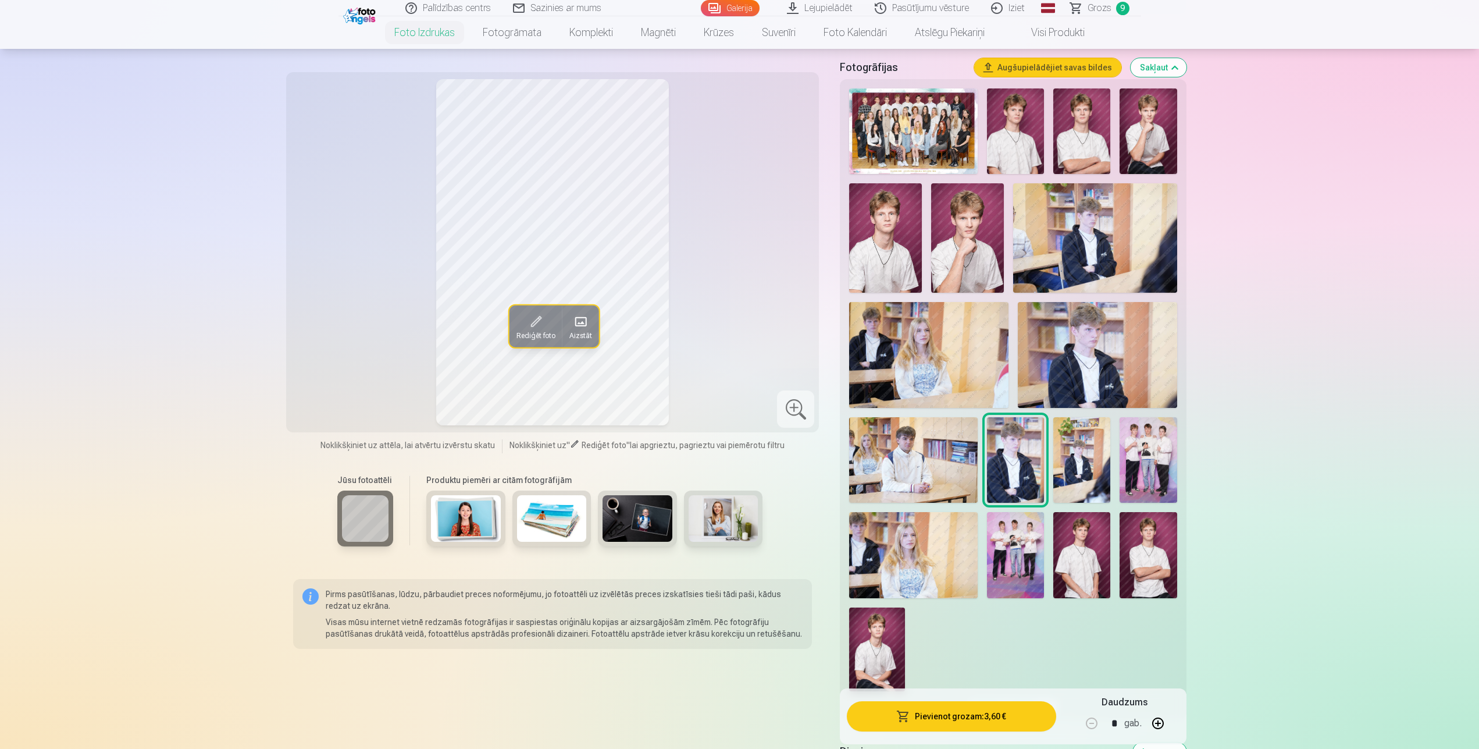
click at [1093, 437] on img at bounding box center [1082, 460] width 57 height 86
click at [910, 713] on button "Pievienot grozam : 3,60 €" at bounding box center [951, 716] width 209 height 30
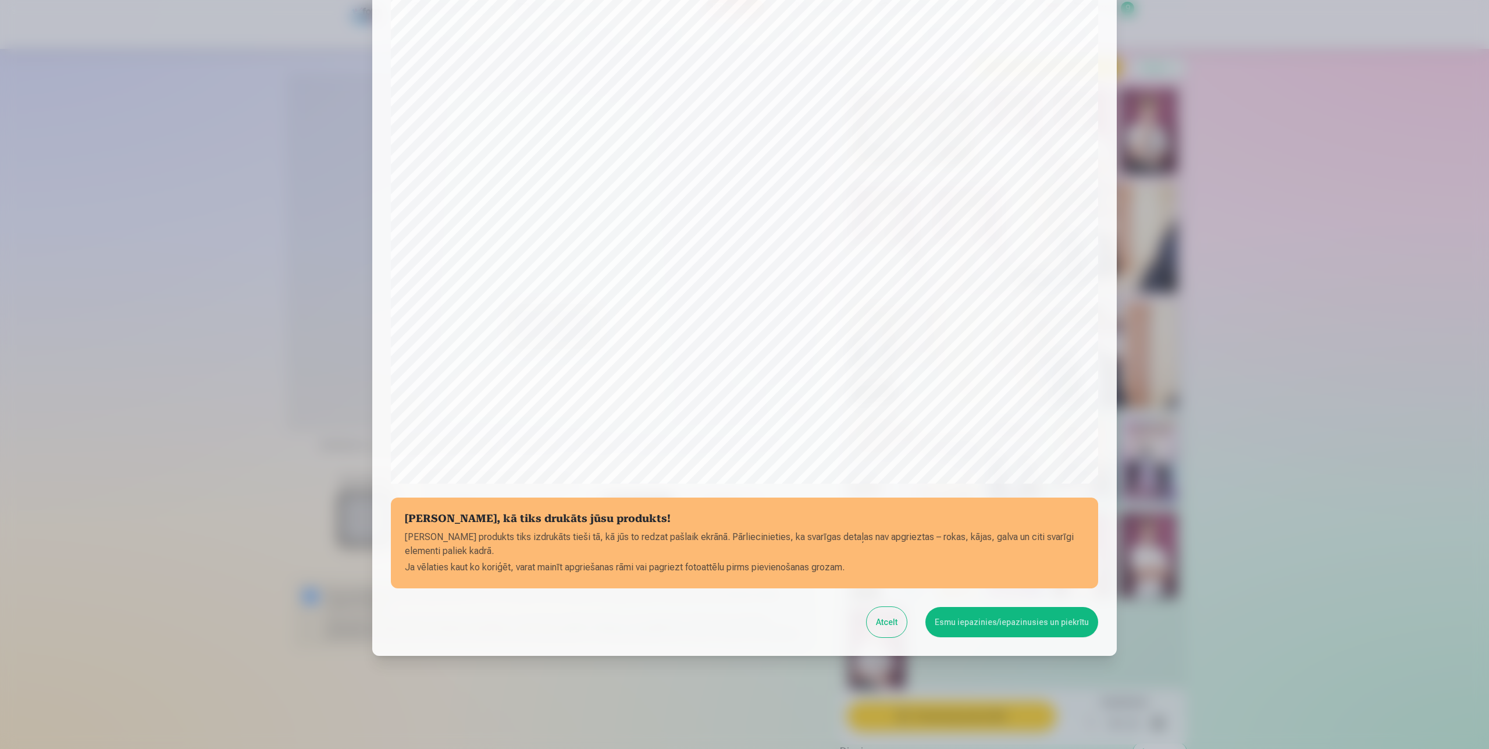
click at [1056, 628] on button "Esmu iepazinies/iepazinusies un piekrītu" at bounding box center [1012, 622] width 173 height 30
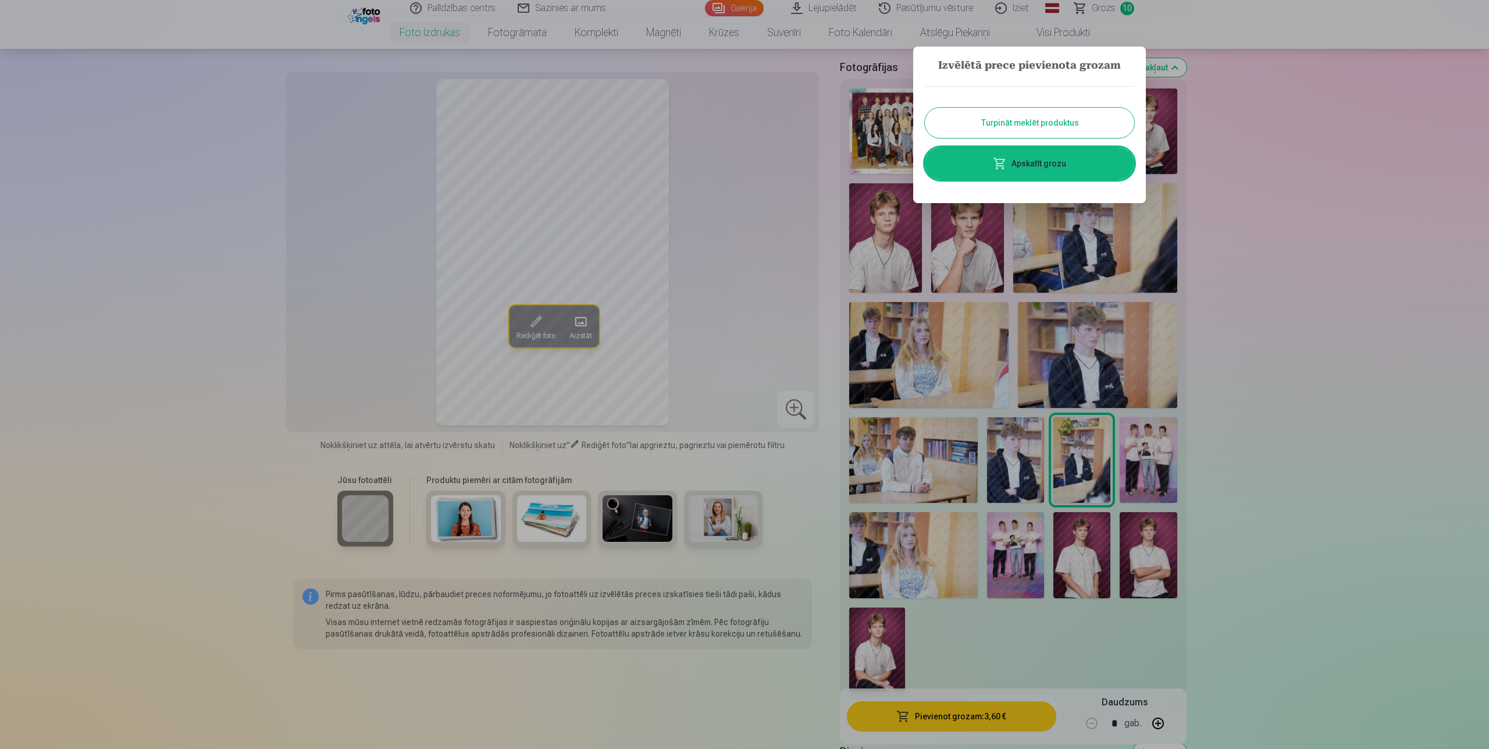
click at [1087, 125] on button "Turpināt meklēt produktus" at bounding box center [1029, 123] width 209 height 30
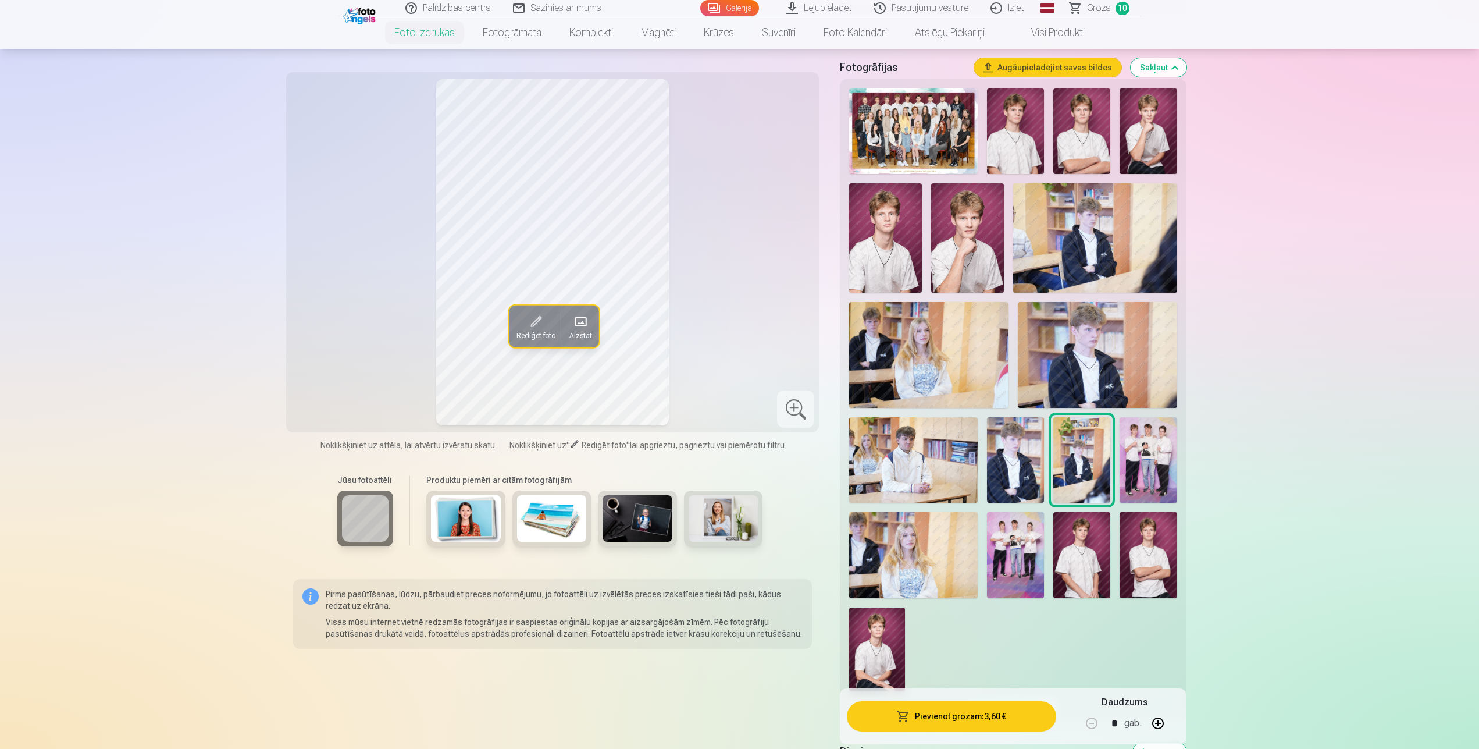
click at [1162, 476] on img at bounding box center [1148, 460] width 57 height 86
click at [969, 711] on button "Pievienot grozam : 3,60 €" at bounding box center [951, 716] width 209 height 30
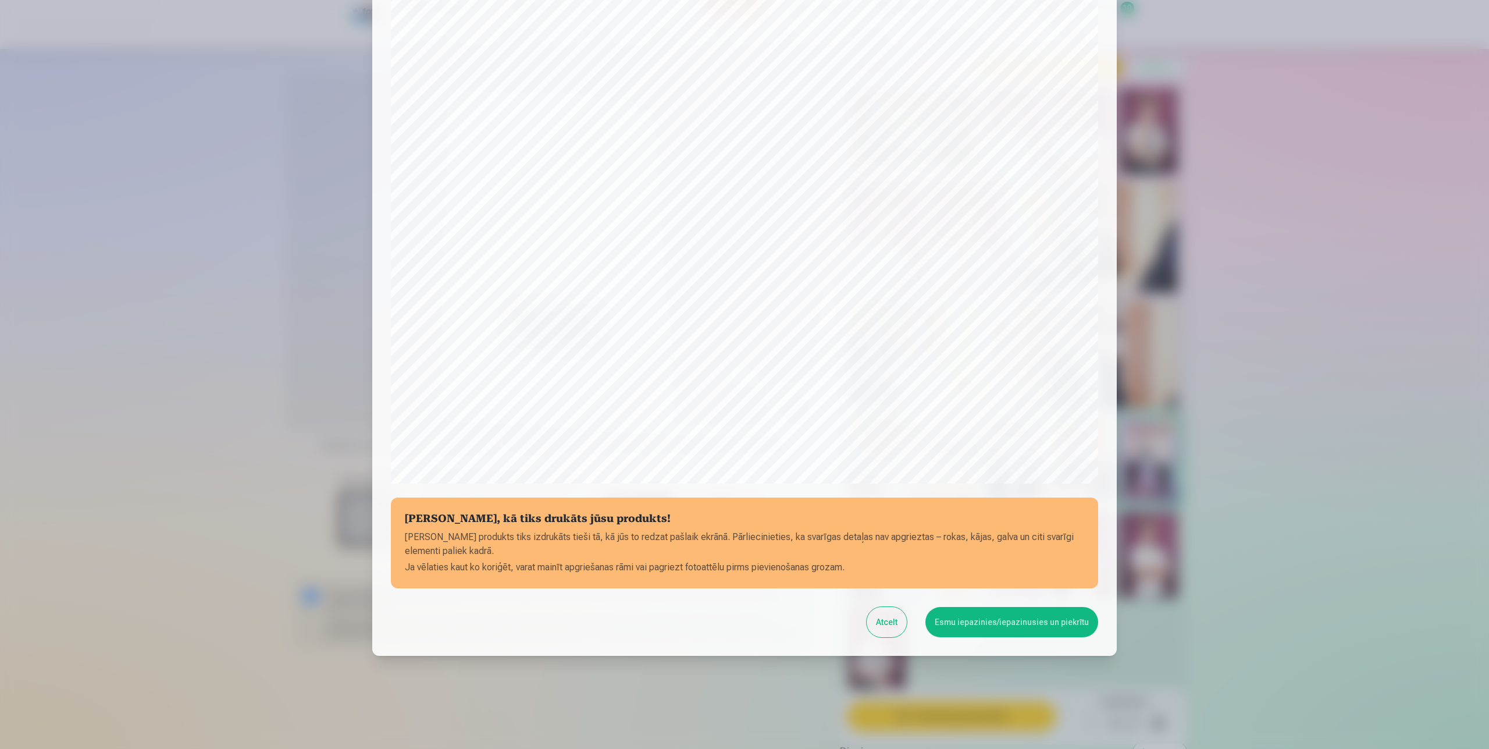
click at [1027, 631] on button "Esmu iepazinies/iepazinusies un piekrītu" at bounding box center [1012, 622] width 173 height 30
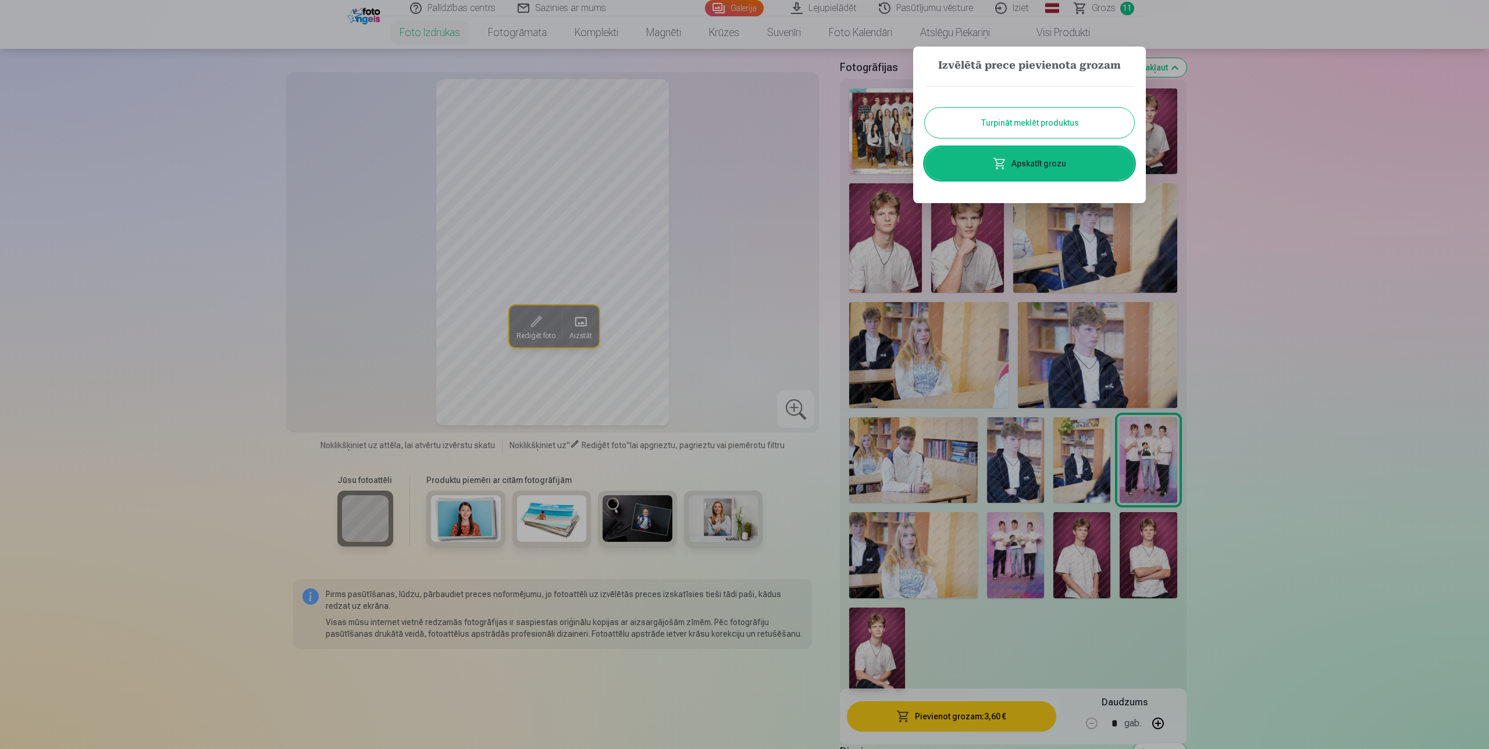
click at [1026, 536] on div at bounding box center [744, 374] width 1489 height 749
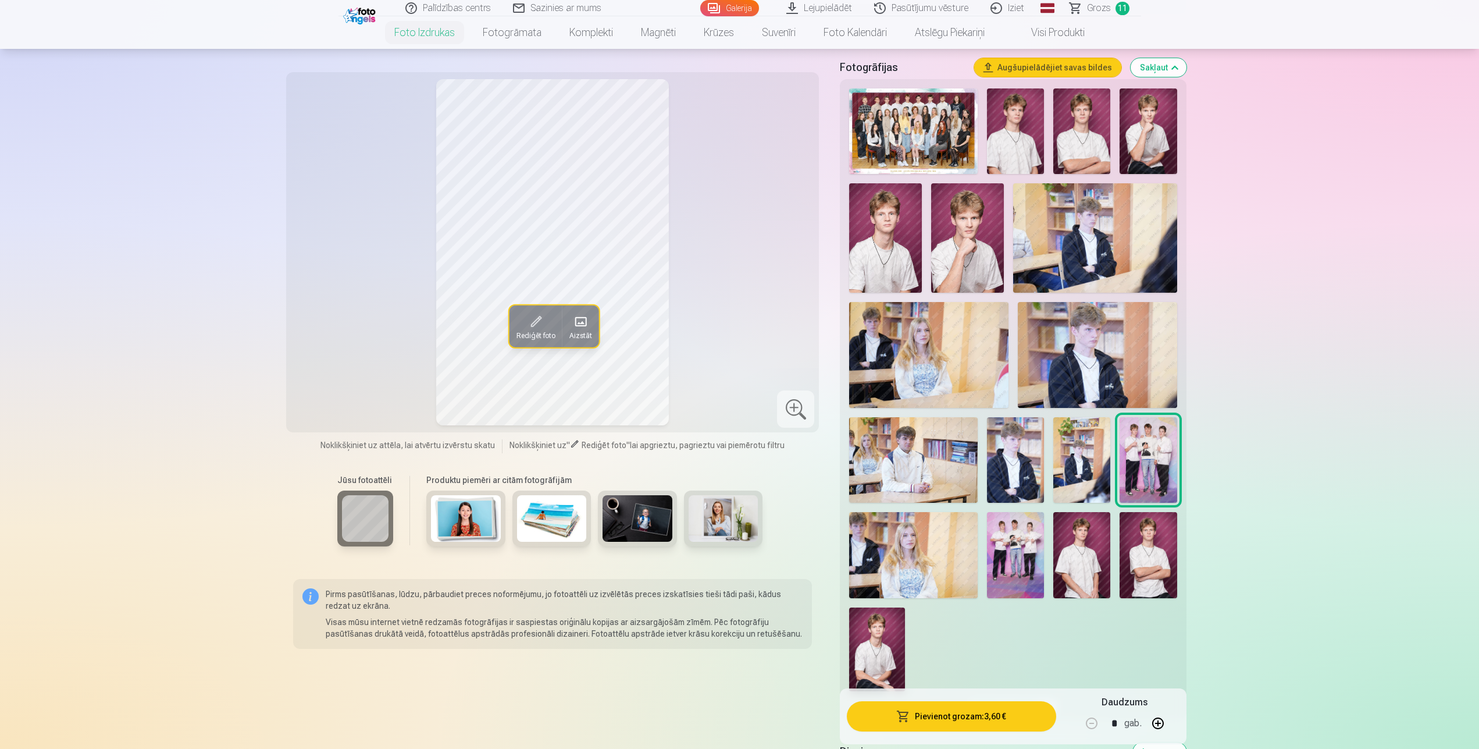
click at [985, 717] on button "Pievienot grozam : 3,60 €" at bounding box center [951, 716] width 209 height 30
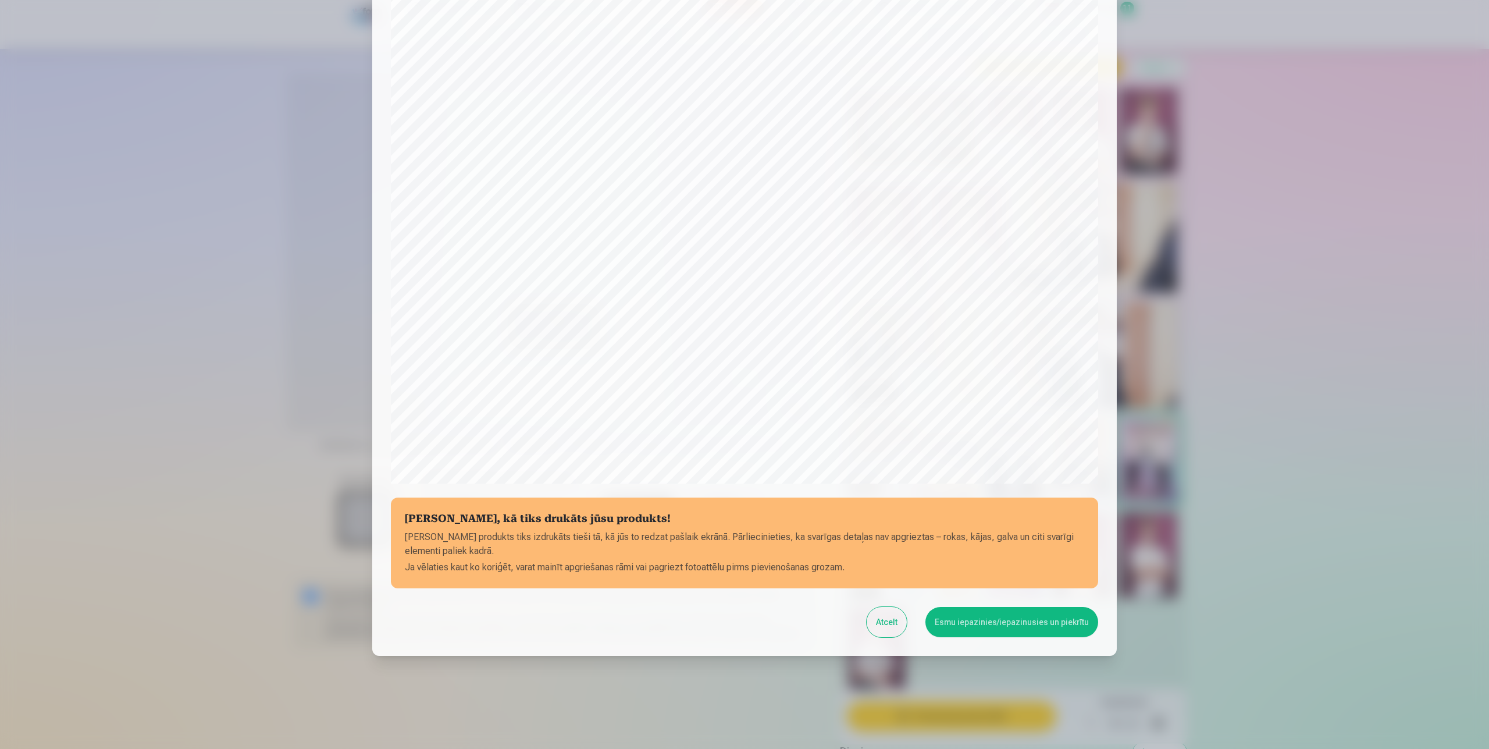
click at [1068, 629] on button "Esmu iepazinies/iepazinusies un piekrītu" at bounding box center [1012, 622] width 173 height 30
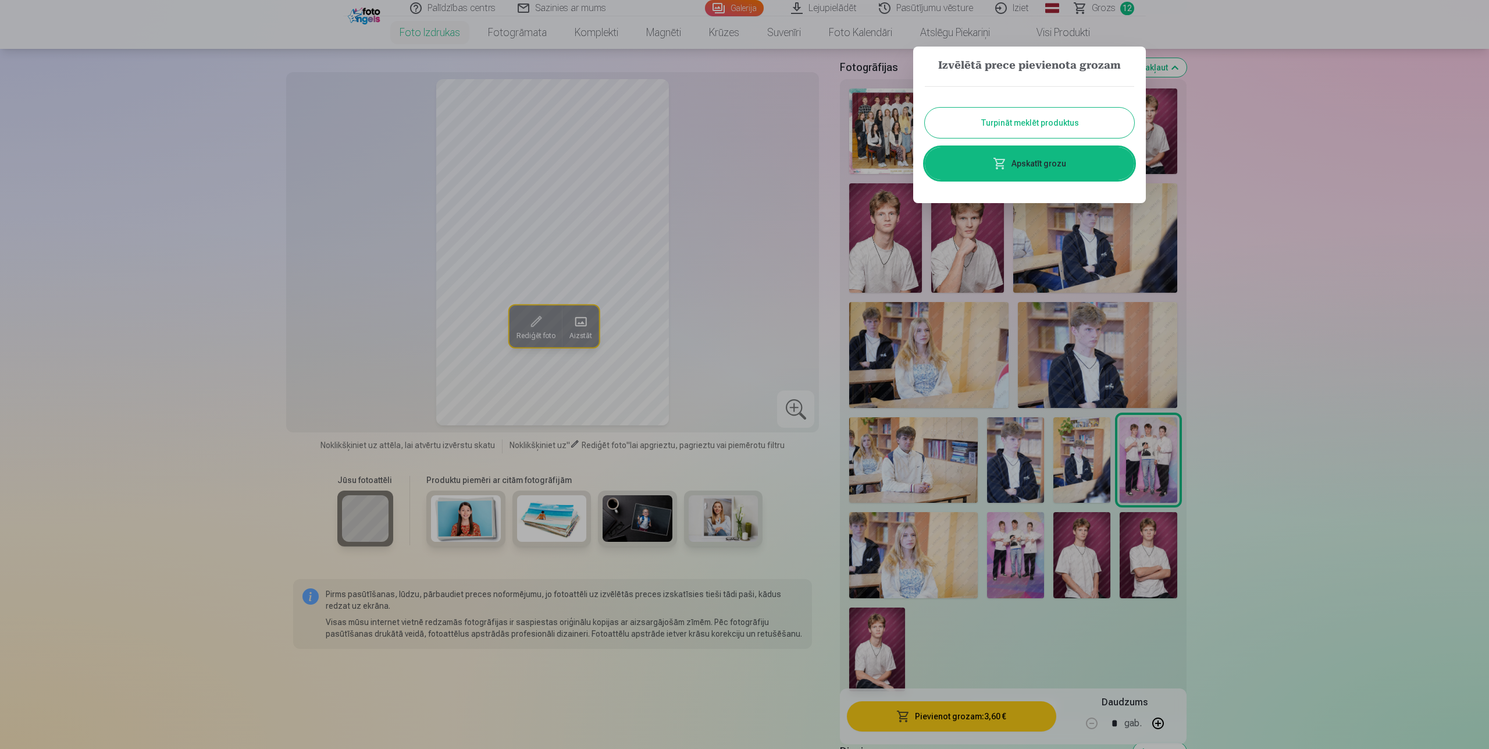
click at [972, 113] on button "Turpināt meklēt produktus" at bounding box center [1029, 123] width 209 height 30
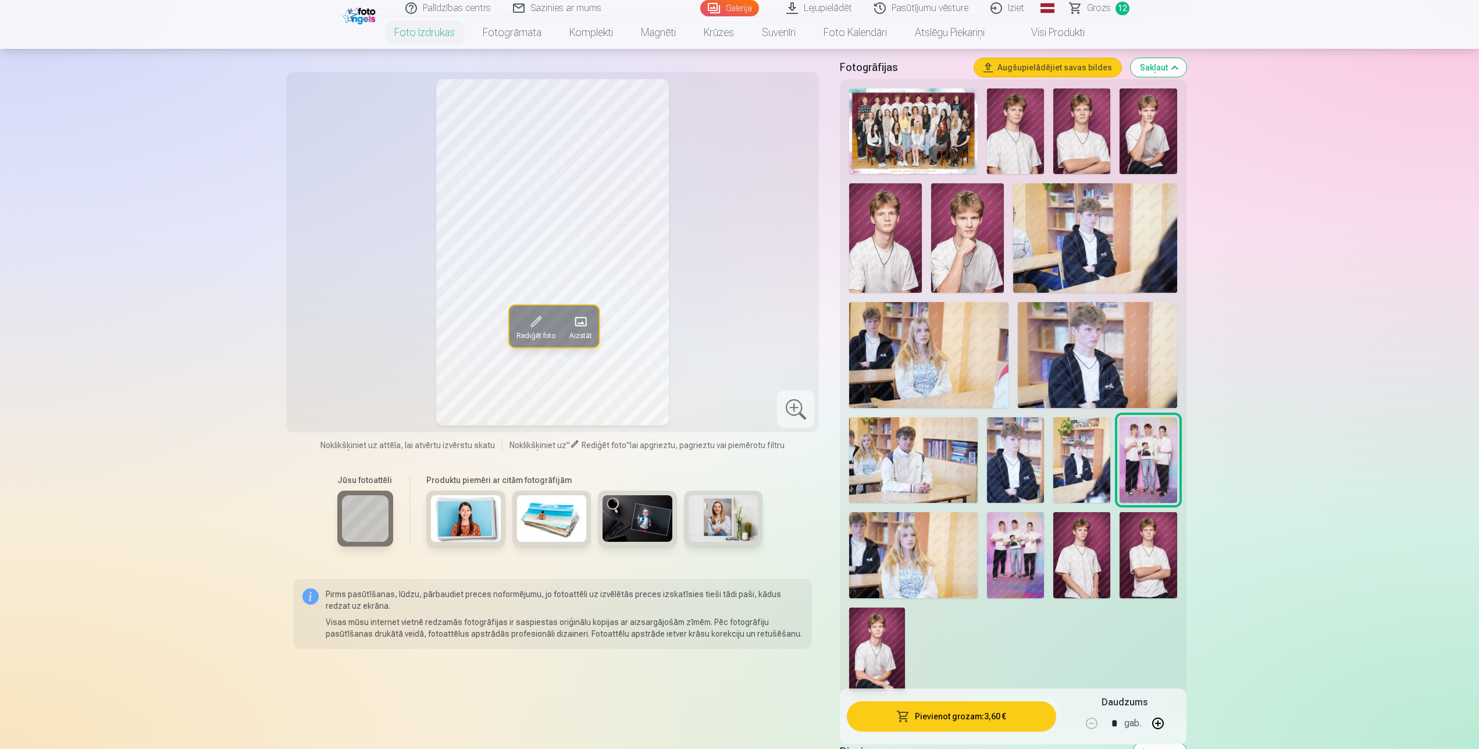
click at [1090, 544] on img at bounding box center [1082, 555] width 57 height 86
click at [918, 717] on button "Pievienot grozam : 3,60 €" at bounding box center [951, 716] width 209 height 30
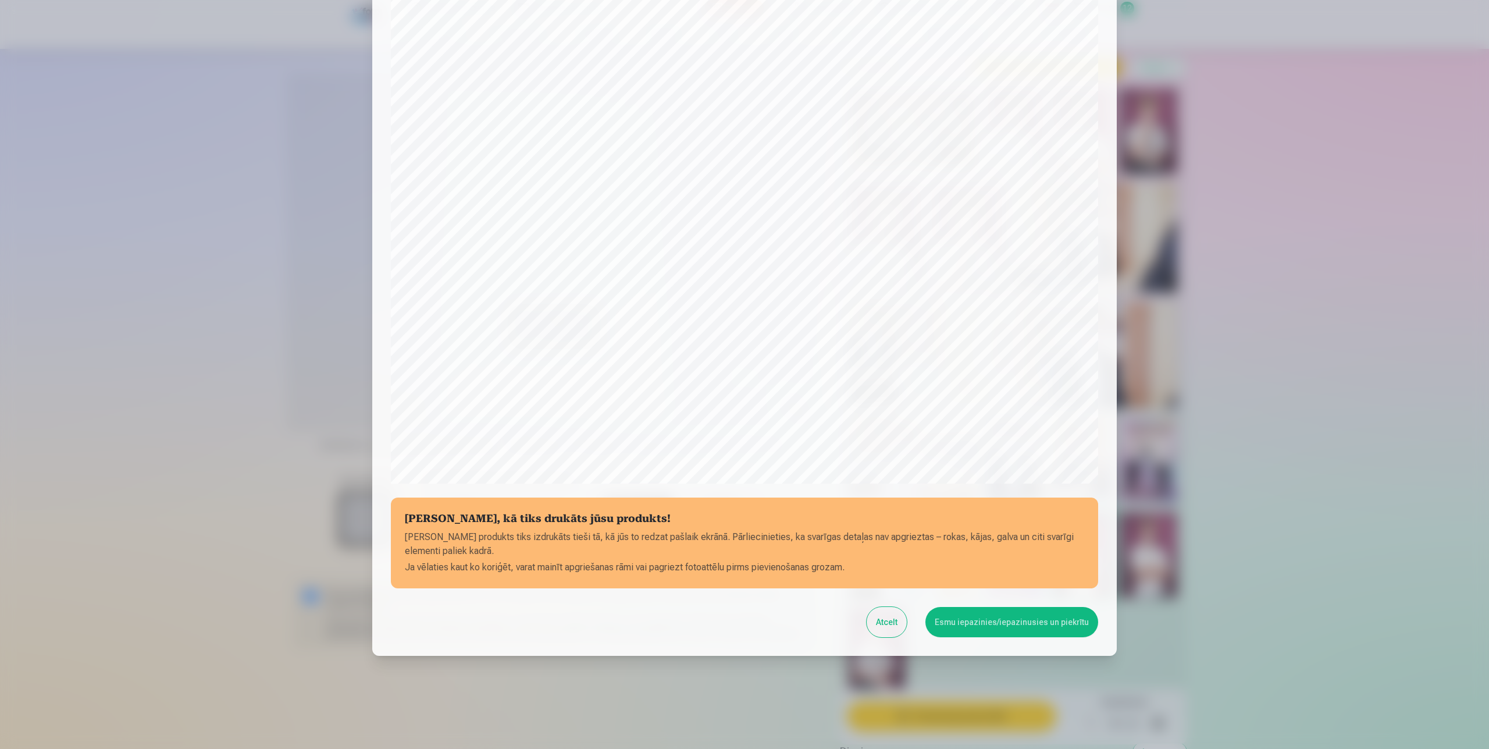
click at [987, 627] on button "Esmu iepazinies/iepazinusies un piekrītu" at bounding box center [1012, 622] width 173 height 30
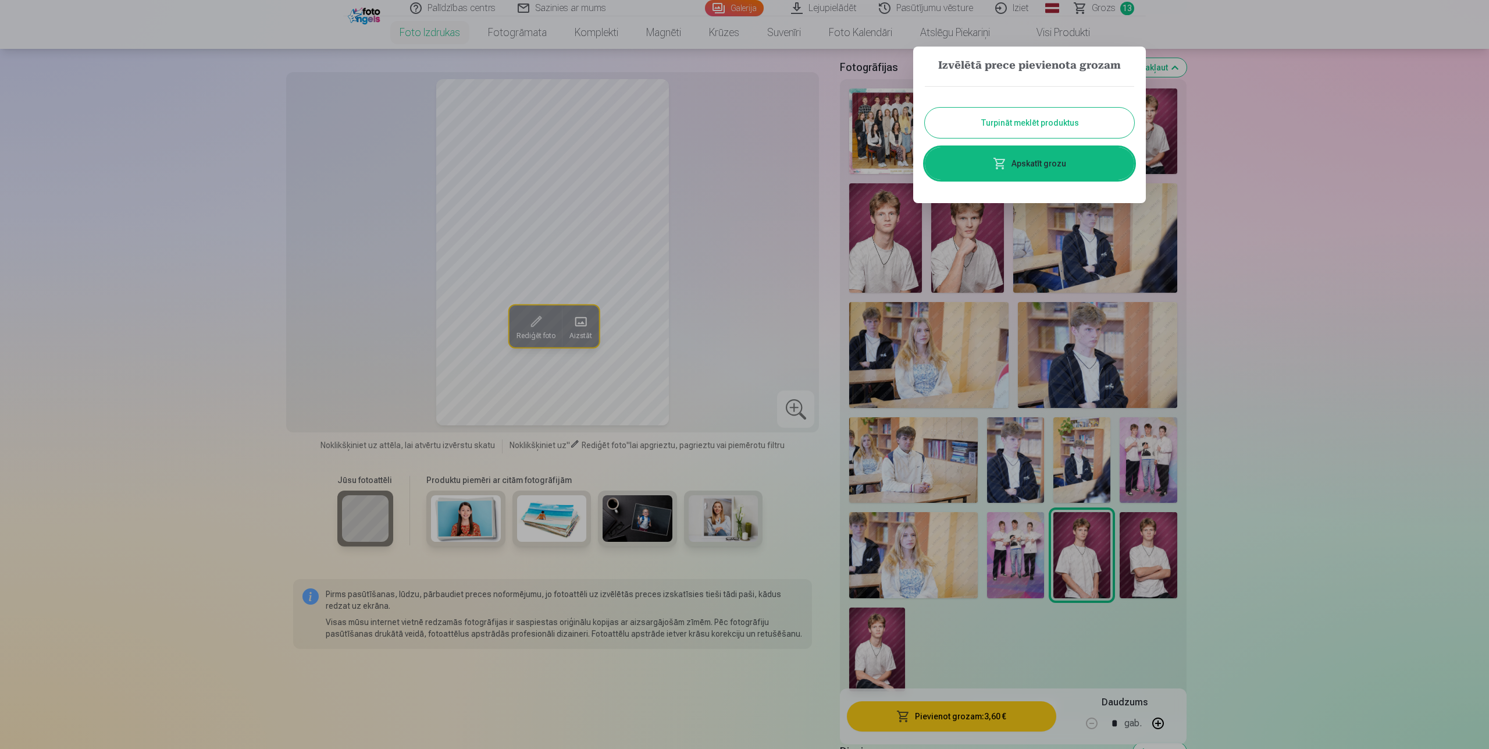
click at [1065, 125] on button "Turpināt meklēt produktus" at bounding box center [1029, 123] width 209 height 30
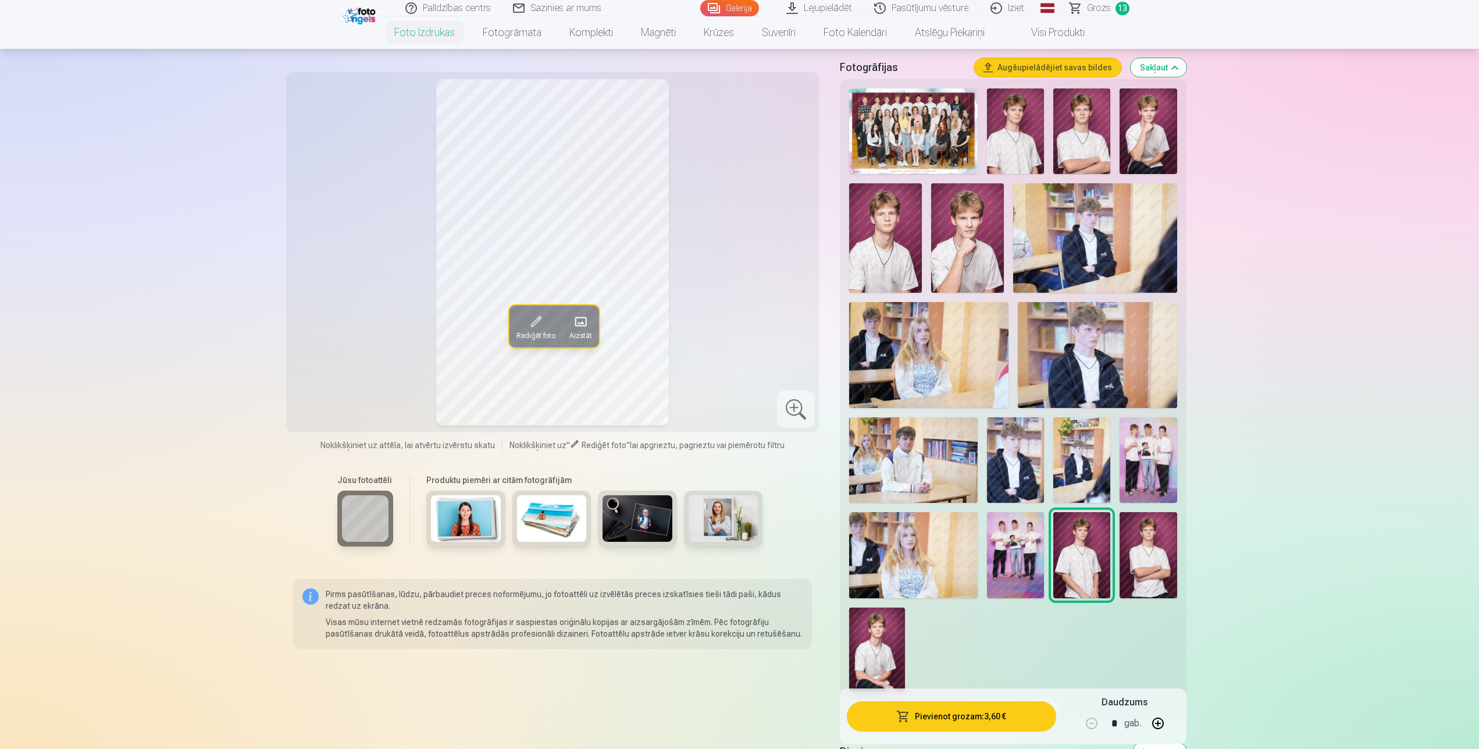
click at [1143, 574] on img at bounding box center [1148, 555] width 57 height 86
click at [981, 726] on button "Pievienot grozam : 3,60 €" at bounding box center [951, 716] width 209 height 30
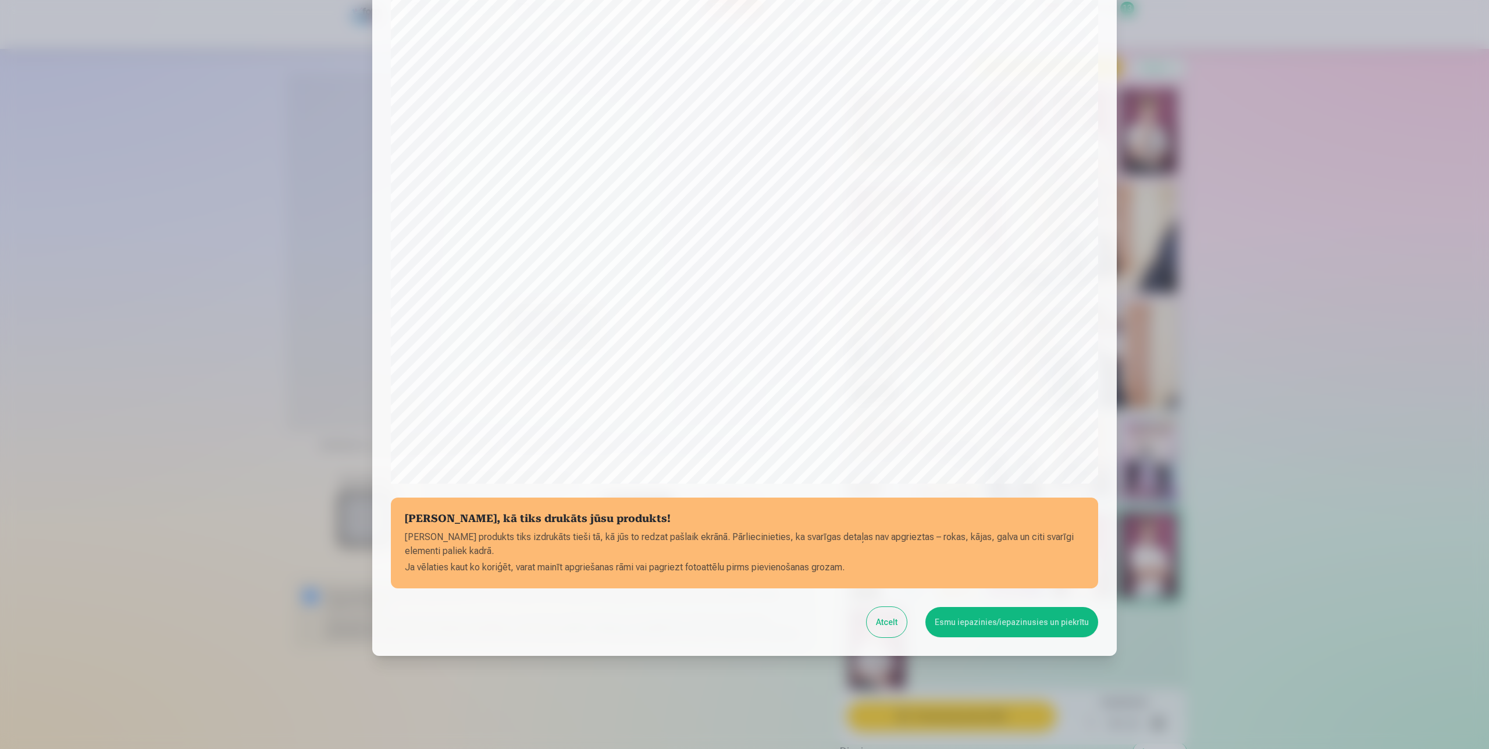
click at [1002, 612] on button "Esmu iepazinies/iepazinusies un piekrītu" at bounding box center [1012, 622] width 173 height 30
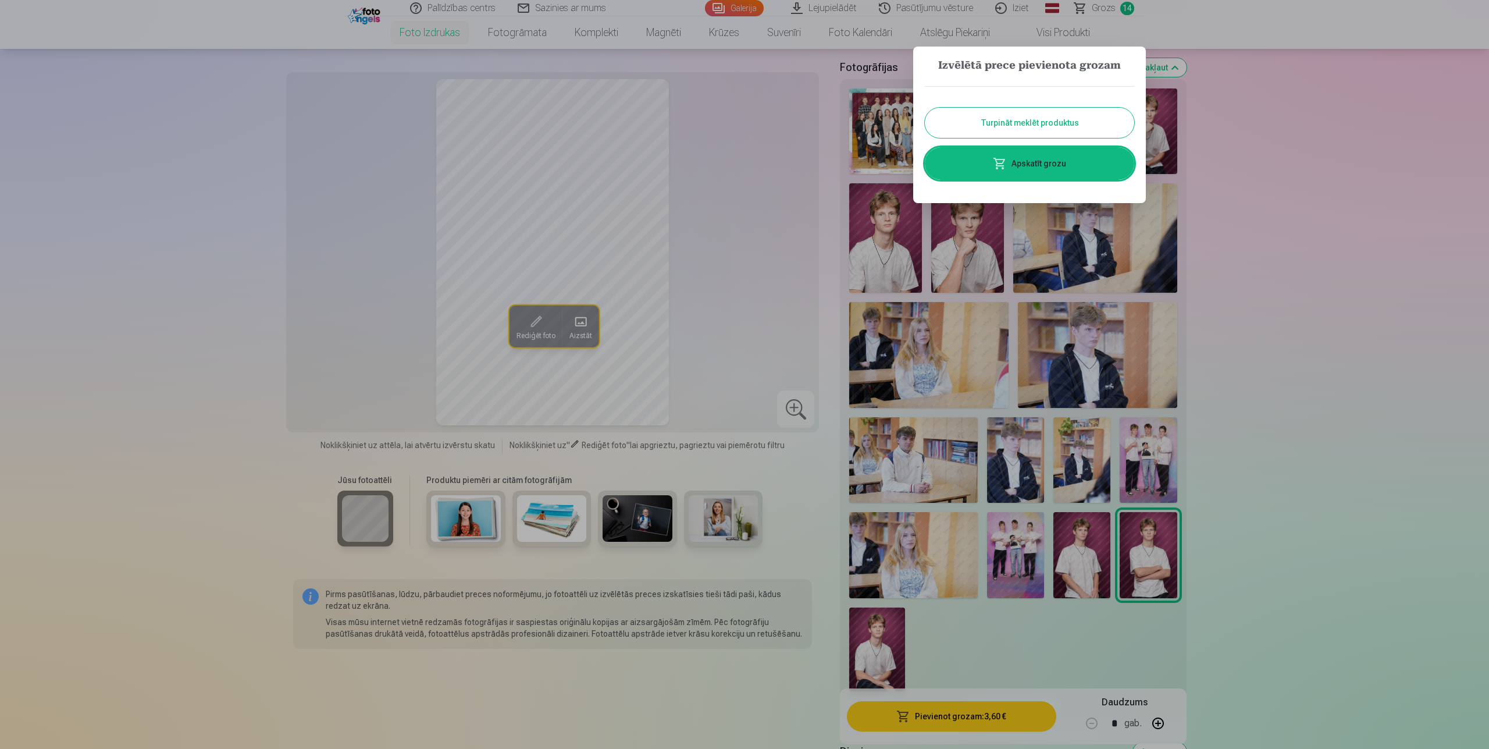
click at [1042, 129] on button "Turpināt meklēt produktus" at bounding box center [1029, 123] width 209 height 30
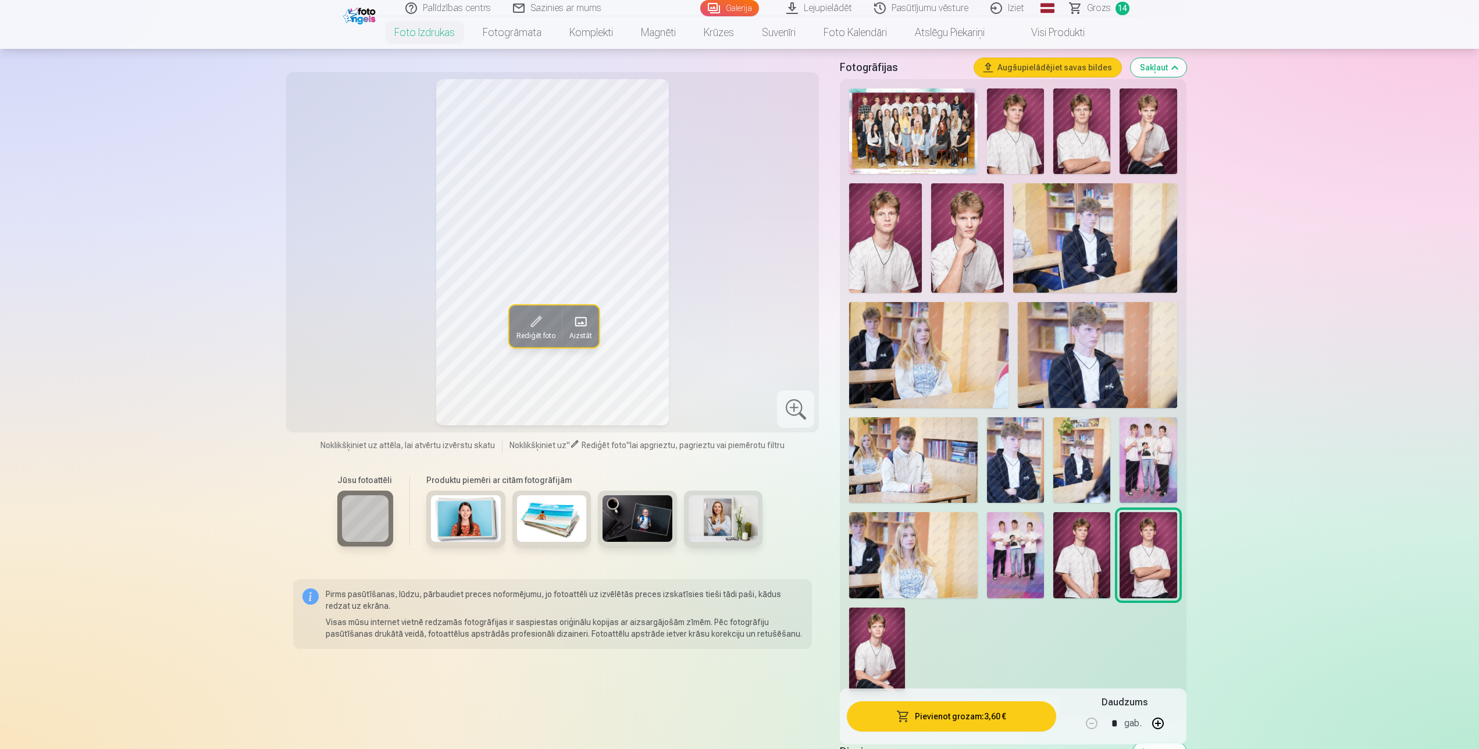
click at [863, 642] on img at bounding box center [877, 649] width 56 height 84
click at [983, 723] on button "Pievienot grozam : 3,60 €" at bounding box center [951, 716] width 209 height 30
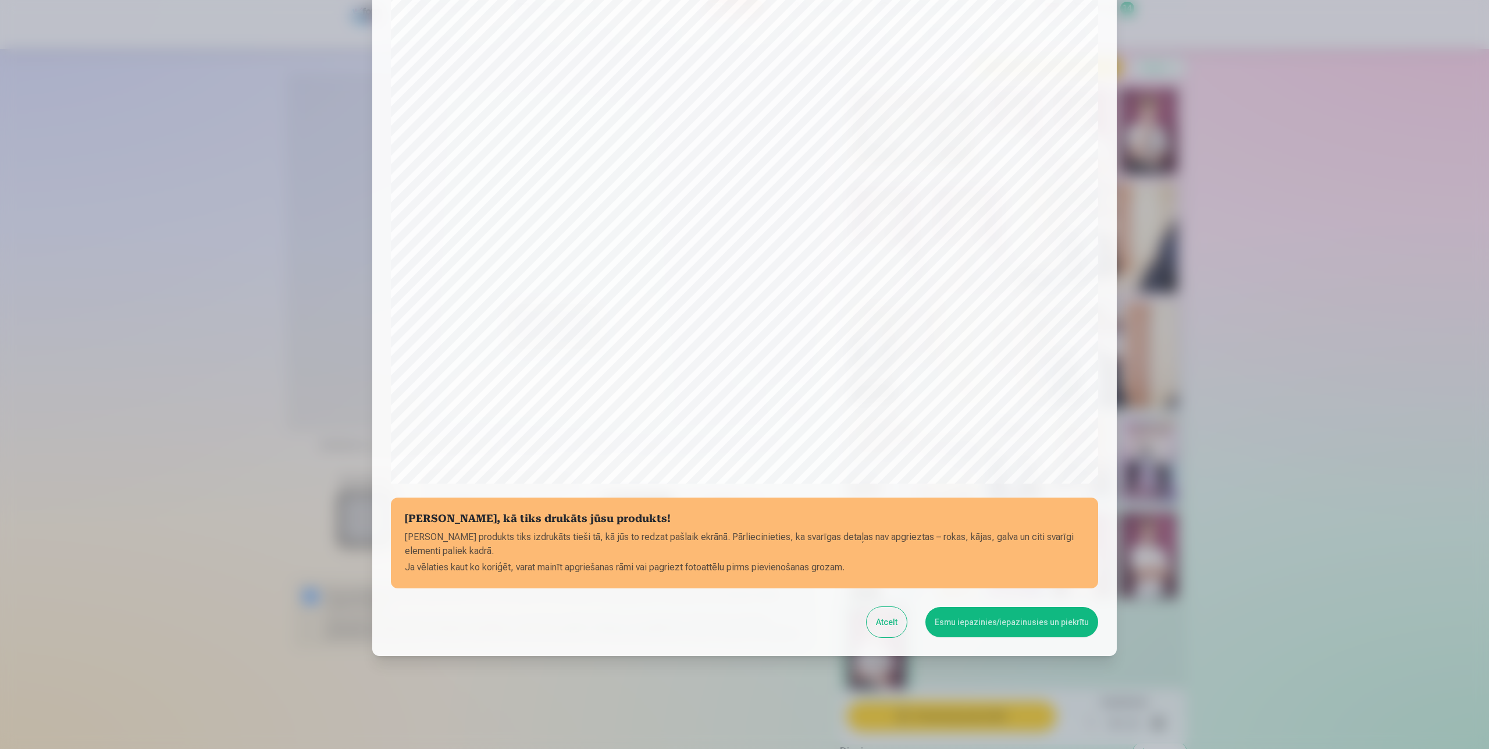
click at [1024, 630] on button "Esmu iepazinies/iepazinusies un piekrītu" at bounding box center [1012, 622] width 173 height 30
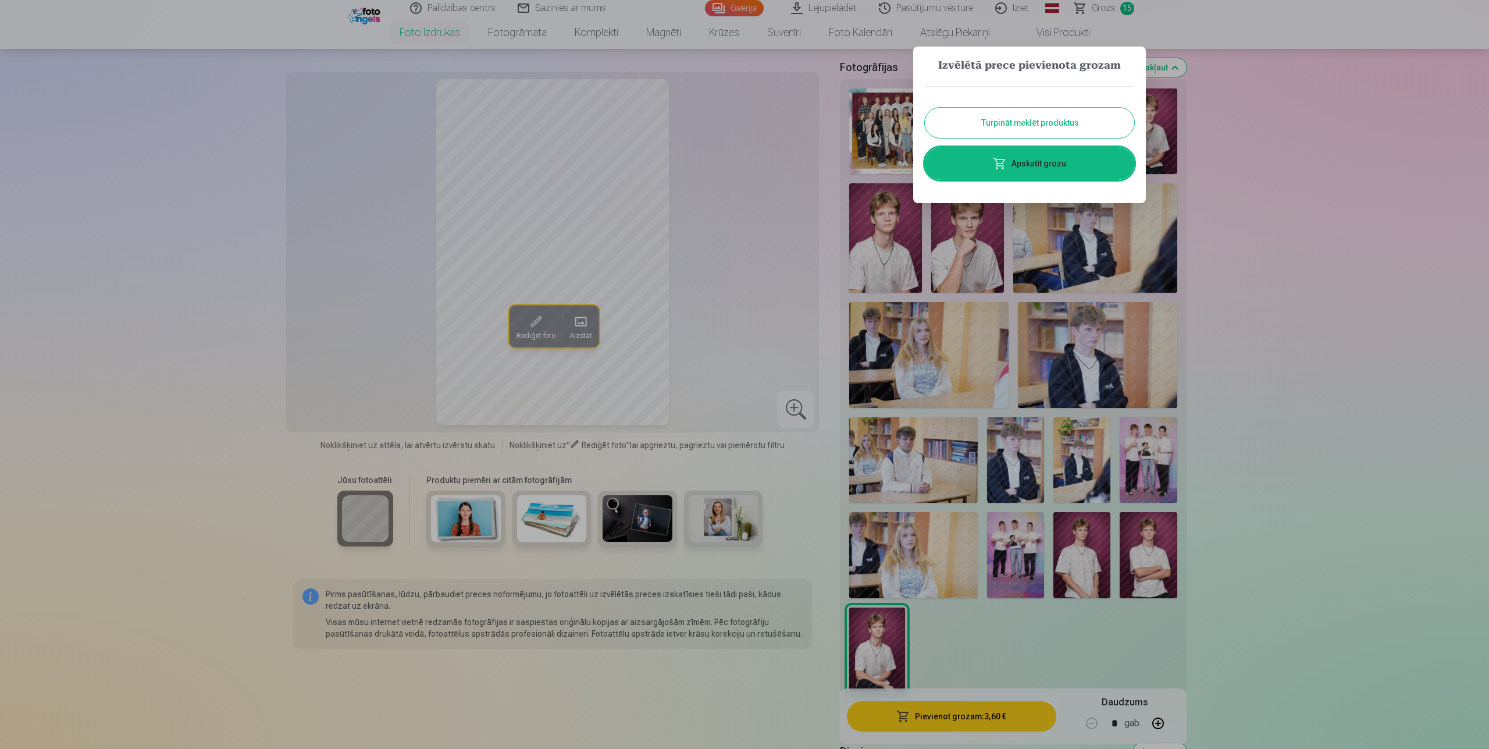
click at [996, 127] on button "Turpināt meklēt produktus" at bounding box center [1029, 123] width 209 height 30
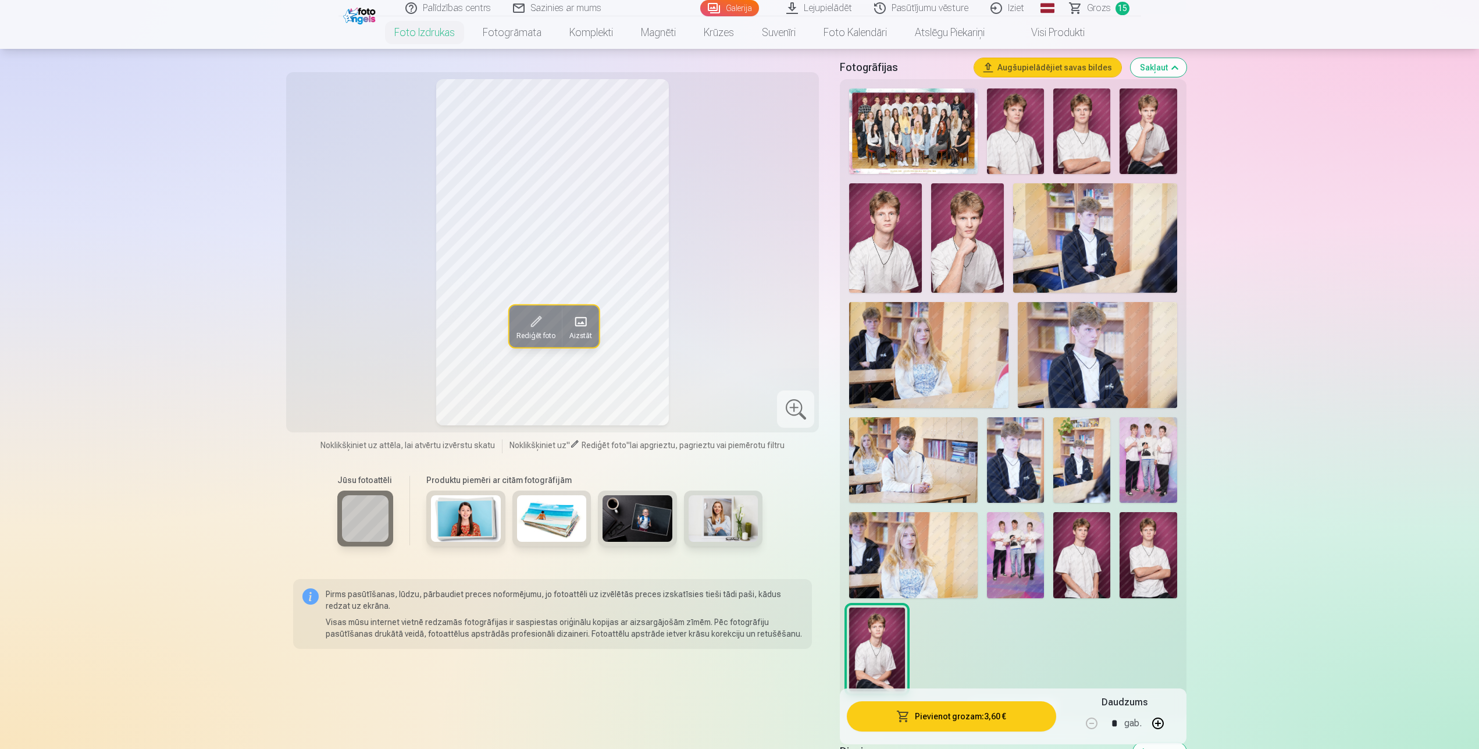
click at [1113, 12] on link "Grozs 15" at bounding box center [1100, 8] width 82 height 16
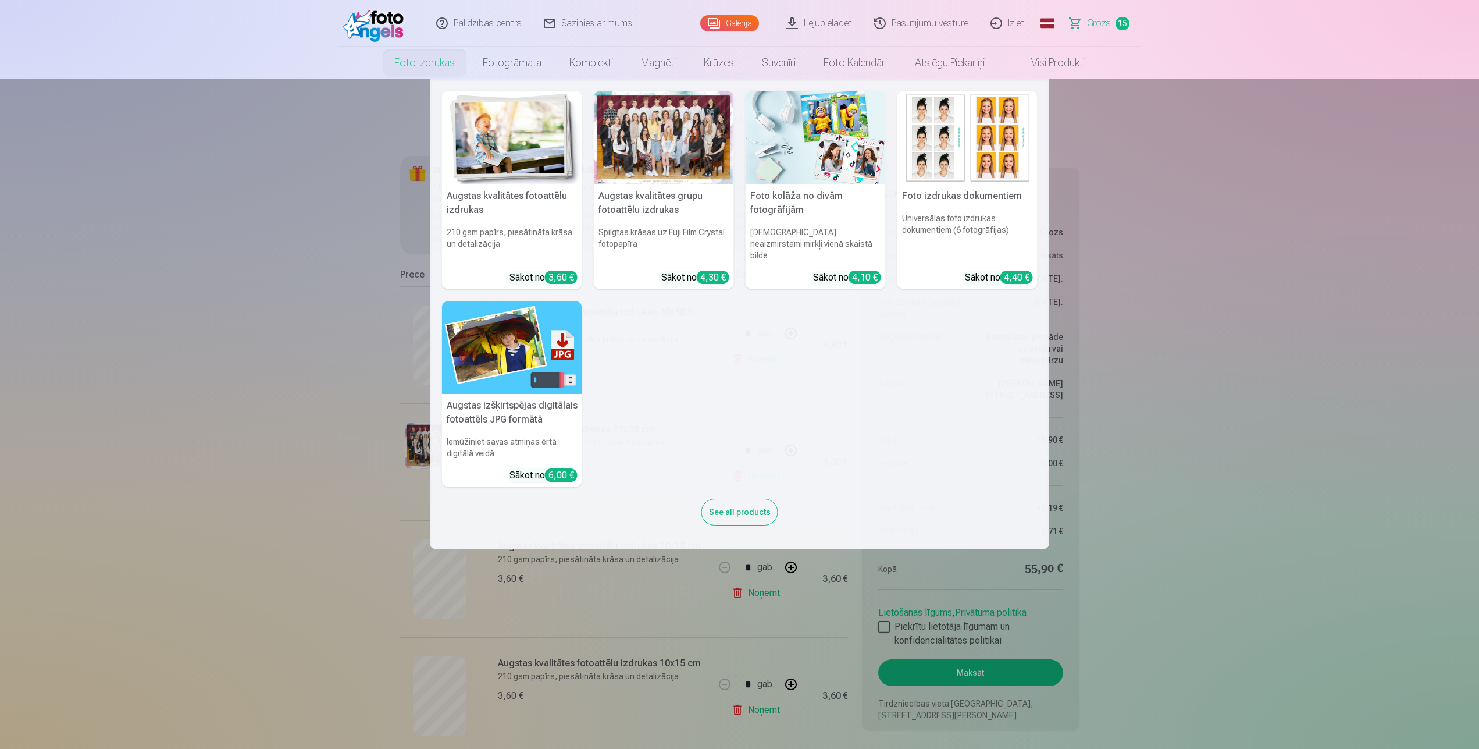
click at [686, 130] on div at bounding box center [664, 138] width 140 height 94
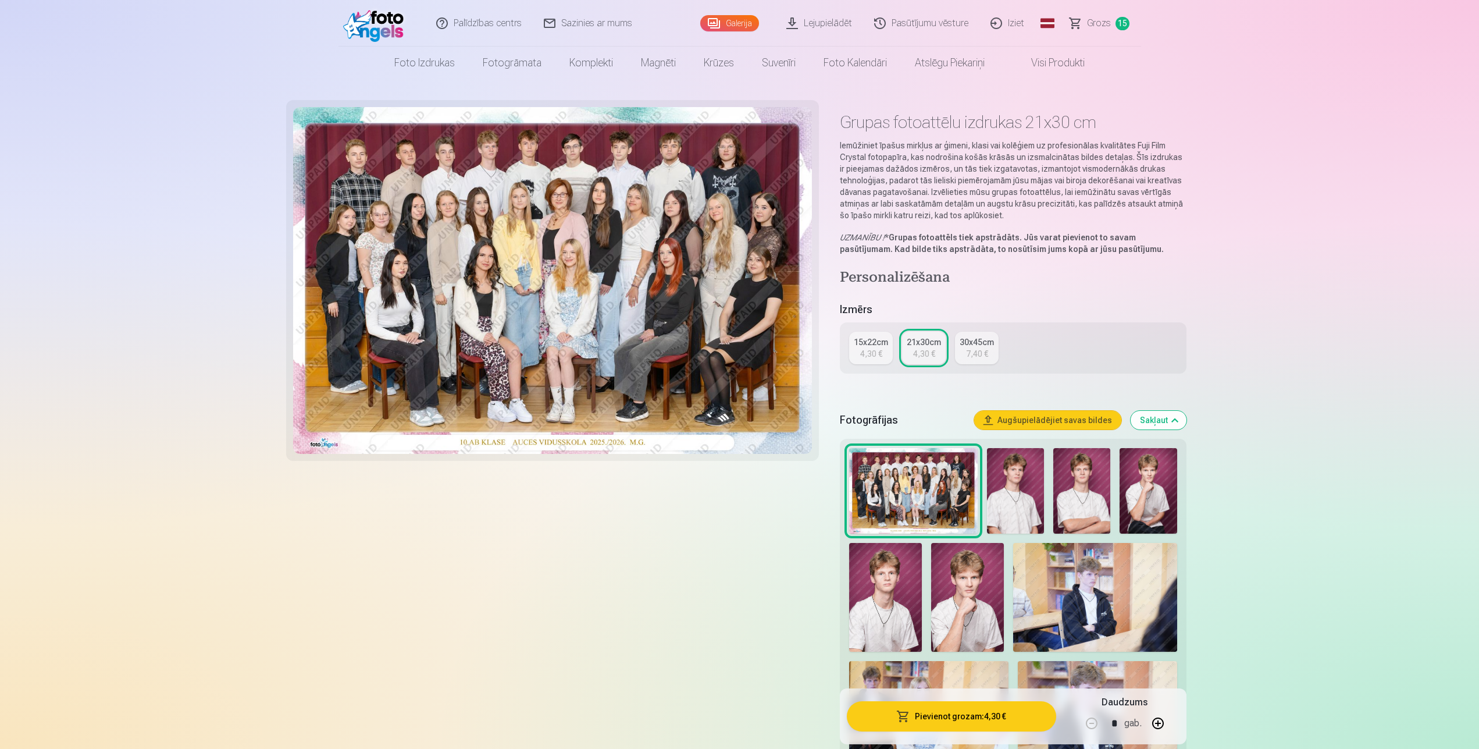
click at [1014, 490] on img at bounding box center [1015, 491] width 57 height 86
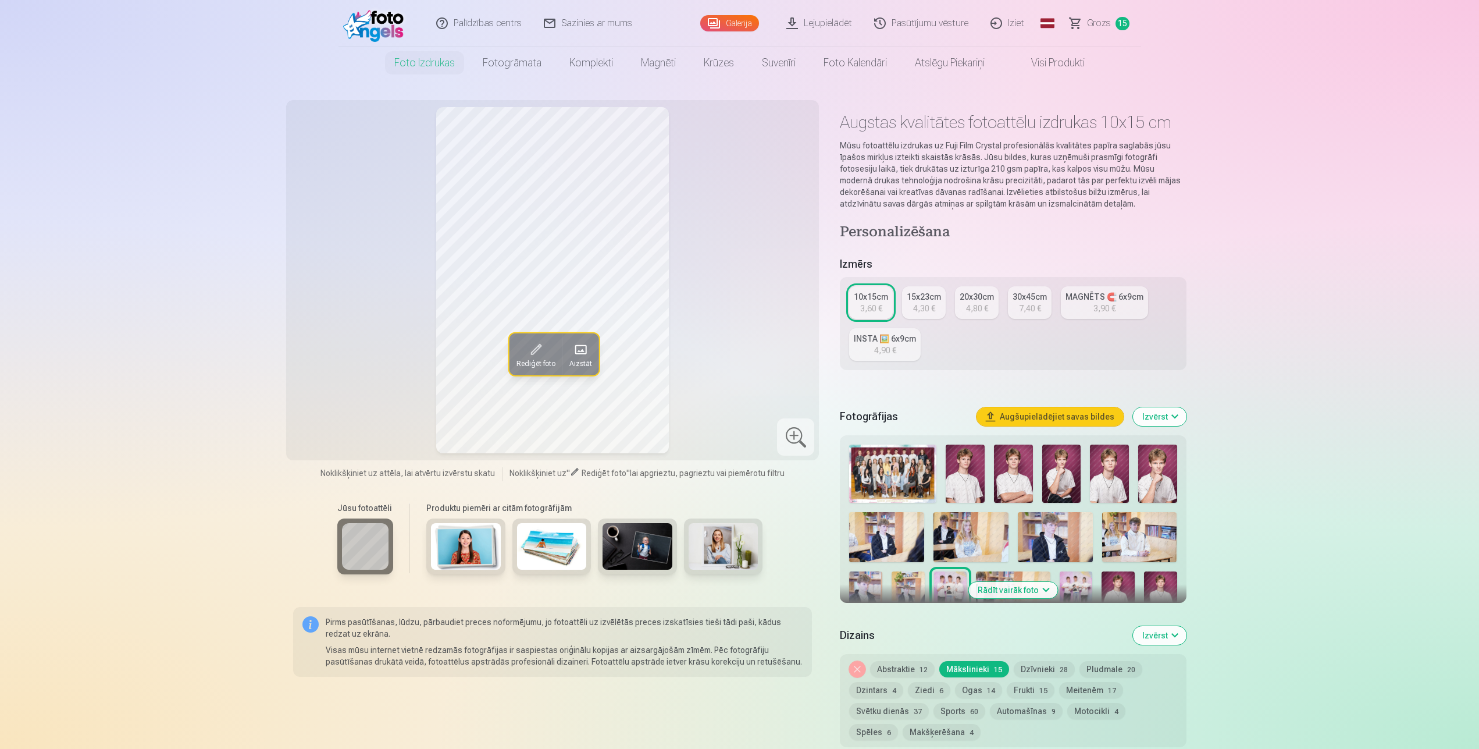
click at [901, 345] on link "INSTA 🖼️ 6x9cm 4,90 €" at bounding box center [885, 344] width 72 height 33
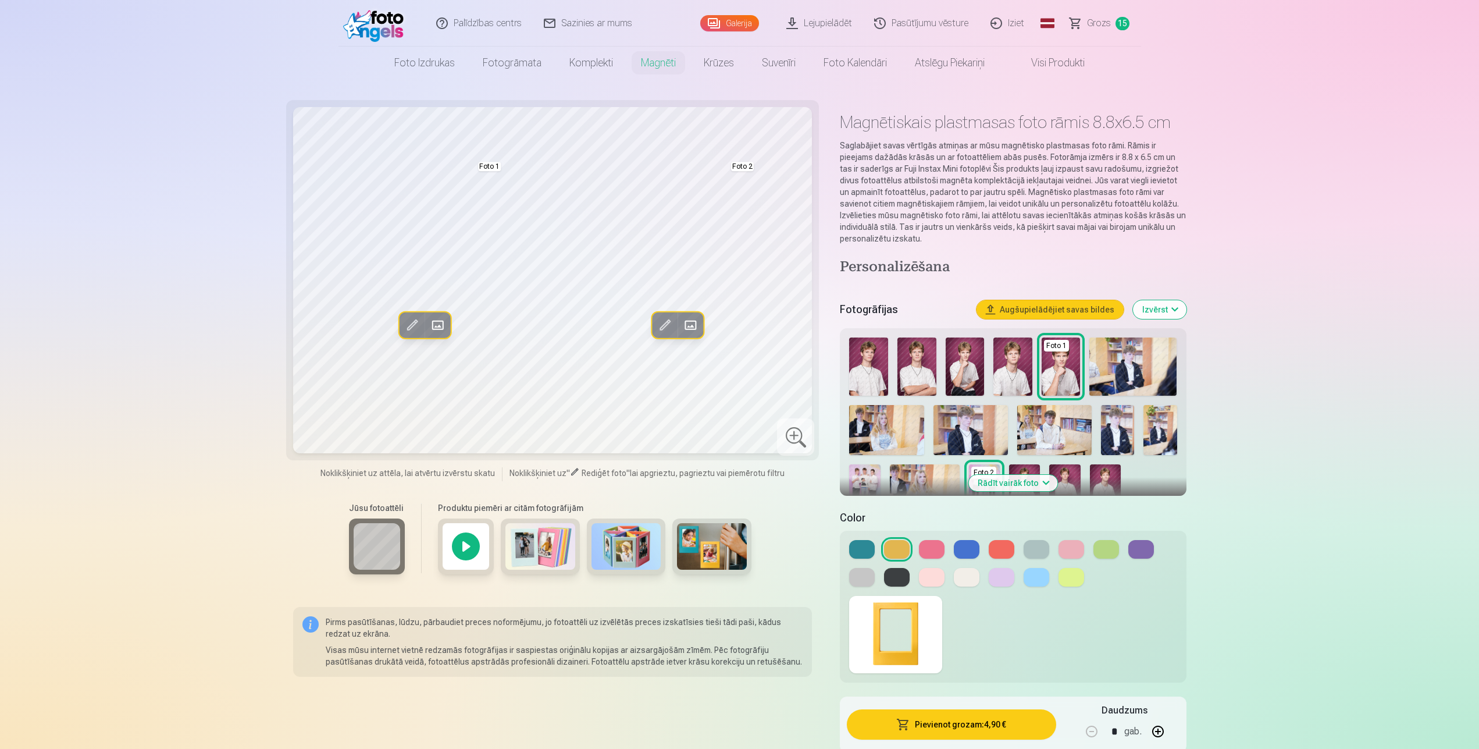
click at [960, 552] on button at bounding box center [967, 549] width 26 height 19
click at [685, 327] on span at bounding box center [690, 325] width 19 height 19
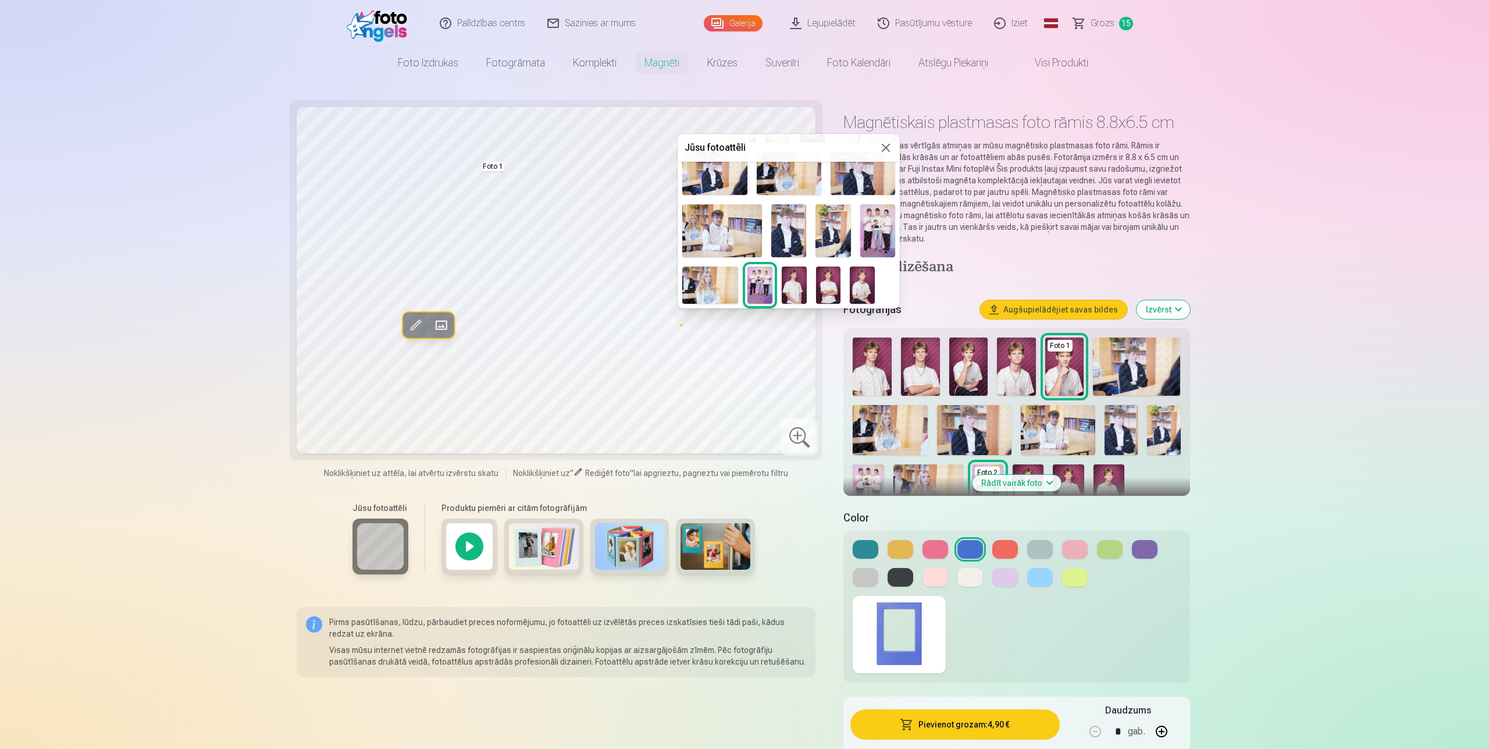
scroll to position [120, 0]
click at [773, 266] on img at bounding box center [760, 284] width 25 height 37
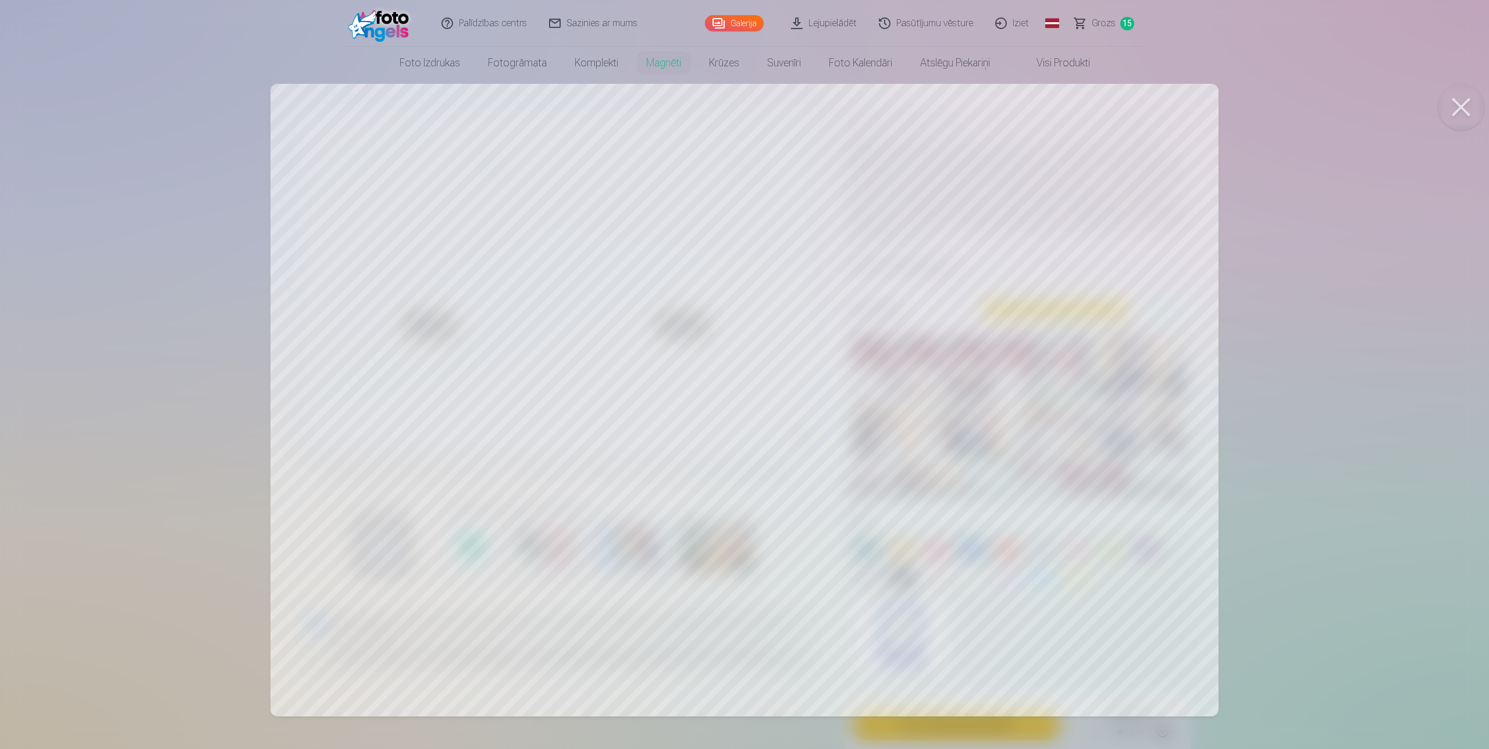
drag, startPoint x: 1070, startPoint y: 647, endPoint x: 1074, endPoint y: 635, distance: 13.3
click at [1074, 635] on div at bounding box center [744, 374] width 1489 height 749
drag, startPoint x: 890, startPoint y: 629, endPoint x: 896, endPoint y: 612, distance: 17.8
click at [896, 612] on div at bounding box center [744, 374] width 1489 height 749
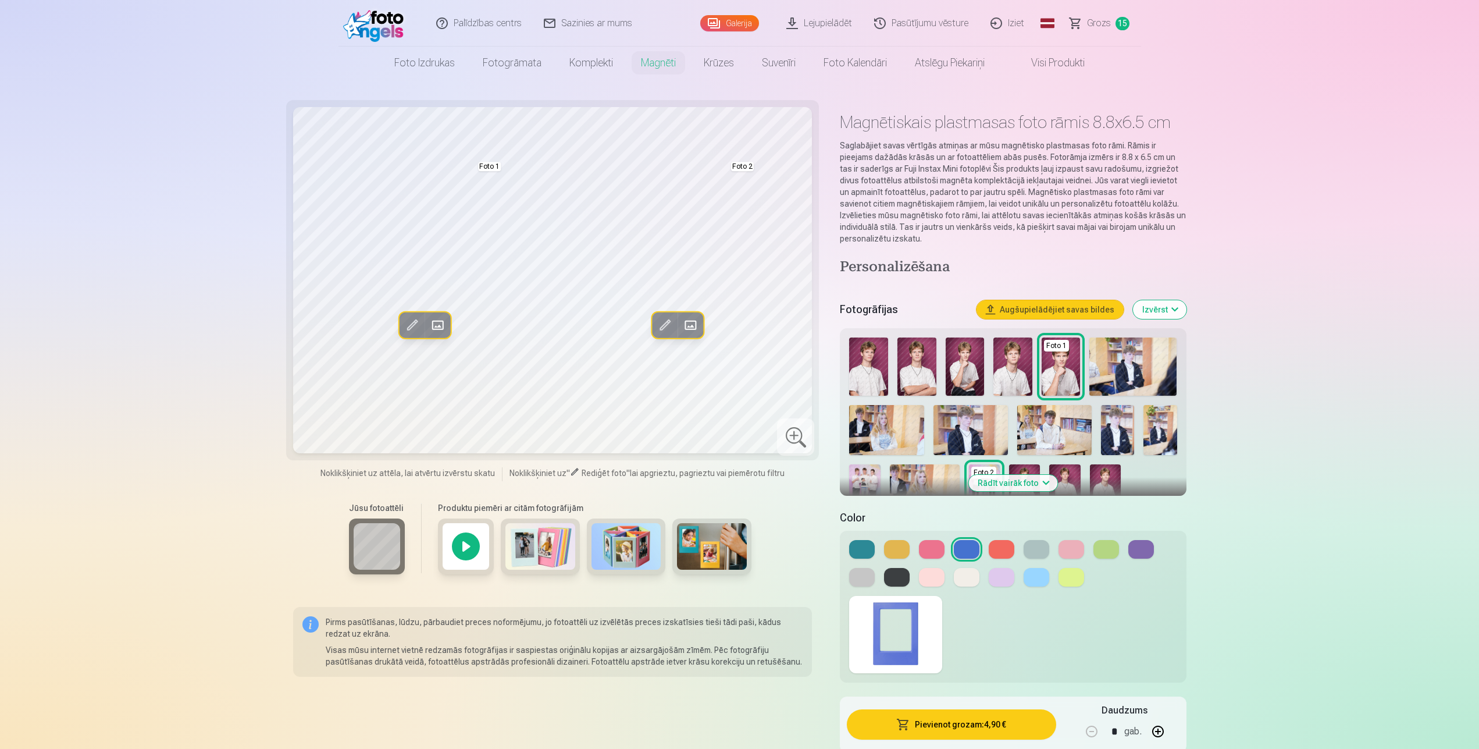
click at [1032, 549] on button at bounding box center [1037, 549] width 26 height 19
click at [992, 725] on button "Pievienot grozam : 4,90 €" at bounding box center [951, 724] width 209 height 30
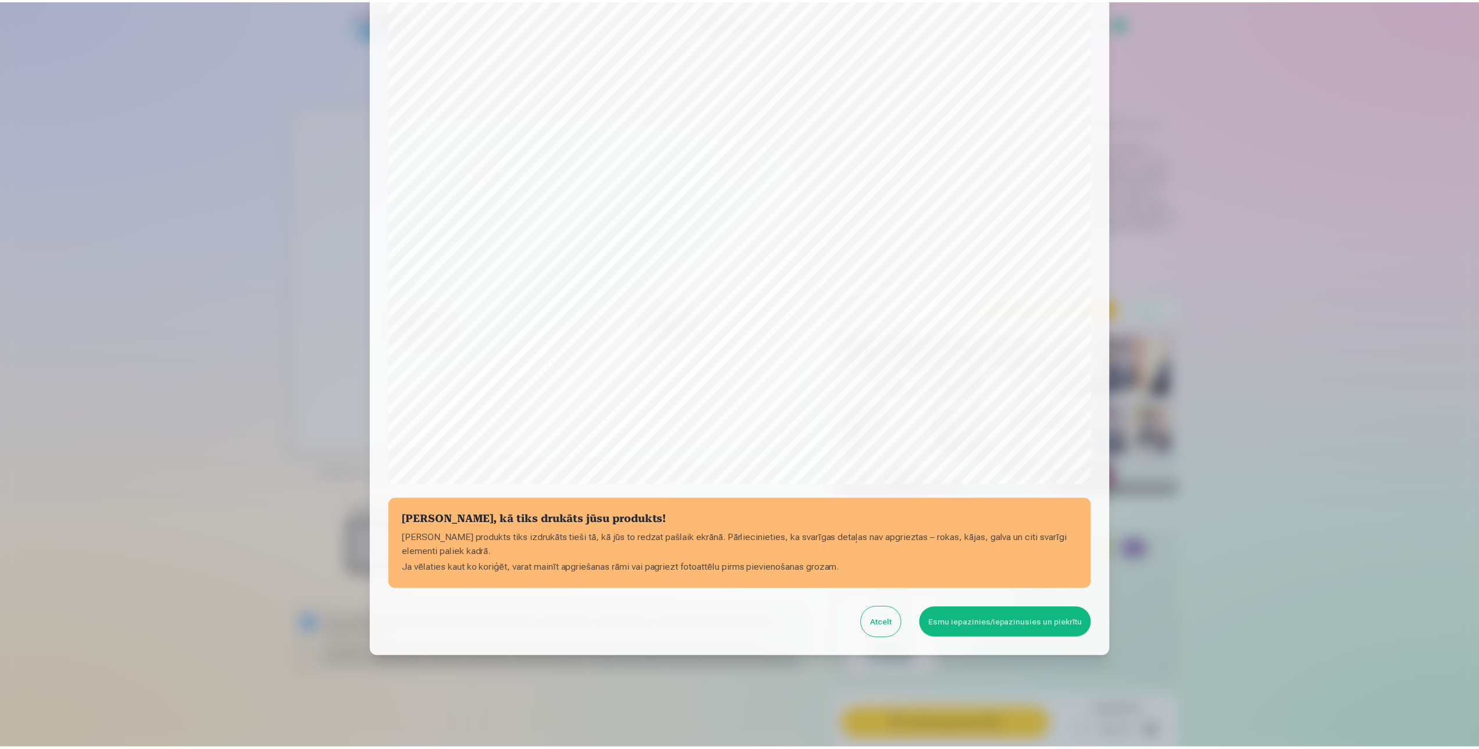
scroll to position [89, 0]
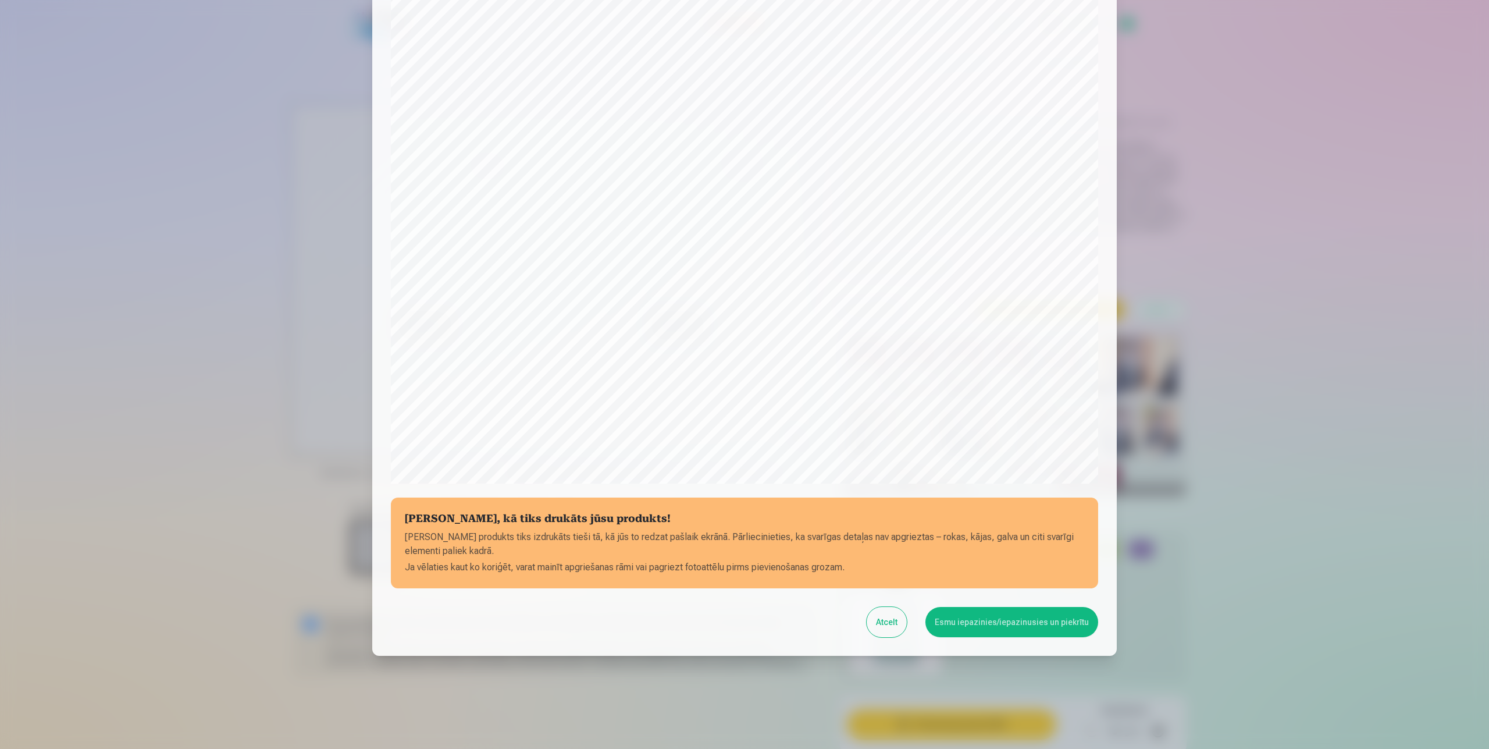
click at [1076, 622] on button "Esmu iepazinies/iepazinusies un piekrītu" at bounding box center [1012, 622] width 173 height 30
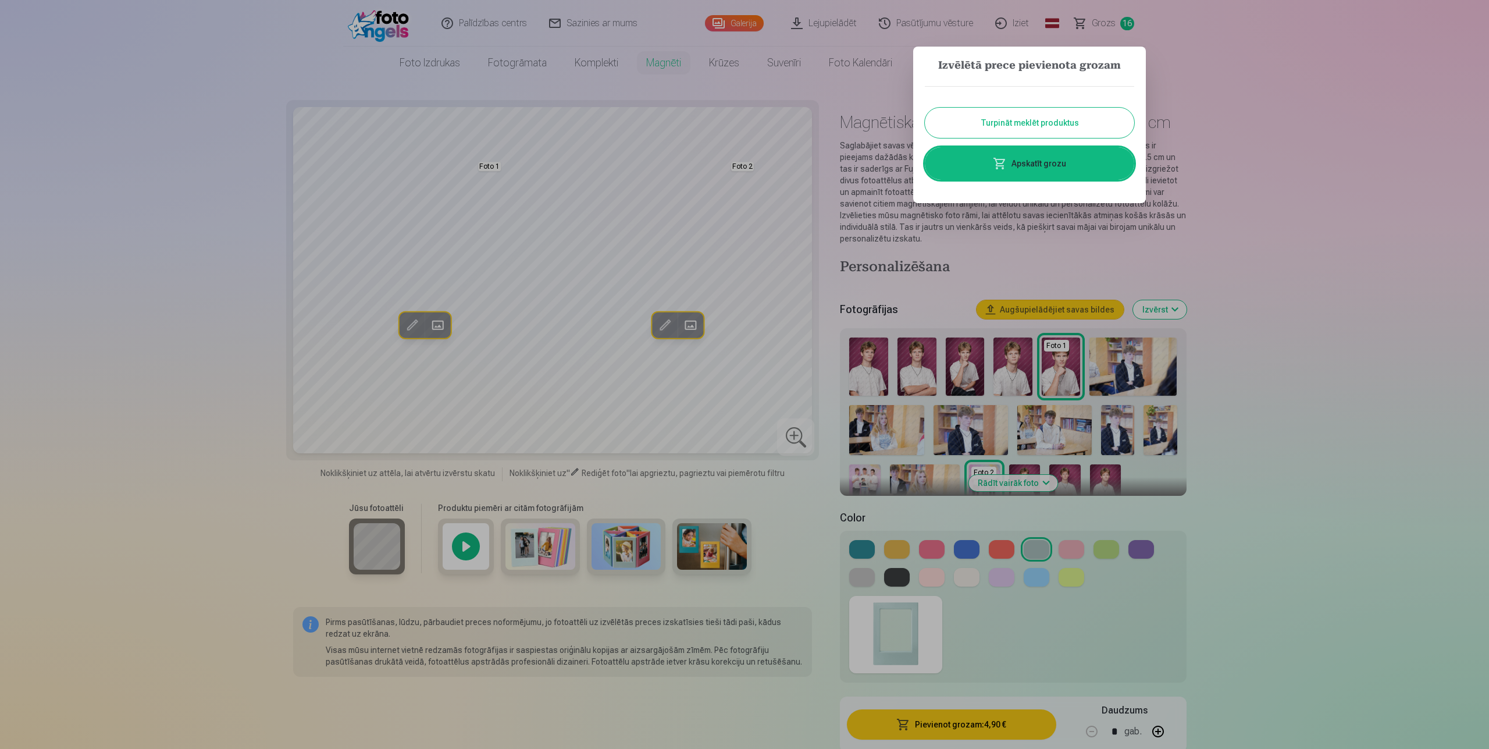
click at [973, 120] on button "Turpināt meklēt produktus" at bounding box center [1029, 123] width 209 height 30
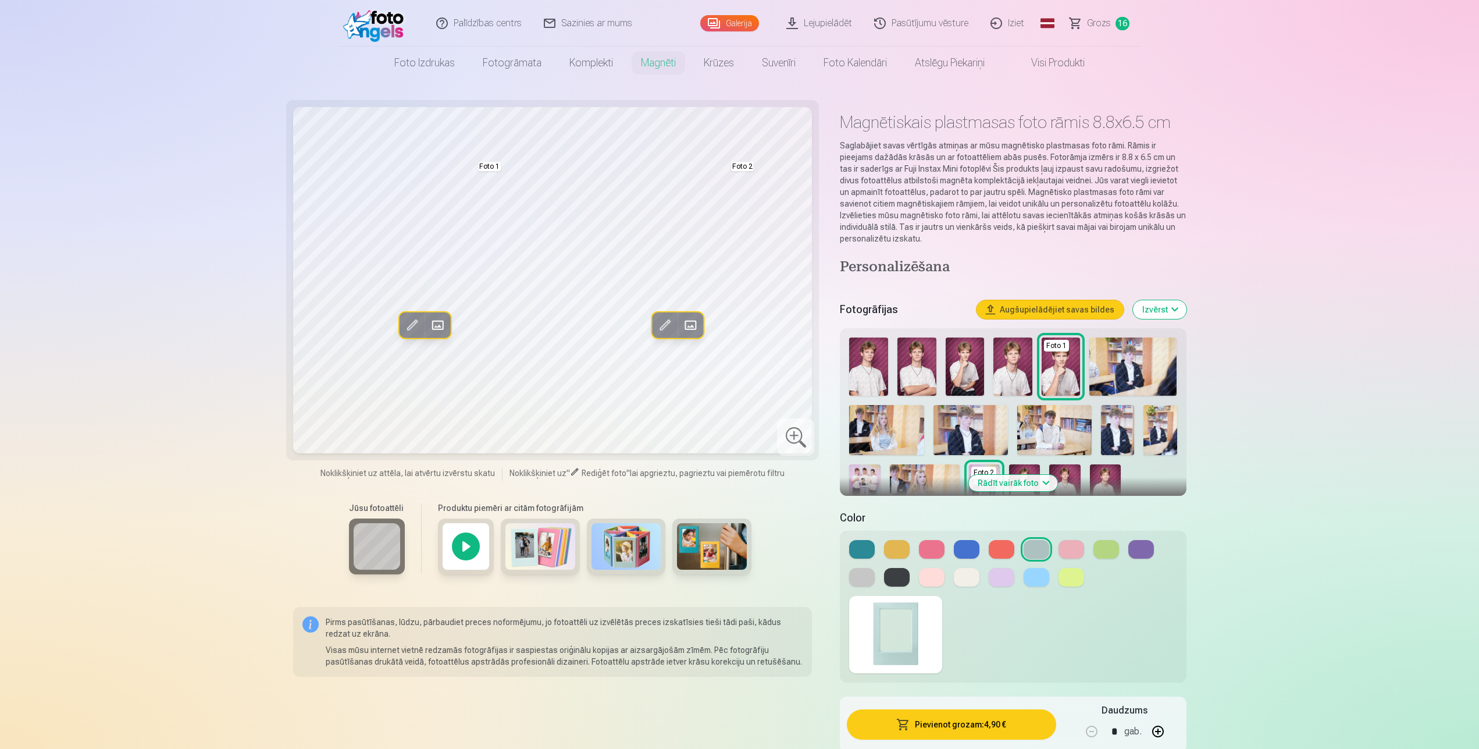
click at [929, 376] on img at bounding box center [917, 366] width 39 height 58
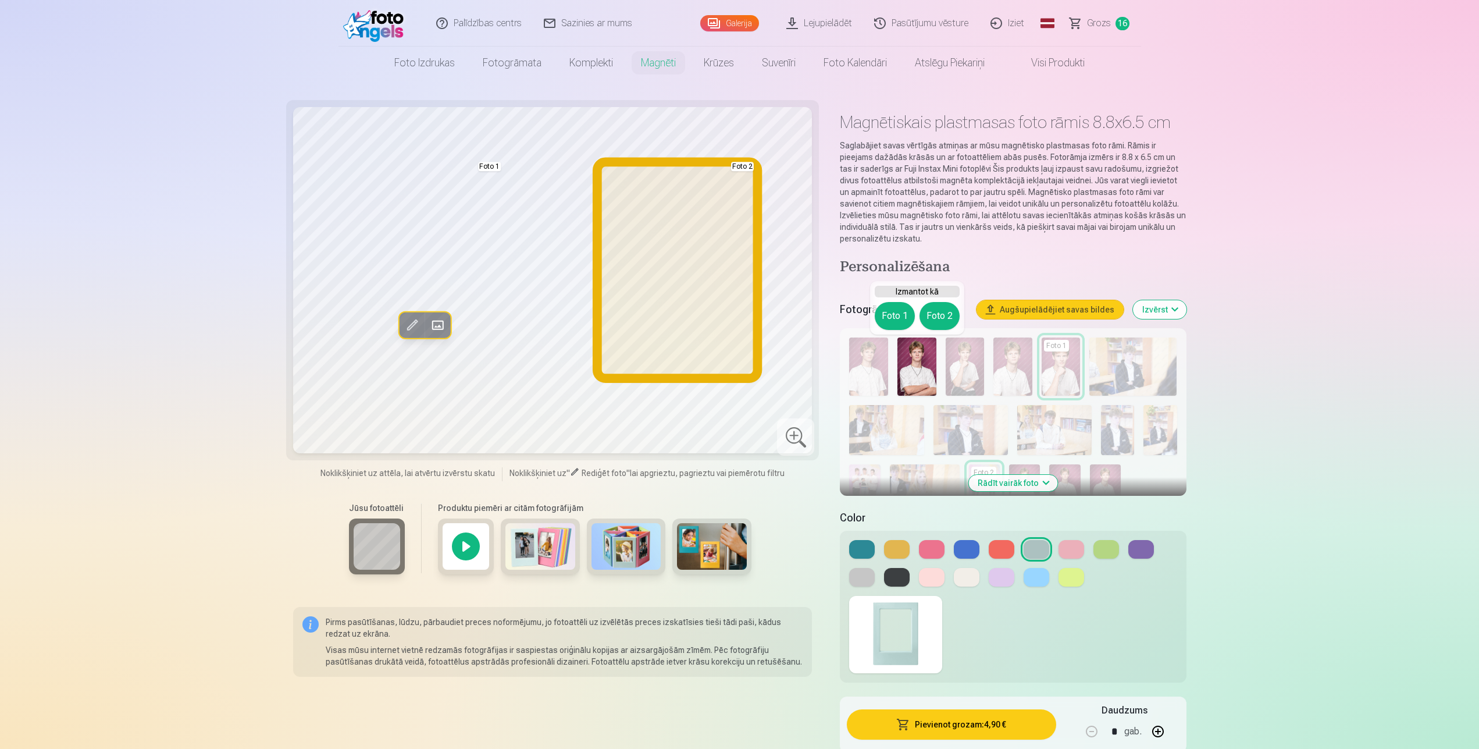
click at [946, 318] on button "Foto 2" at bounding box center [940, 316] width 40 height 28
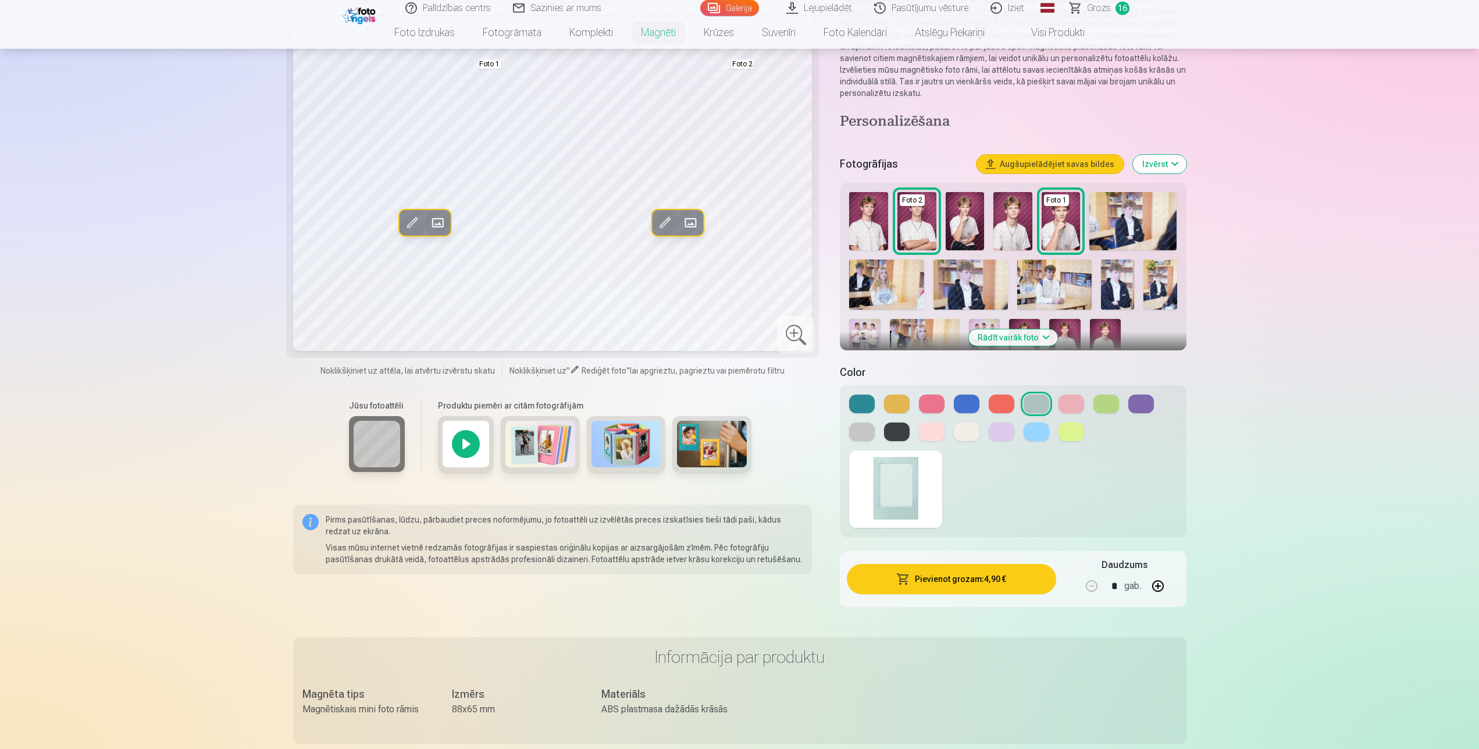
scroll to position [119, 0]
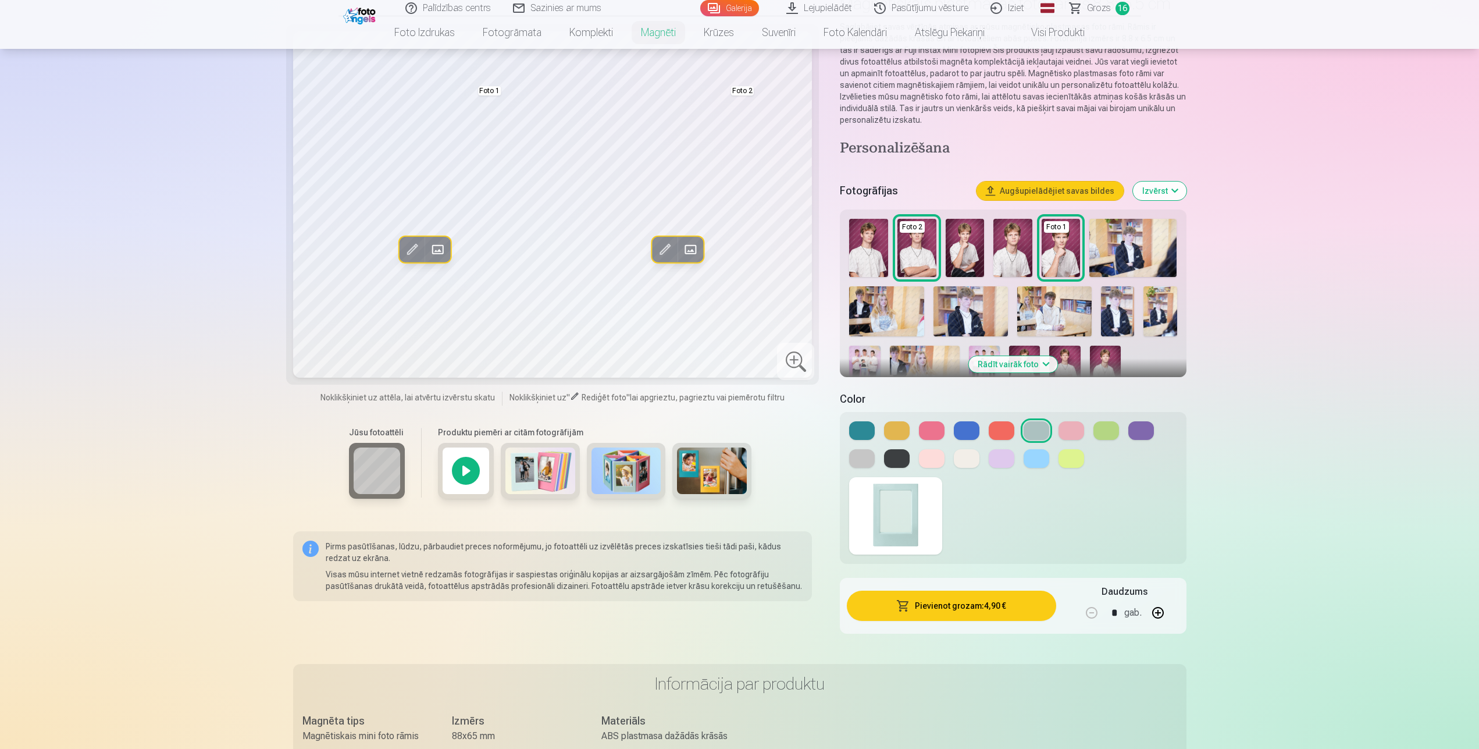
click at [1178, 356] on div "Foto 2 Foto 1" at bounding box center [1013, 305] width 337 height 183
click at [993, 364] on button "Rādīt vairāk foto" at bounding box center [1013, 364] width 89 height 16
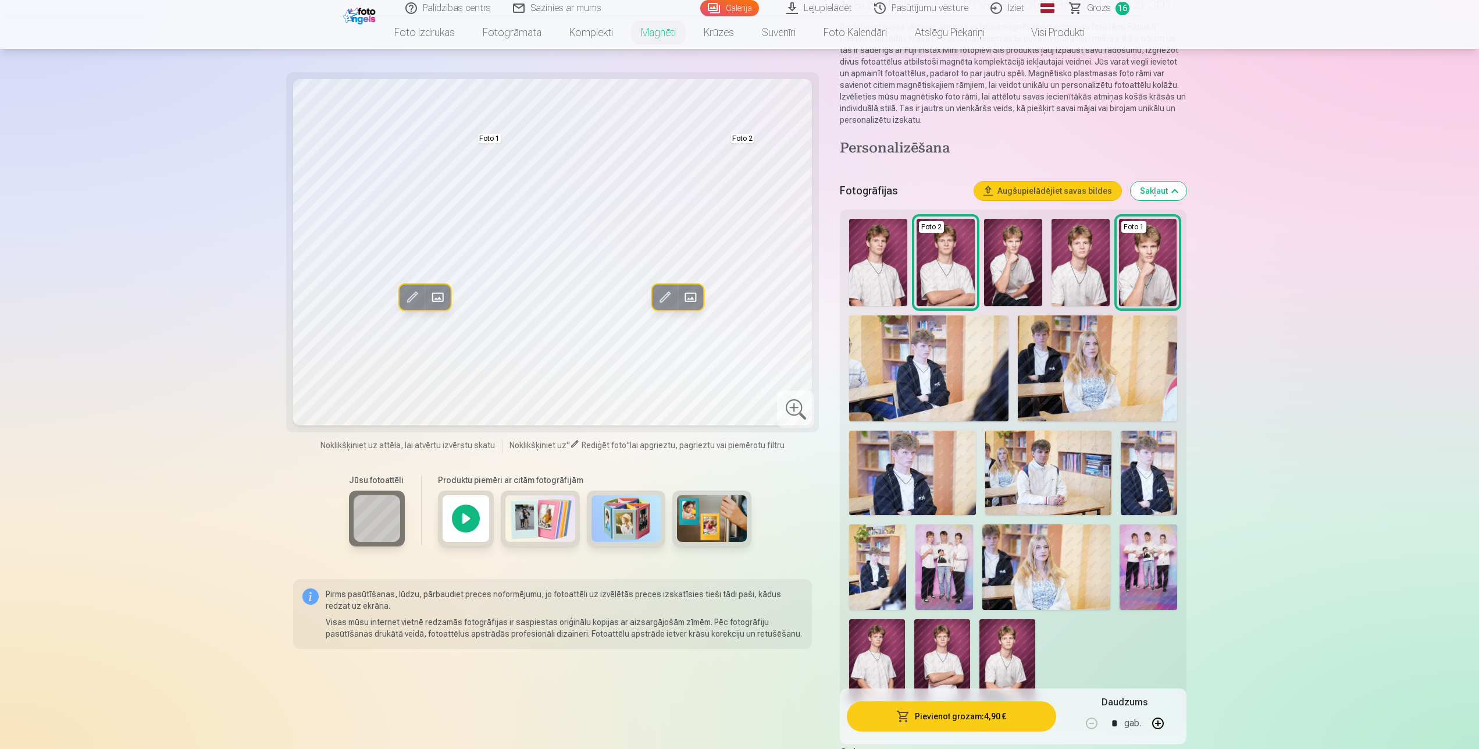
click at [933, 563] on img at bounding box center [944, 567] width 57 height 86
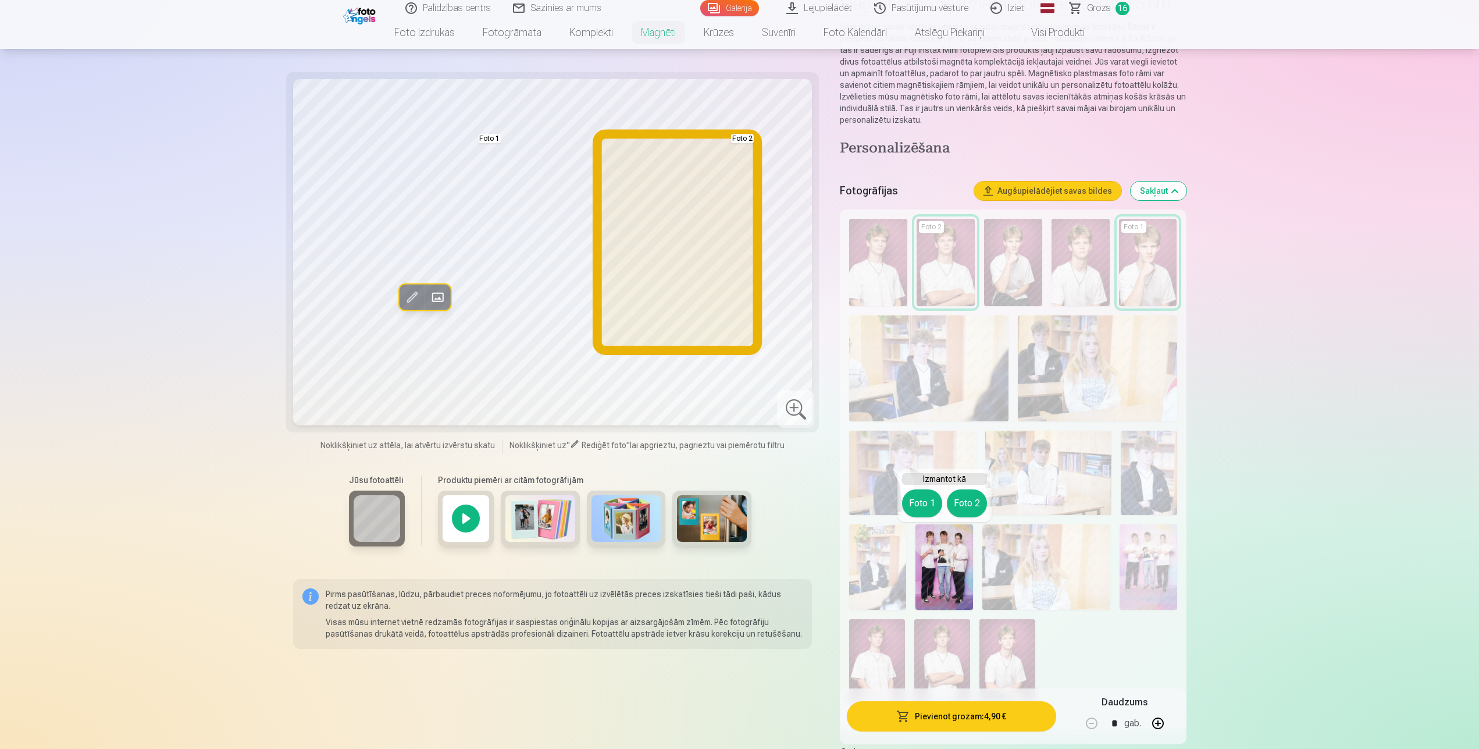
click at [966, 499] on button "Foto 2" at bounding box center [967, 503] width 40 height 28
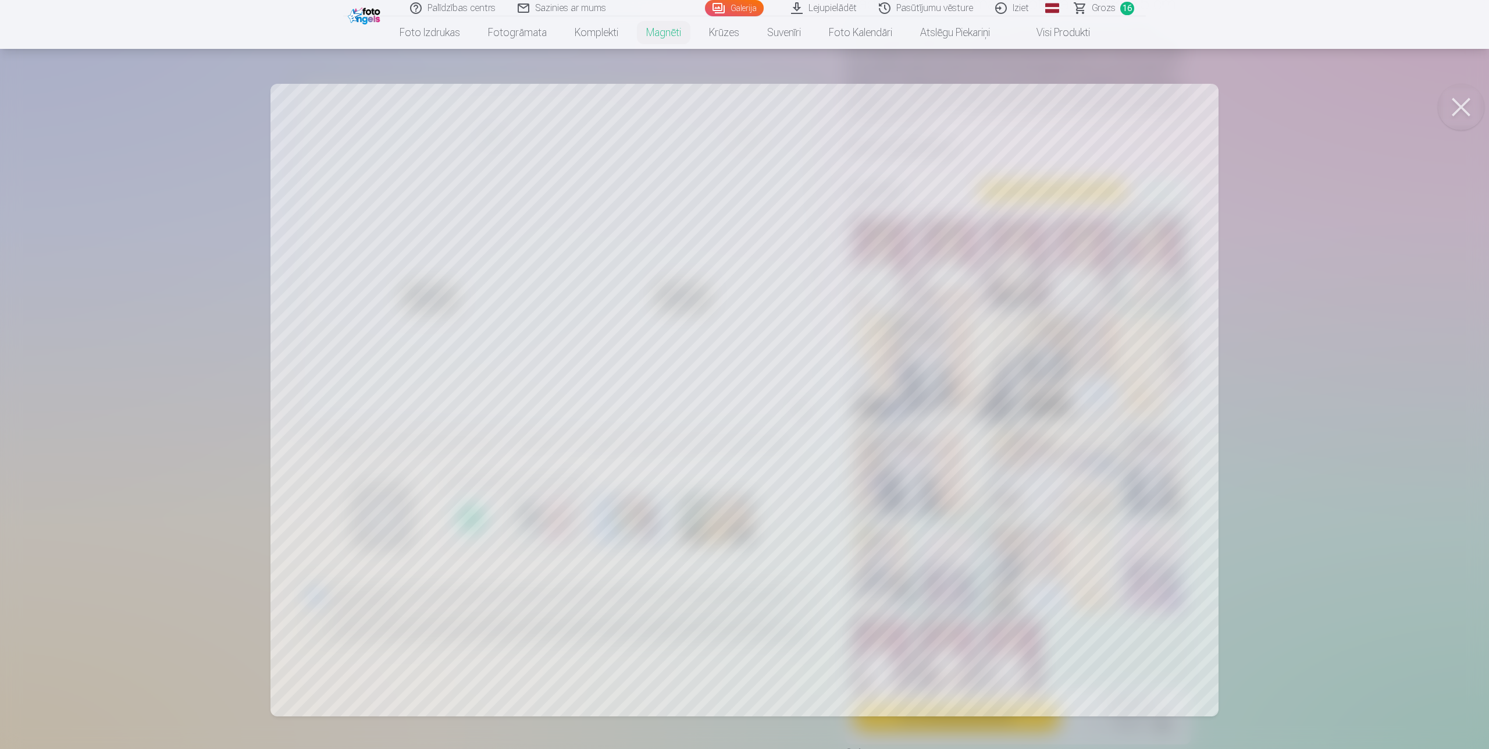
click at [1268, 632] on div at bounding box center [744, 374] width 1489 height 749
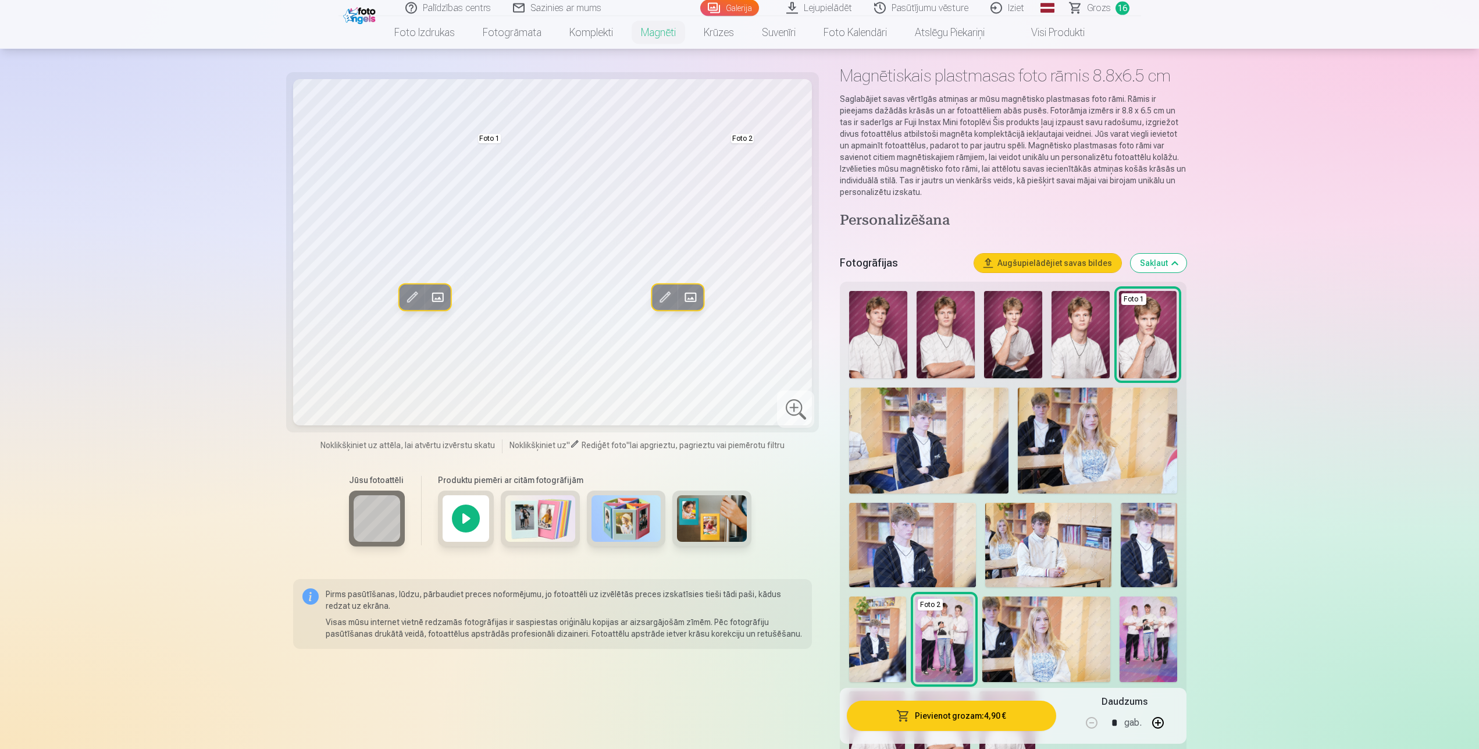
scroll to position [0, 0]
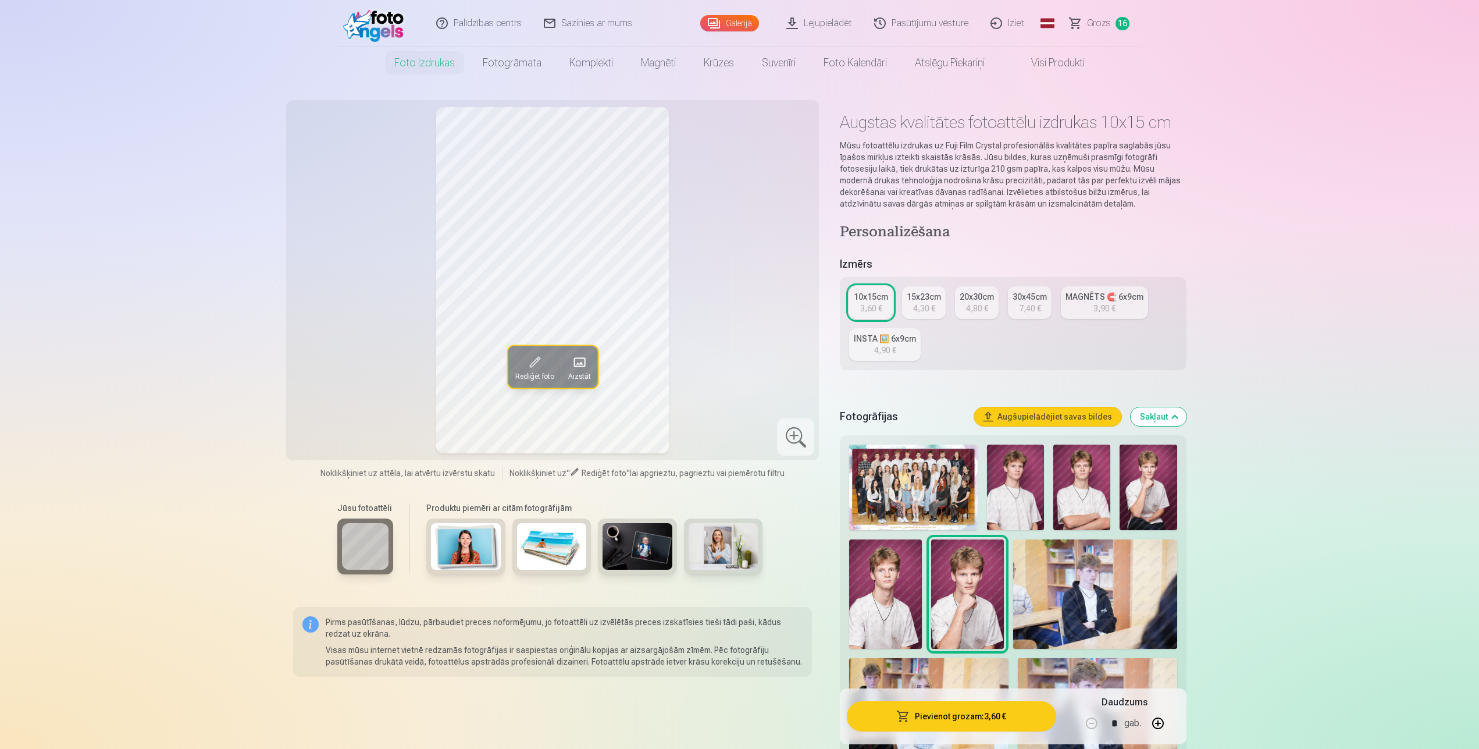
click at [1125, 308] on link "MAGNĒTS 🧲 6x9cm 3,90 €" at bounding box center [1104, 302] width 87 height 33
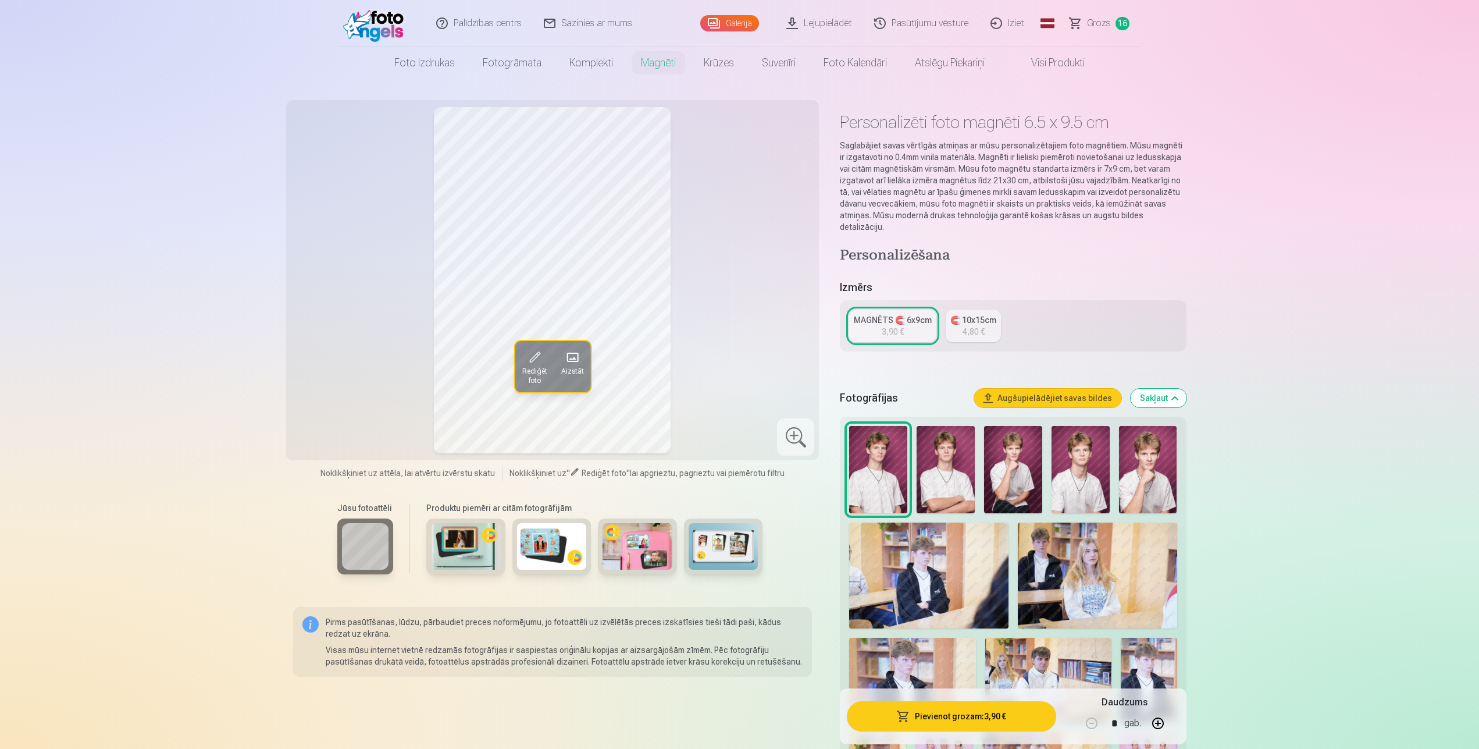
click at [989, 316] on link "🧲 10x15cm 4,80 €" at bounding box center [973, 325] width 55 height 33
click at [1024, 464] on img at bounding box center [1013, 469] width 58 height 87
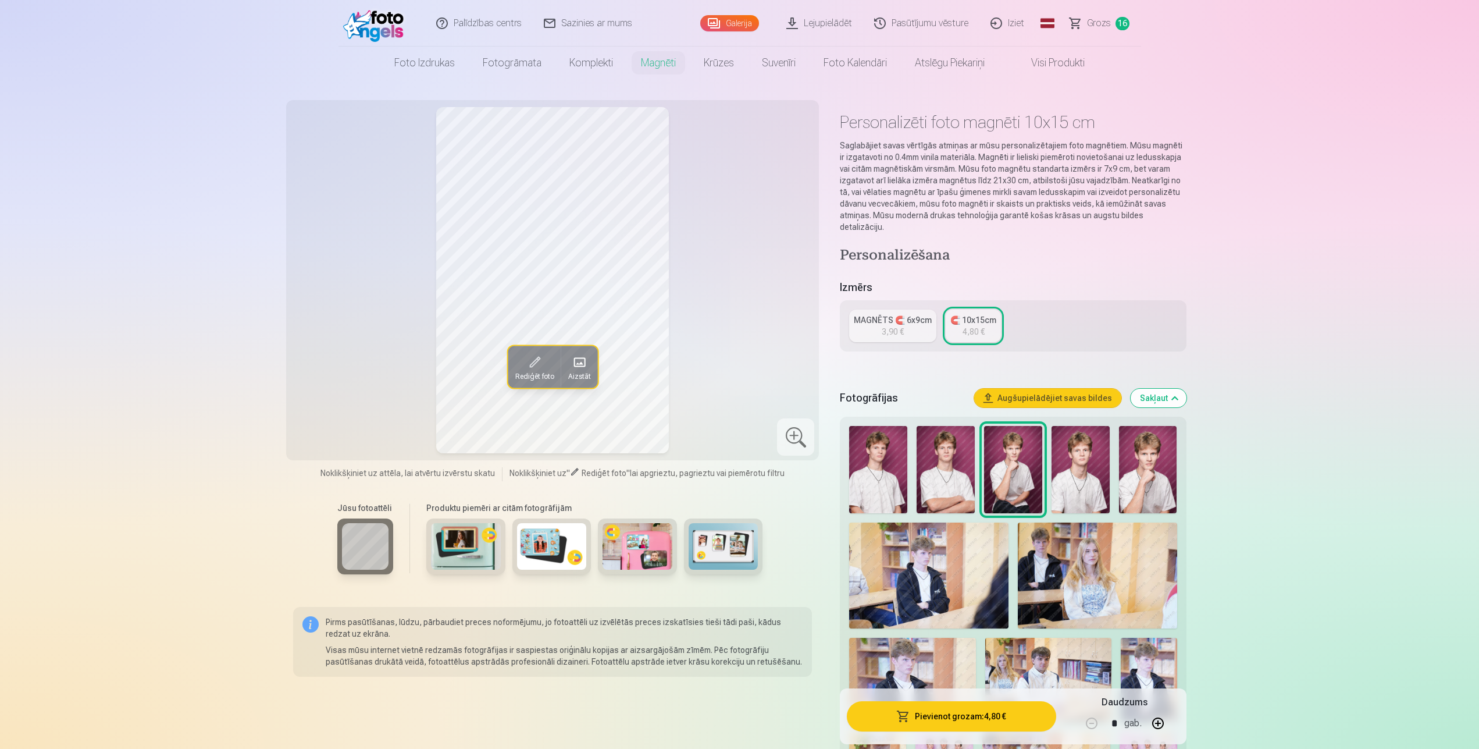
click at [1166, 468] on img at bounding box center [1148, 469] width 58 height 87
click at [1022, 480] on img at bounding box center [1013, 469] width 58 height 87
click at [933, 479] on img at bounding box center [946, 469] width 58 height 87
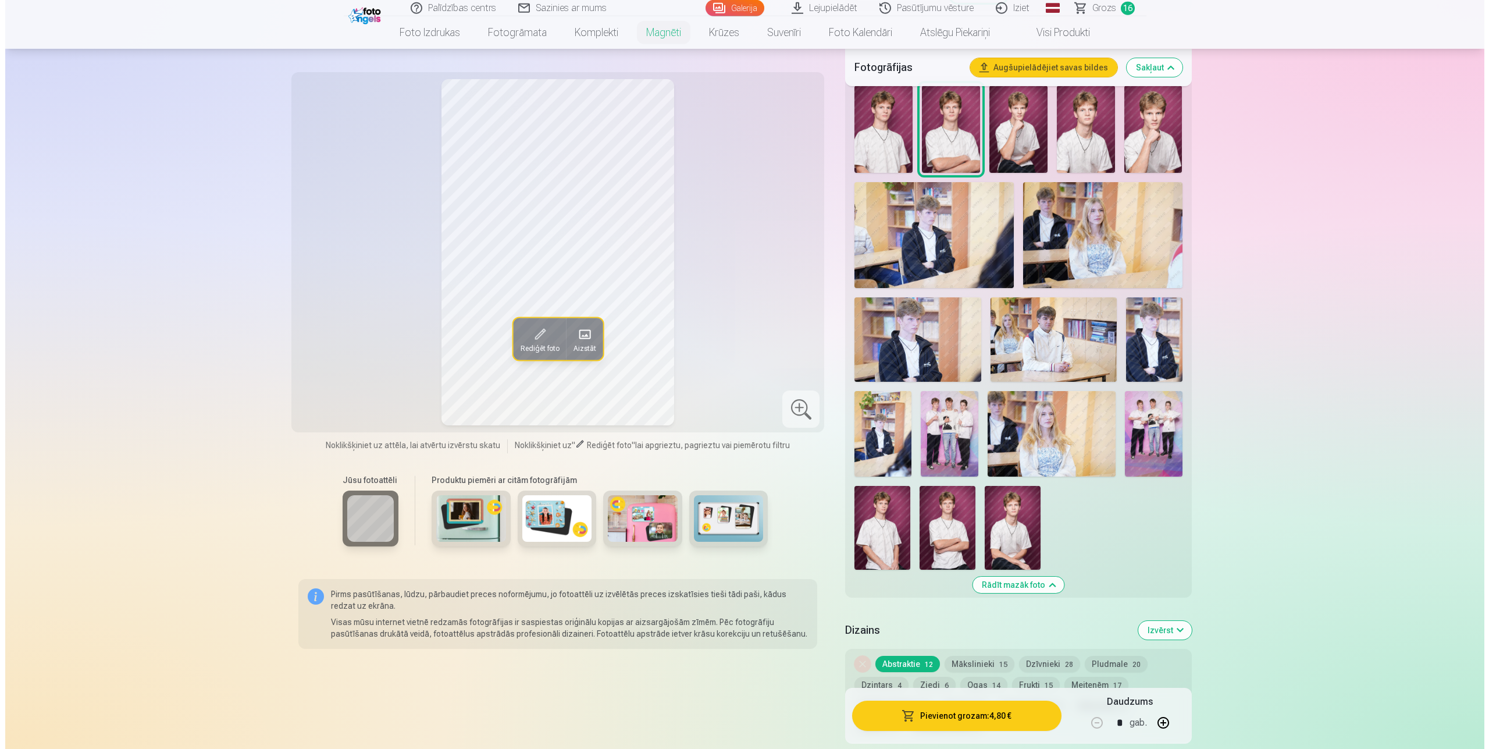
scroll to position [356, 0]
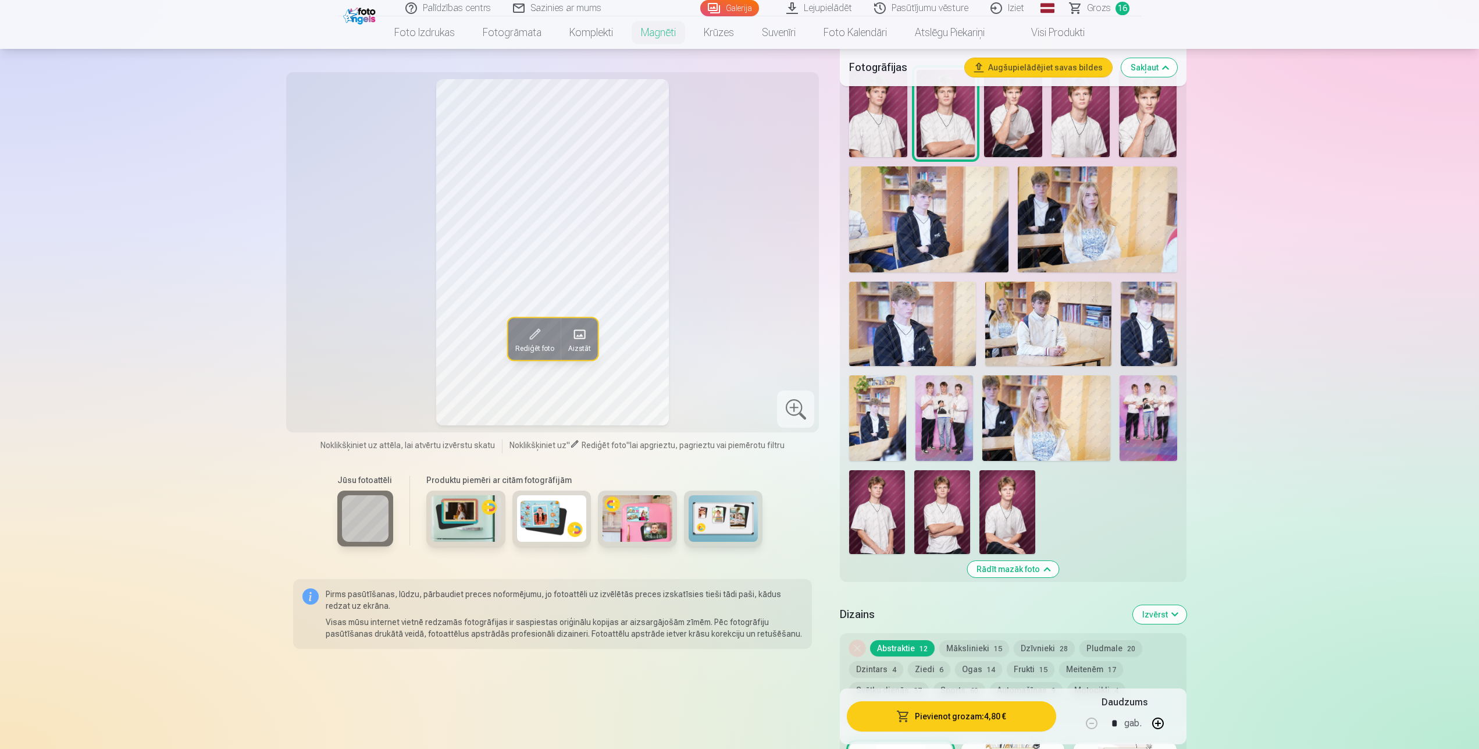
click at [935, 515] on img at bounding box center [942, 512] width 56 height 84
click at [923, 661] on button "Ziedi 6" at bounding box center [929, 669] width 42 height 16
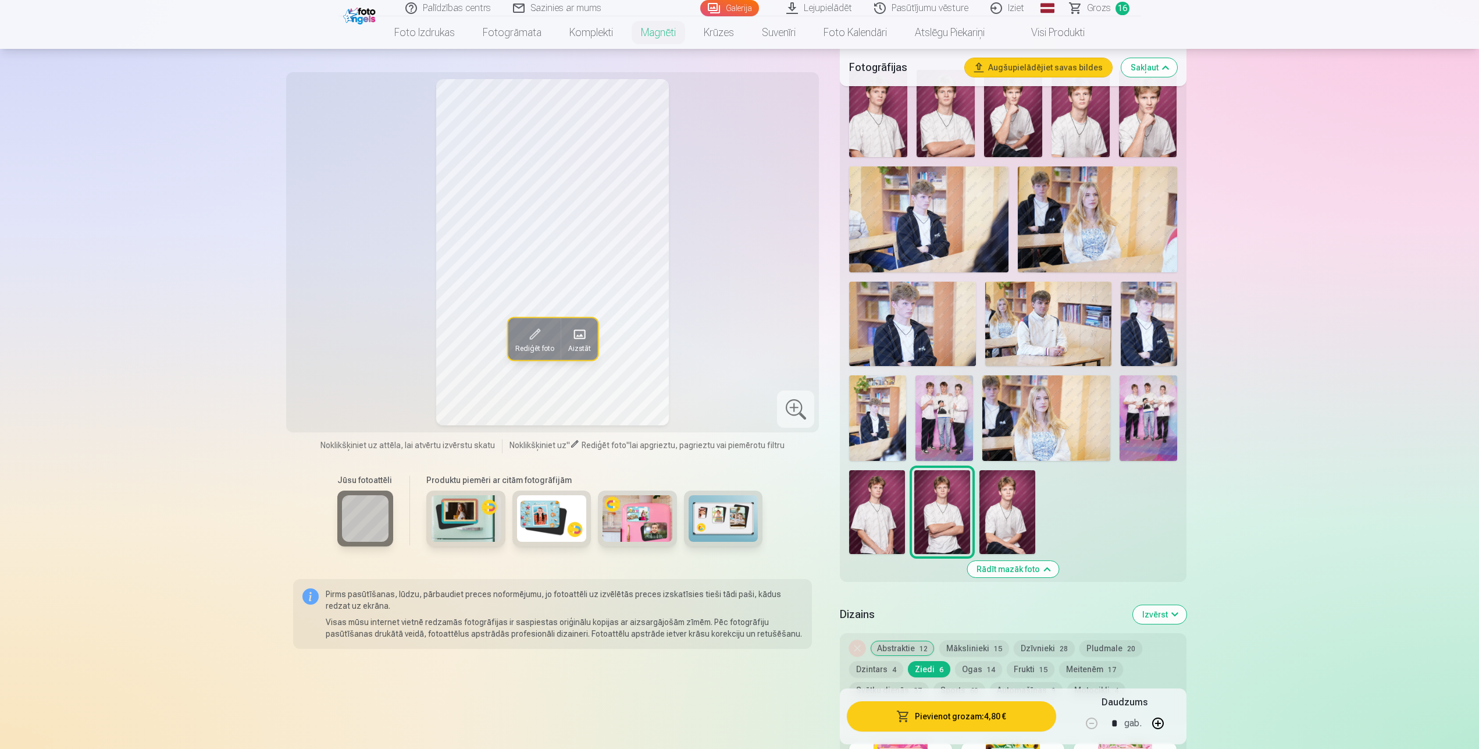
click at [965, 715] on button "Pievienot grozam : 4,80 €" at bounding box center [951, 716] width 209 height 30
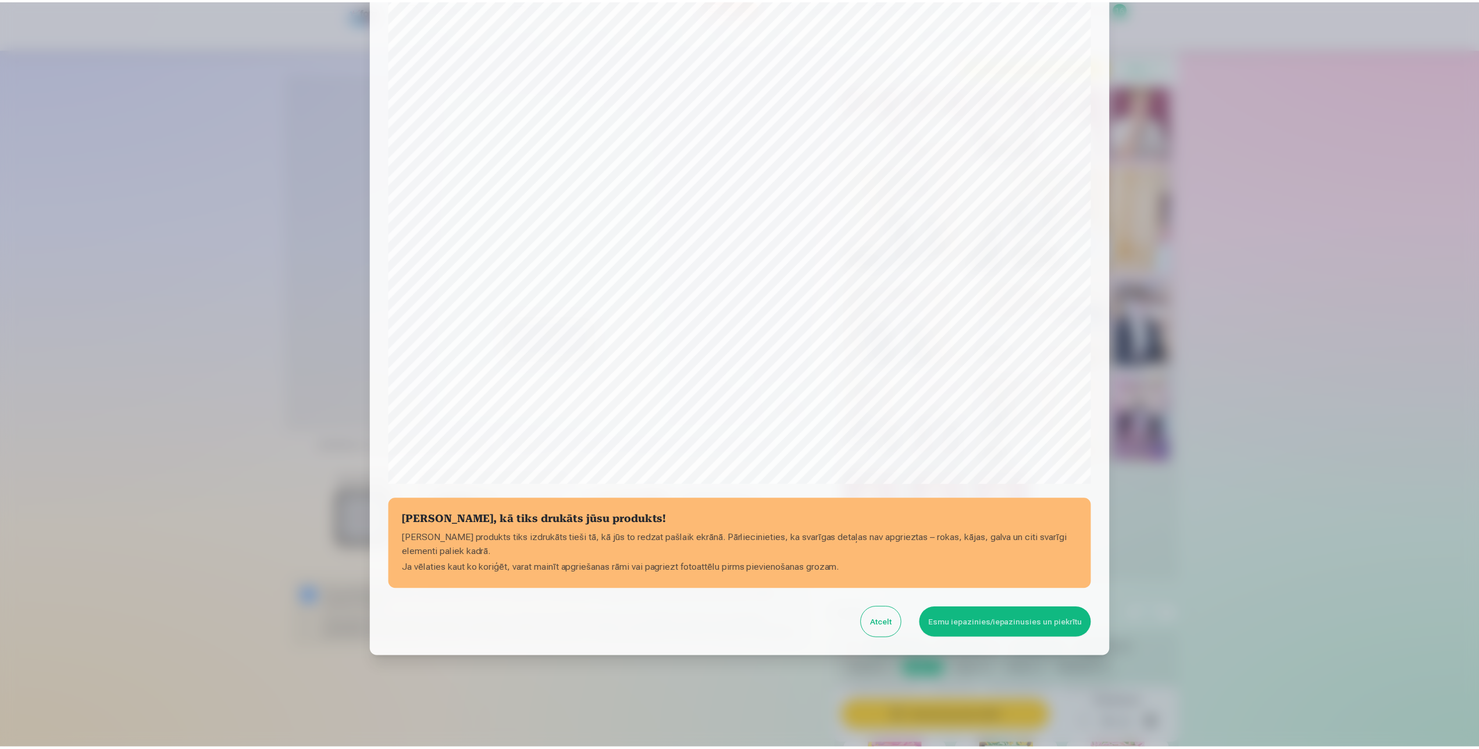
scroll to position [89, 0]
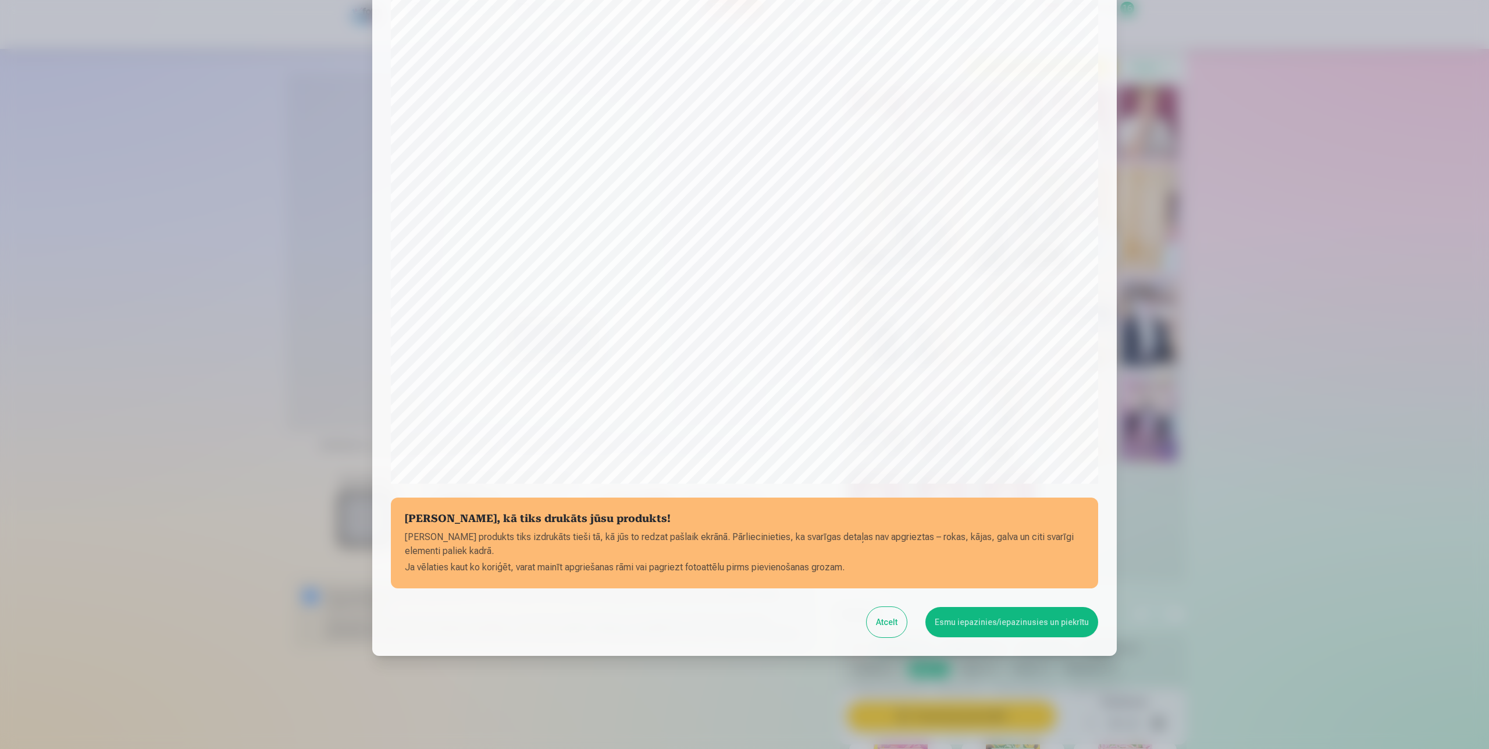
click at [1035, 628] on button "Esmu iepazinies/iepazinusies un piekrītu" at bounding box center [1012, 622] width 173 height 30
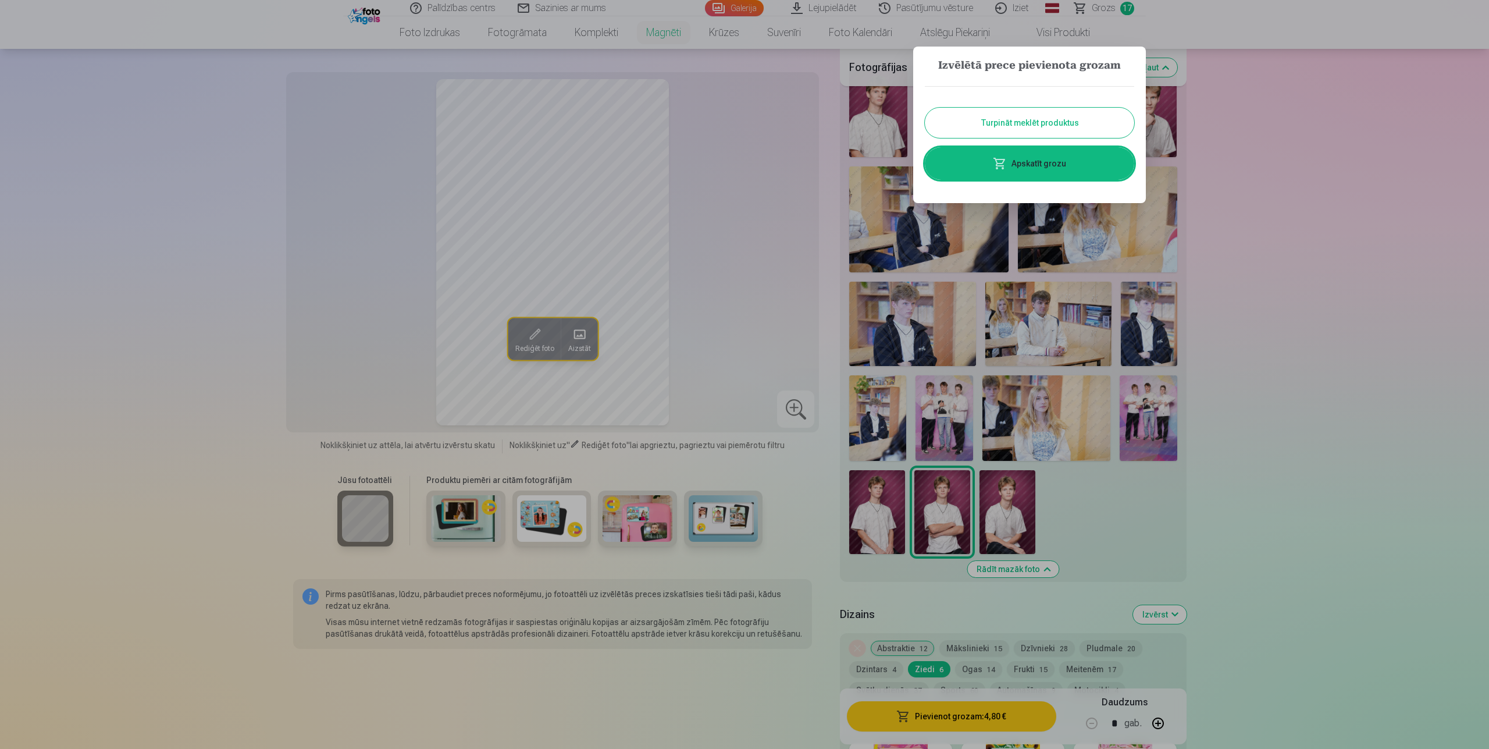
click at [991, 122] on button "Turpināt meklēt produktus" at bounding box center [1029, 123] width 209 height 30
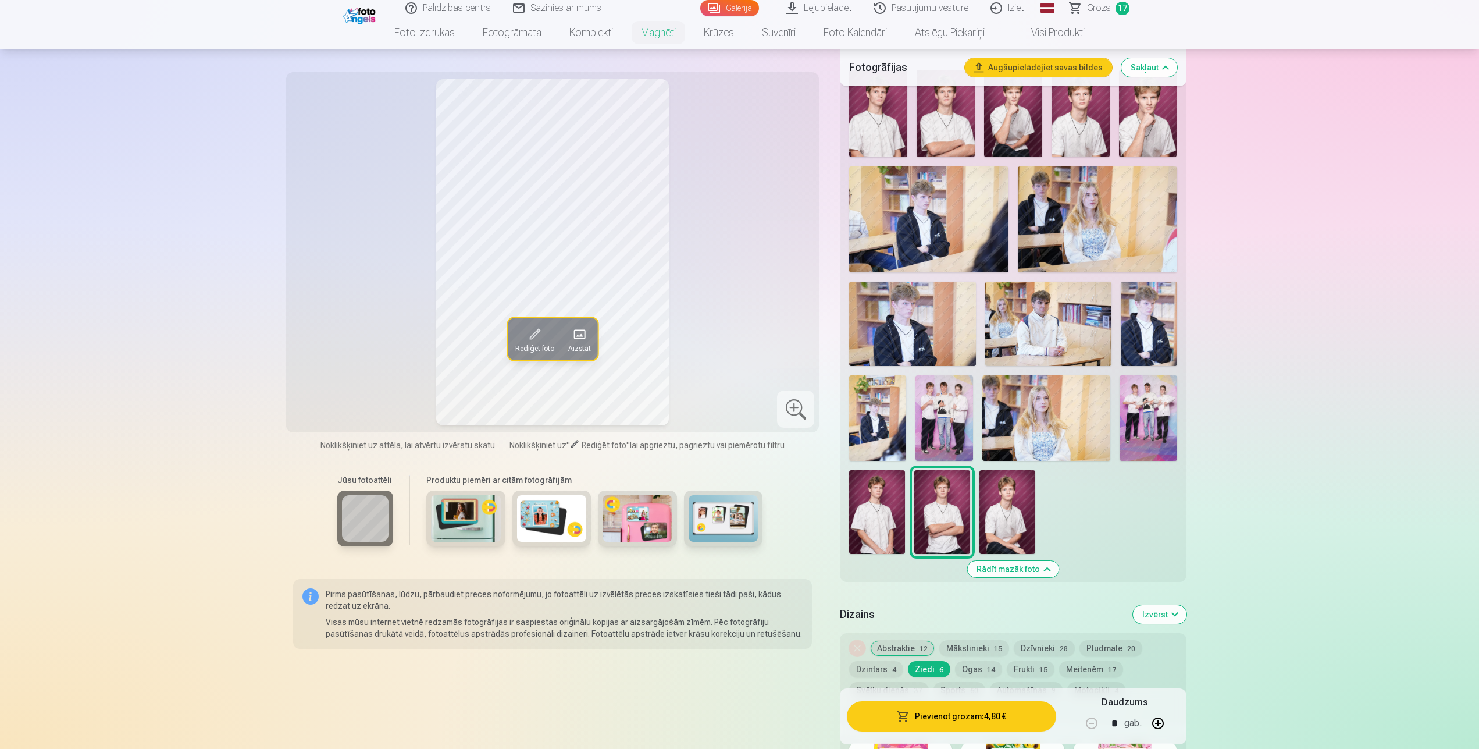
click at [1154, 394] on img at bounding box center [1148, 418] width 57 height 86
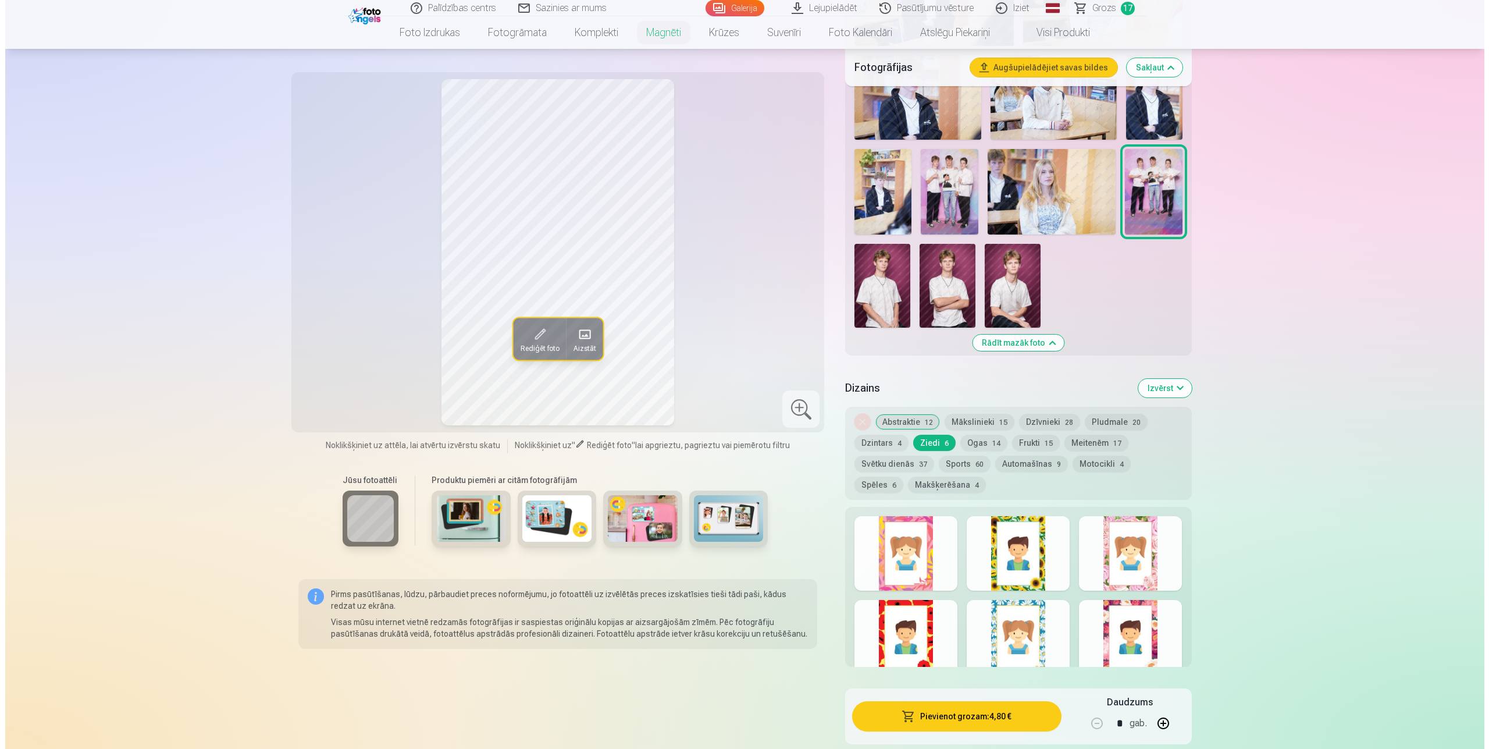
scroll to position [949, 0]
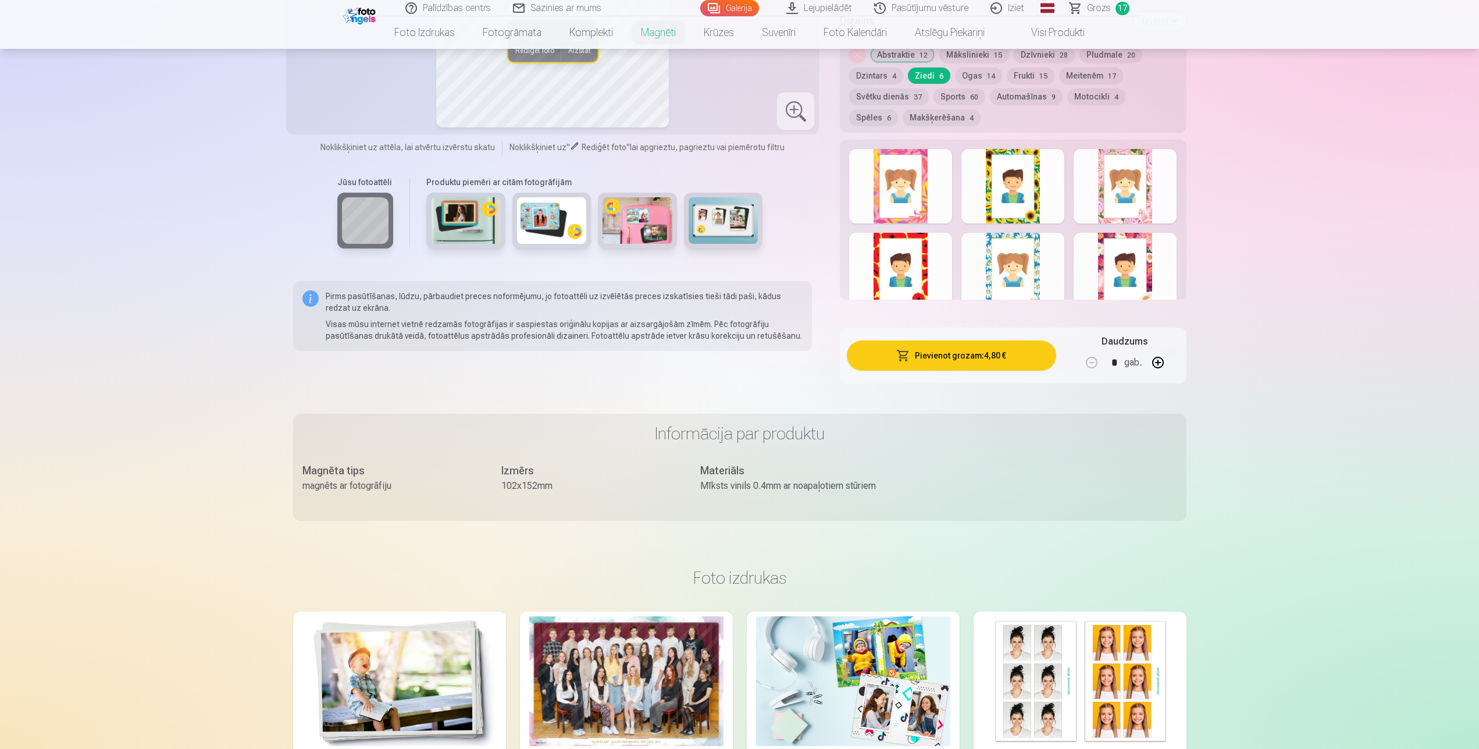
click at [955, 344] on button "Pievienot grozam : 4,80 €" at bounding box center [951, 355] width 209 height 30
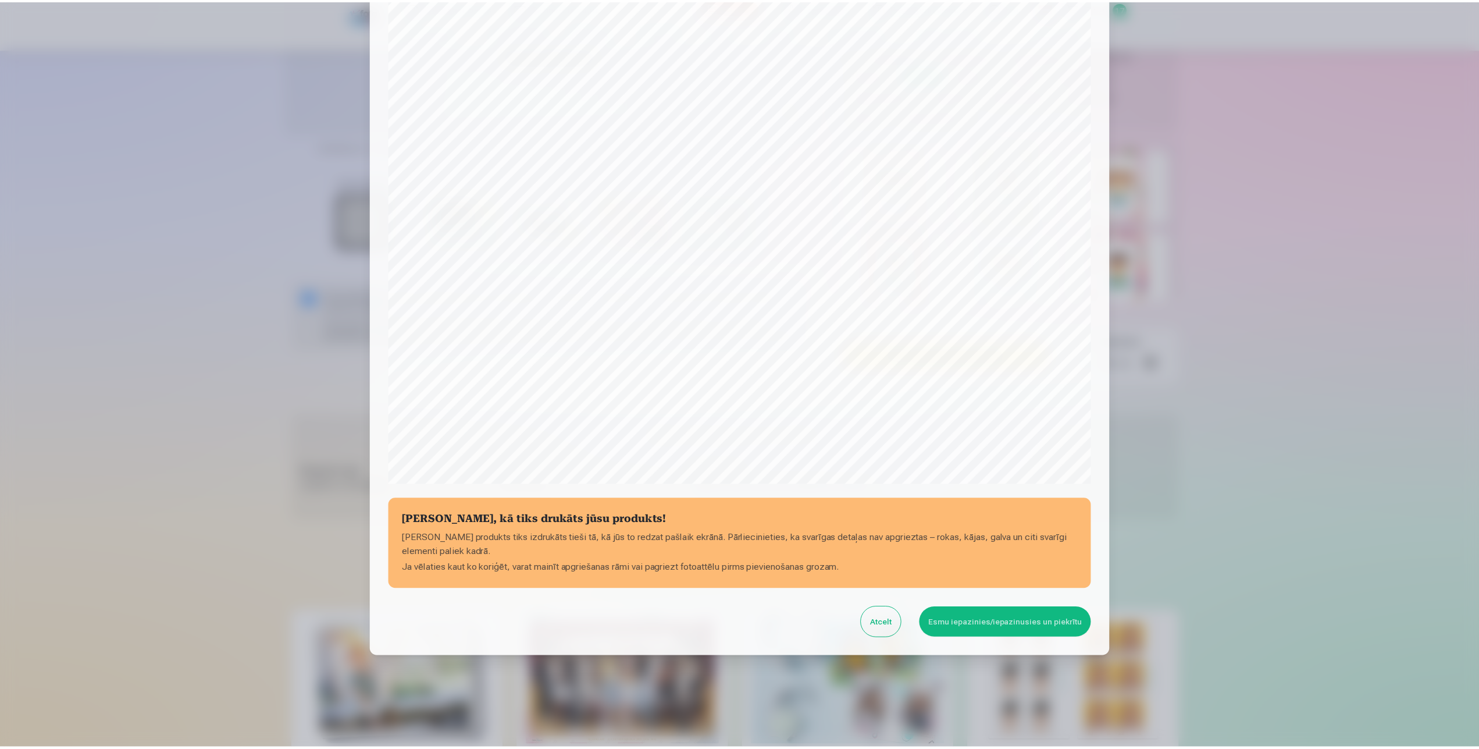
scroll to position [89, 0]
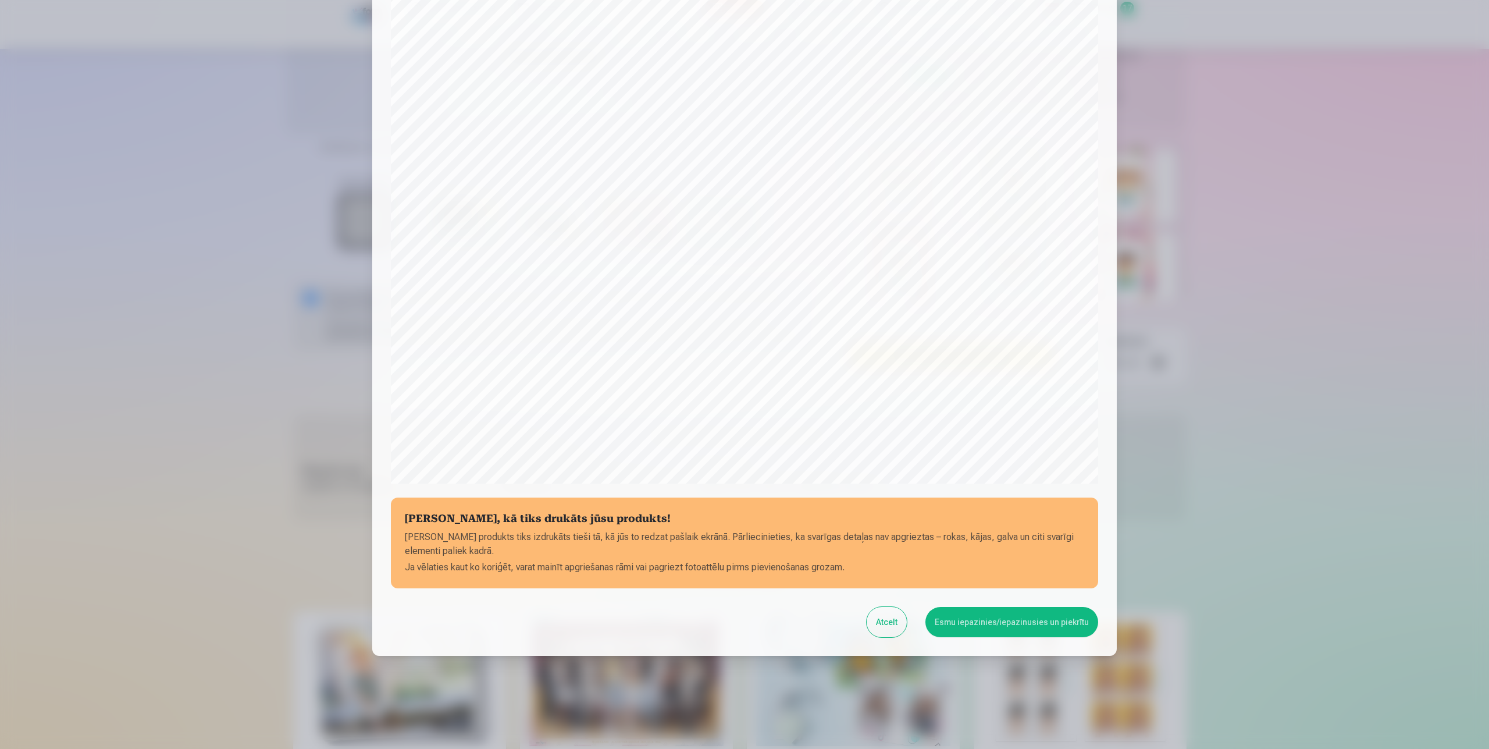
click at [1049, 624] on button "Esmu iepazinies/iepazinusies un piekrītu" at bounding box center [1012, 622] width 173 height 30
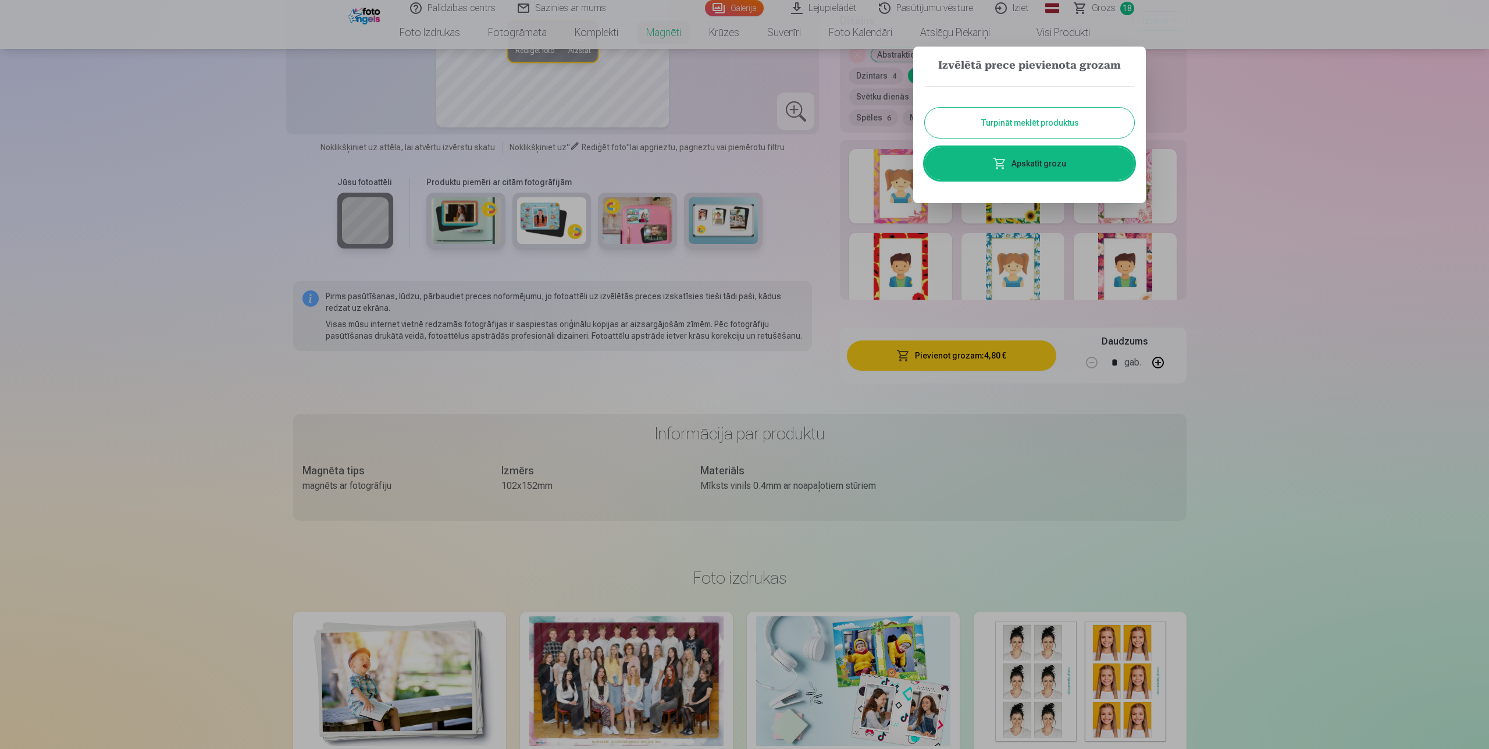
click at [1065, 120] on button "Turpināt meklēt produktus" at bounding box center [1029, 123] width 209 height 30
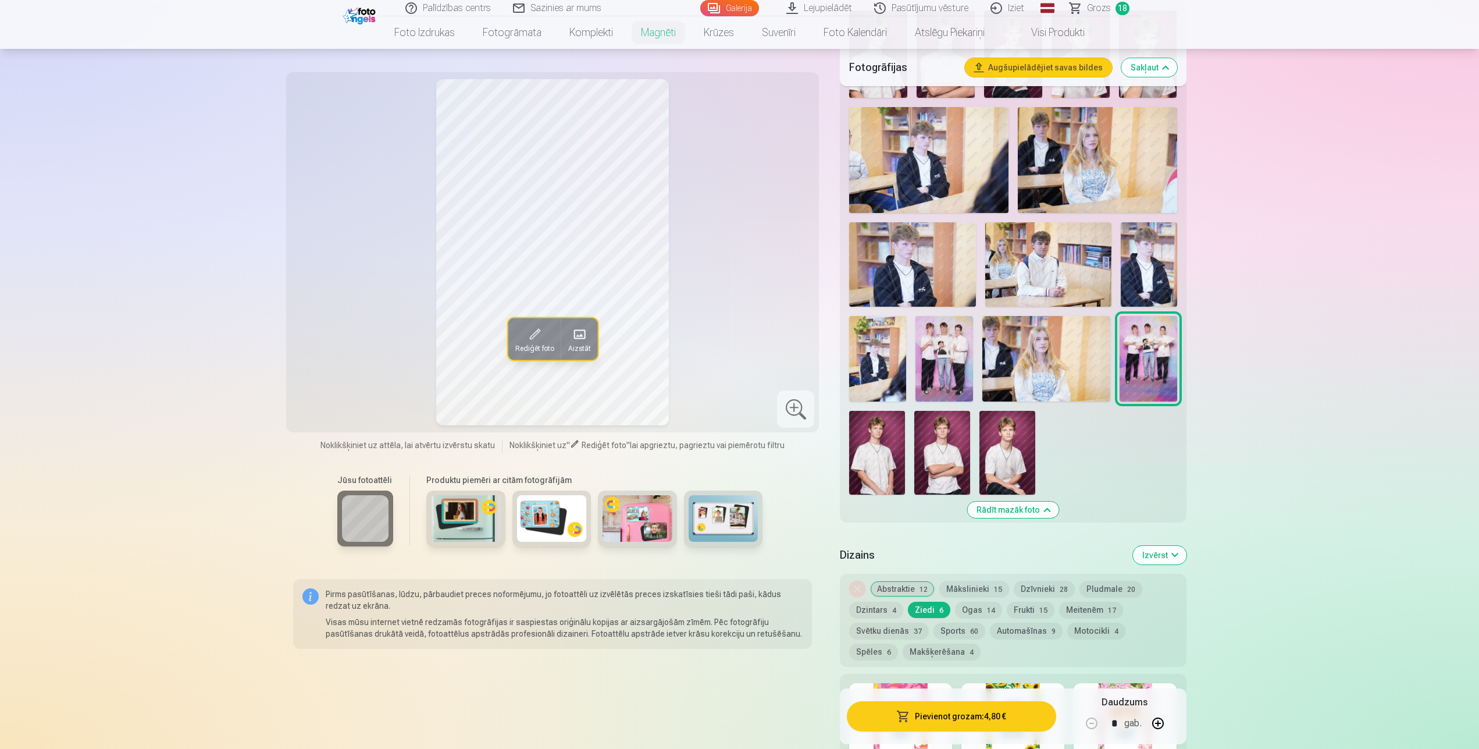
scroll to position [0, 0]
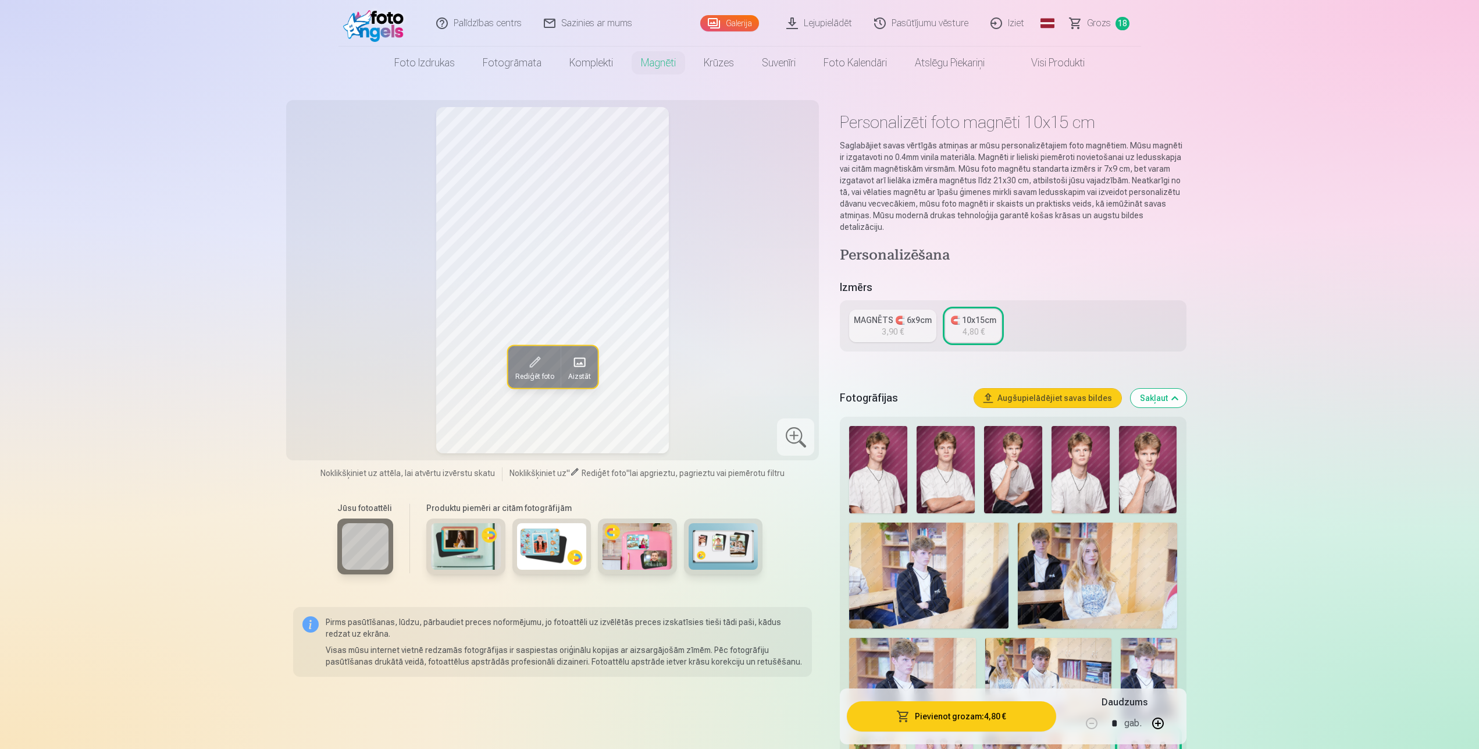
click at [1106, 27] on span "Grozs" at bounding box center [1099, 23] width 24 height 14
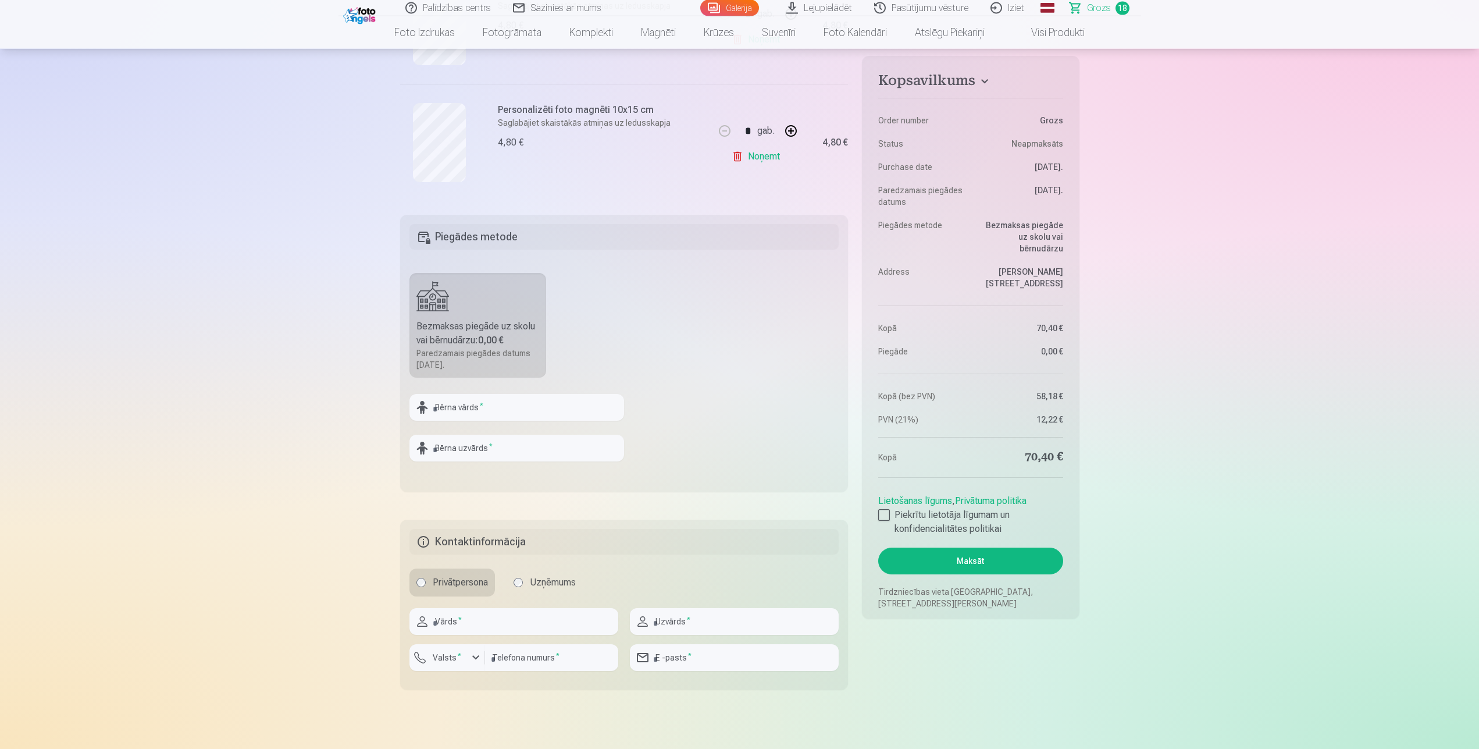
scroll to position [2195, 0]
click at [500, 403] on input "text" at bounding box center [517, 402] width 215 height 27
type input "**********"
click at [559, 455] on input "text" at bounding box center [517, 442] width 215 height 27
type input "**********"
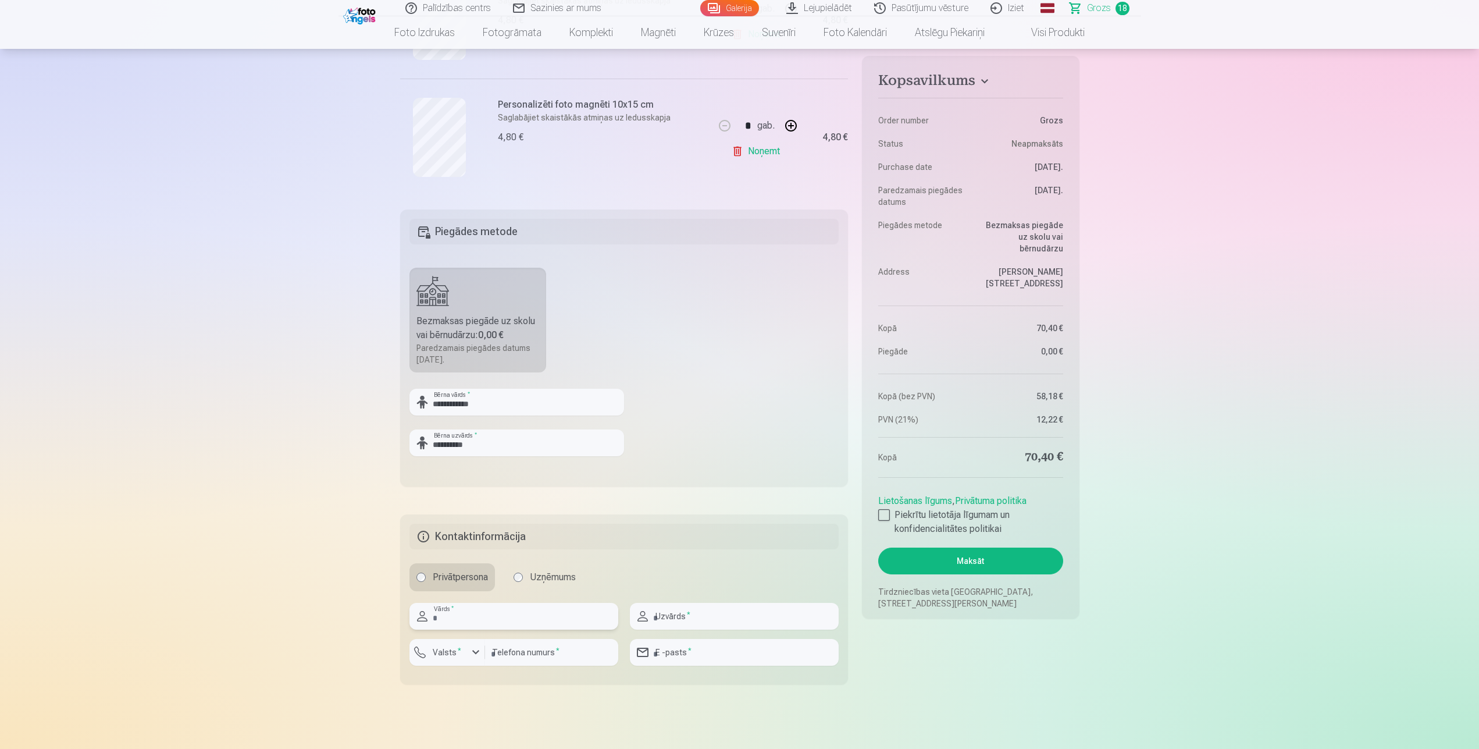
click at [492, 624] on input "text" at bounding box center [514, 616] width 209 height 27
click at [436, 618] on input "*****" at bounding box center [514, 616] width 209 height 27
type input "*****"
click at [795, 620] on input "text" at bounding box center [734, 616] width 209 height 27
type input "*"
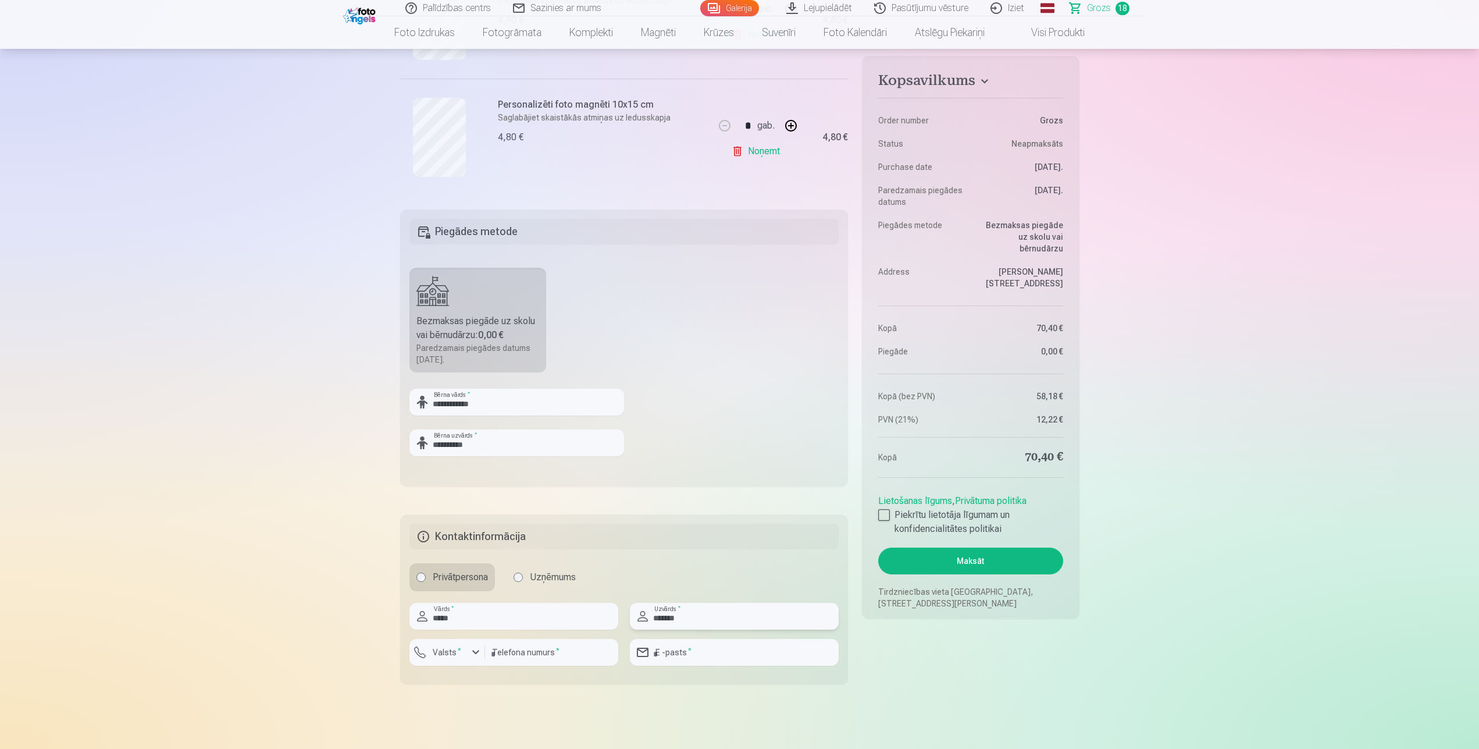
type input "*******"
click at [570, 659] on input "number" at bounding box center [551, 652] width 133 height 27
type input "********"
click at [711, 659] on input "email" at bounding box center [734, 652] width 209 height 27
type input "**********"
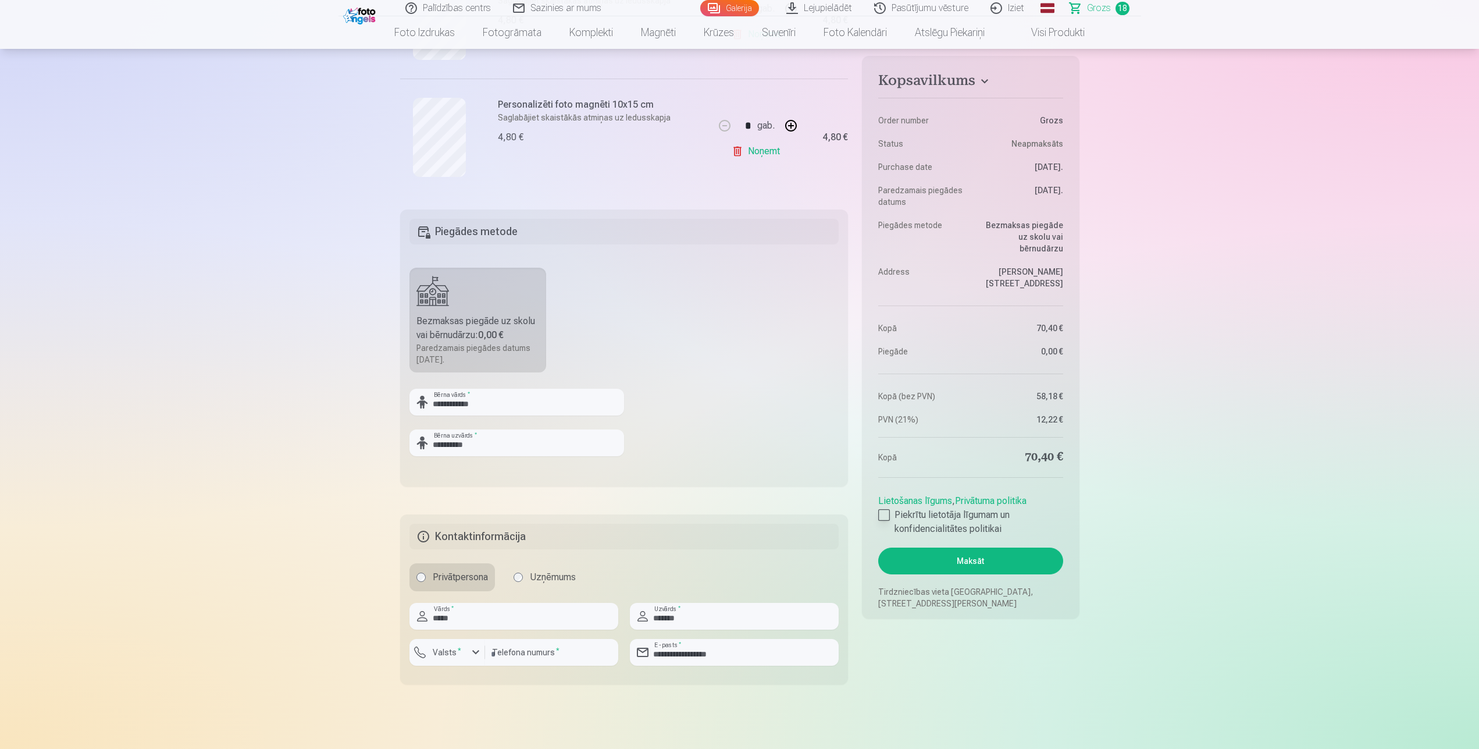
click at [887, 509] on div at bounding box center [884, 515] width 12 height 12
click at [959, 557] on button "Maksāt" at bounding box center [970, 560] width 184 height 27
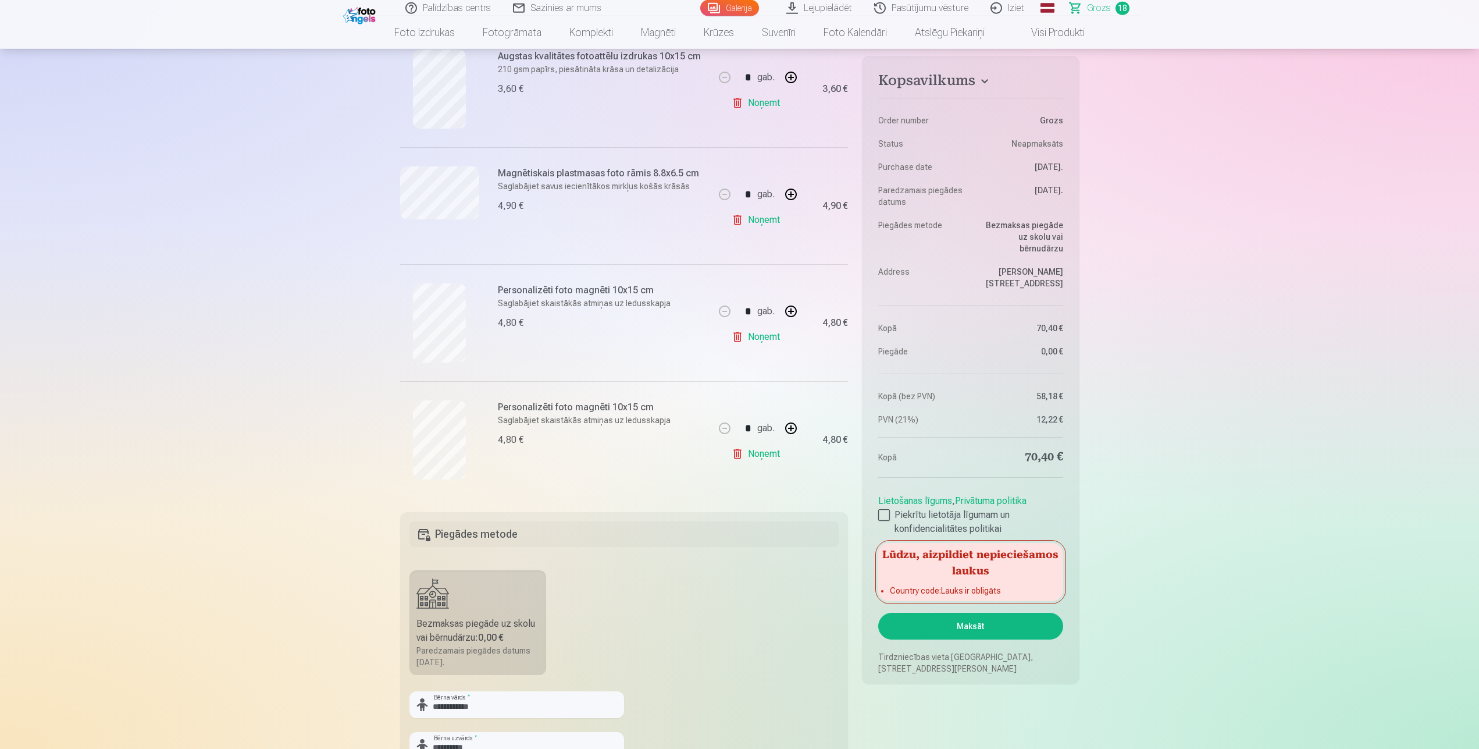
scroll to position [1839, 0]
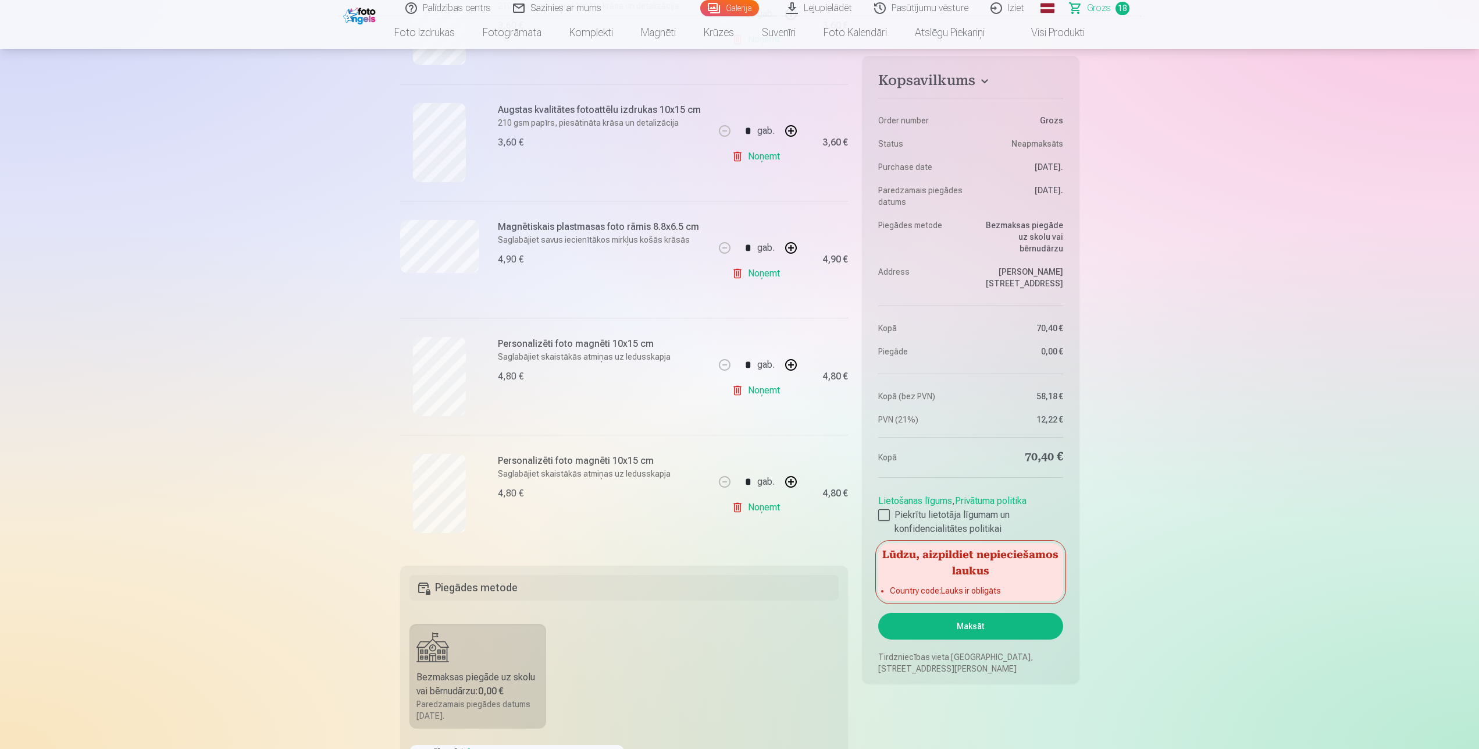
click at [955, 613] on button "Maksāt" at bounding box center [970, 626] width 184 height 27
click at [954, 585] on li "Country code : Lauks ir obligāts" at bounding box center [970, 591] width 161 height 12
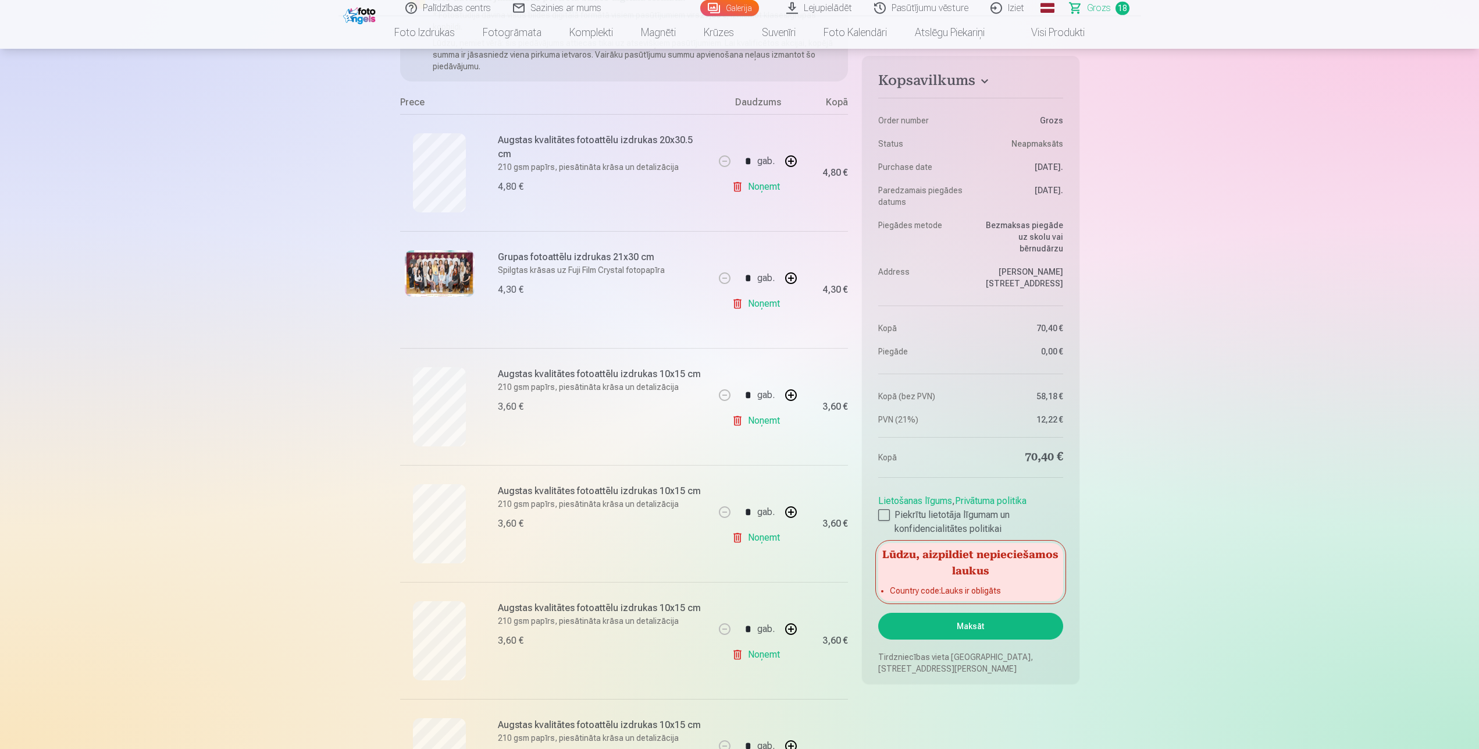
scroll to position [178, 0]
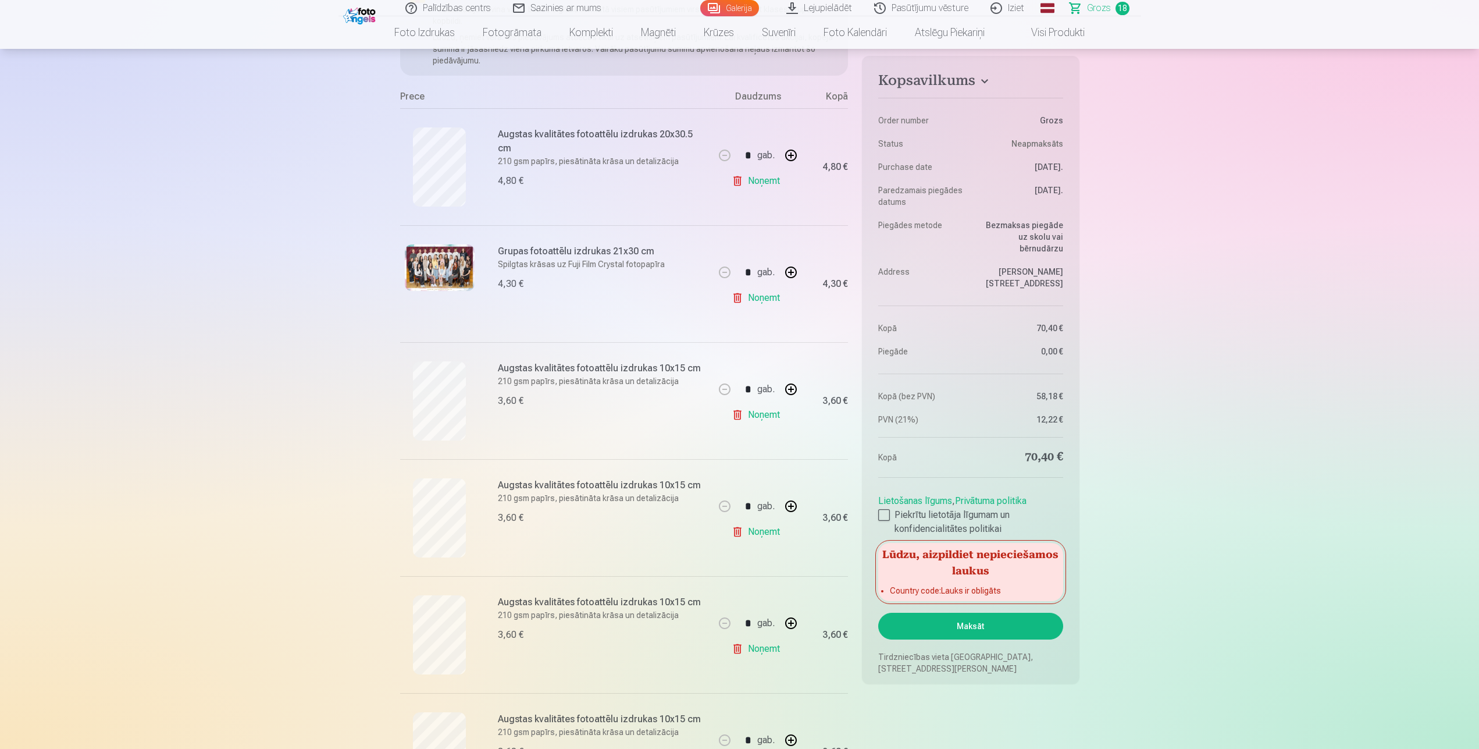
click at [971, 625] on button "Maksāt" at bounding box center [970, 626] width 184 height 27
click at [980, 614] on button "Maksāt" at bounding box center [970, 626] width 184 height 27
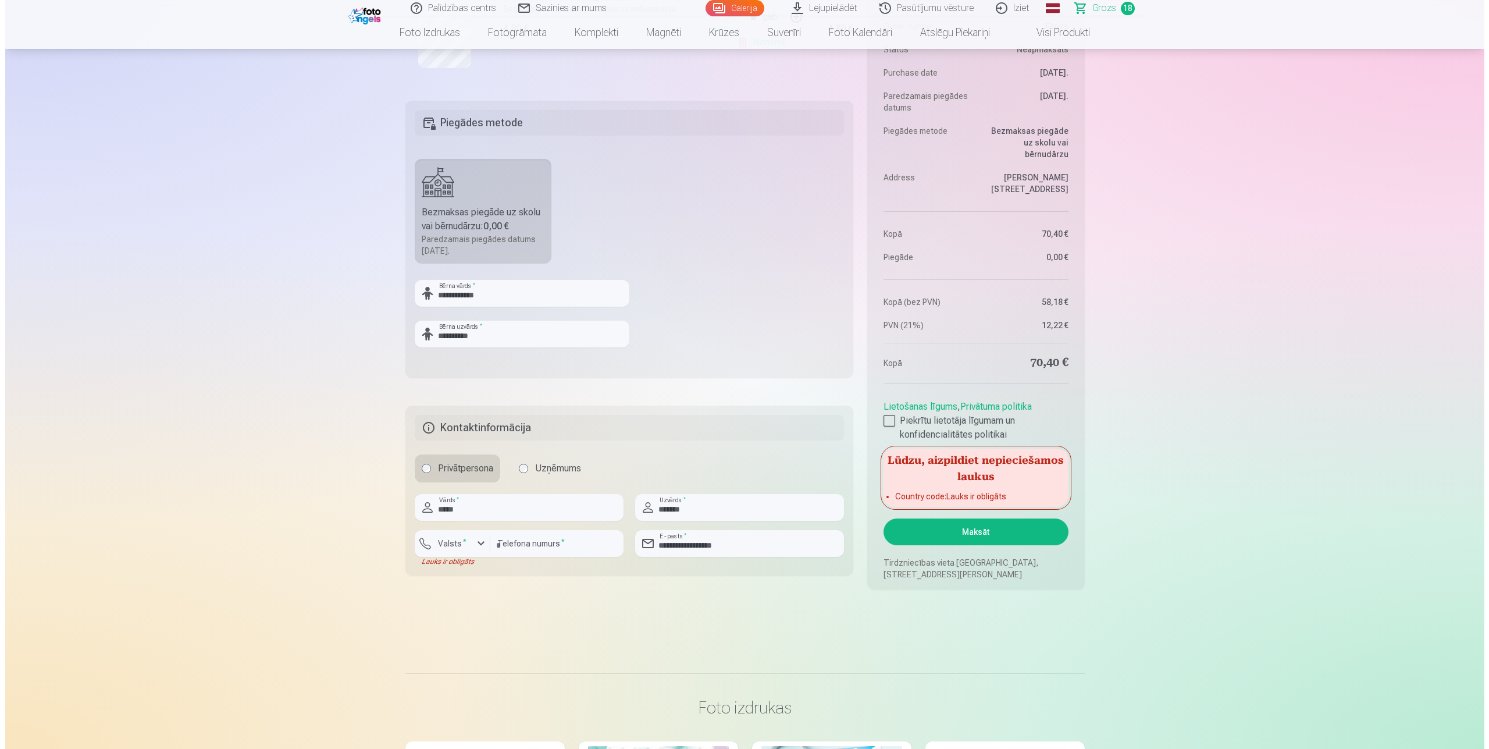
scroll to position [2314, 0]
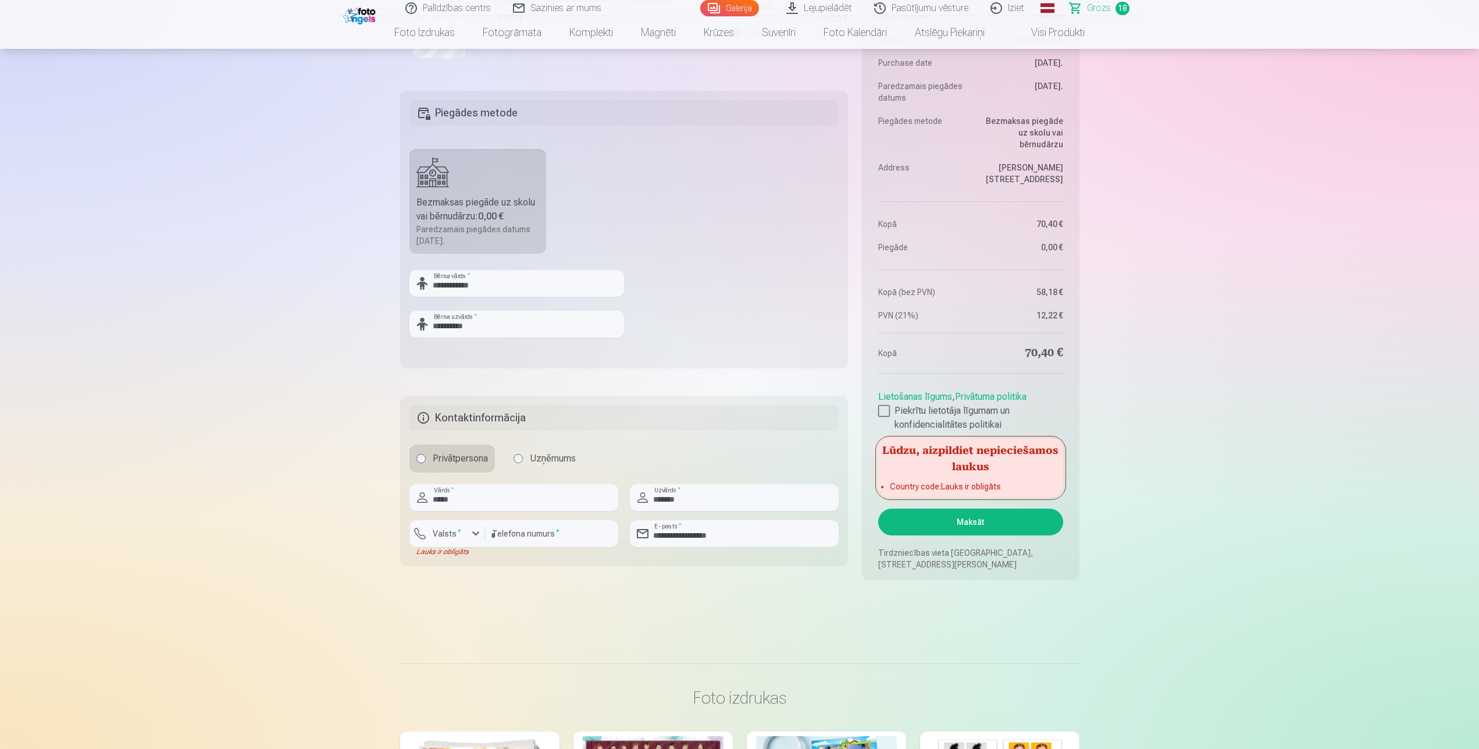
drag, startPoint x: 537, startPoint y: 108, endPoint x: 539, endPoint y: 115, distance: 7.8
click at [537, 107] on h5 "Piegādes metode" at bounding box center [625, 113] width 430 height 26
click at [460, 535] on label "Valsts *" at bounding box center [447, 534] width 38 height 12
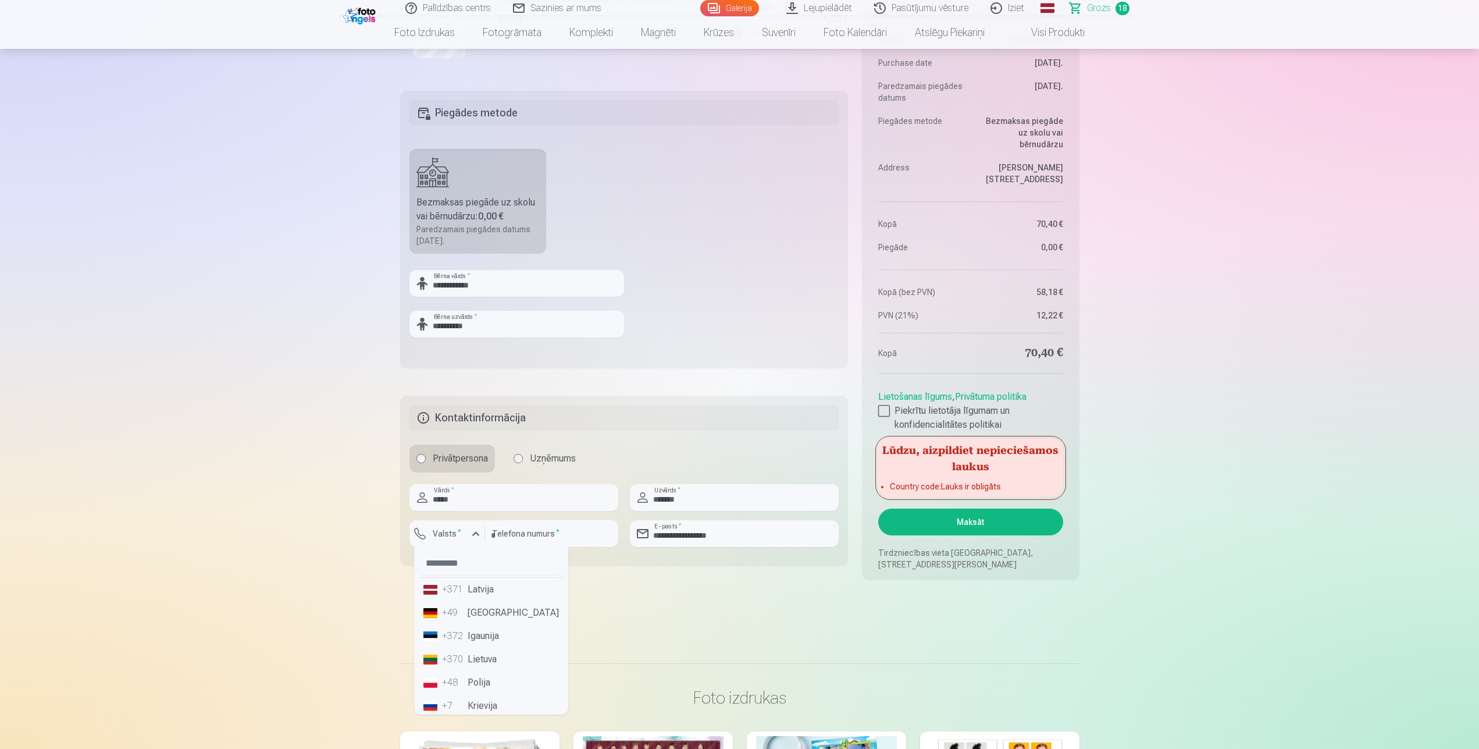
click at [464, 588] on div "+371" at bounding box center [453, 589] width 23 height 14
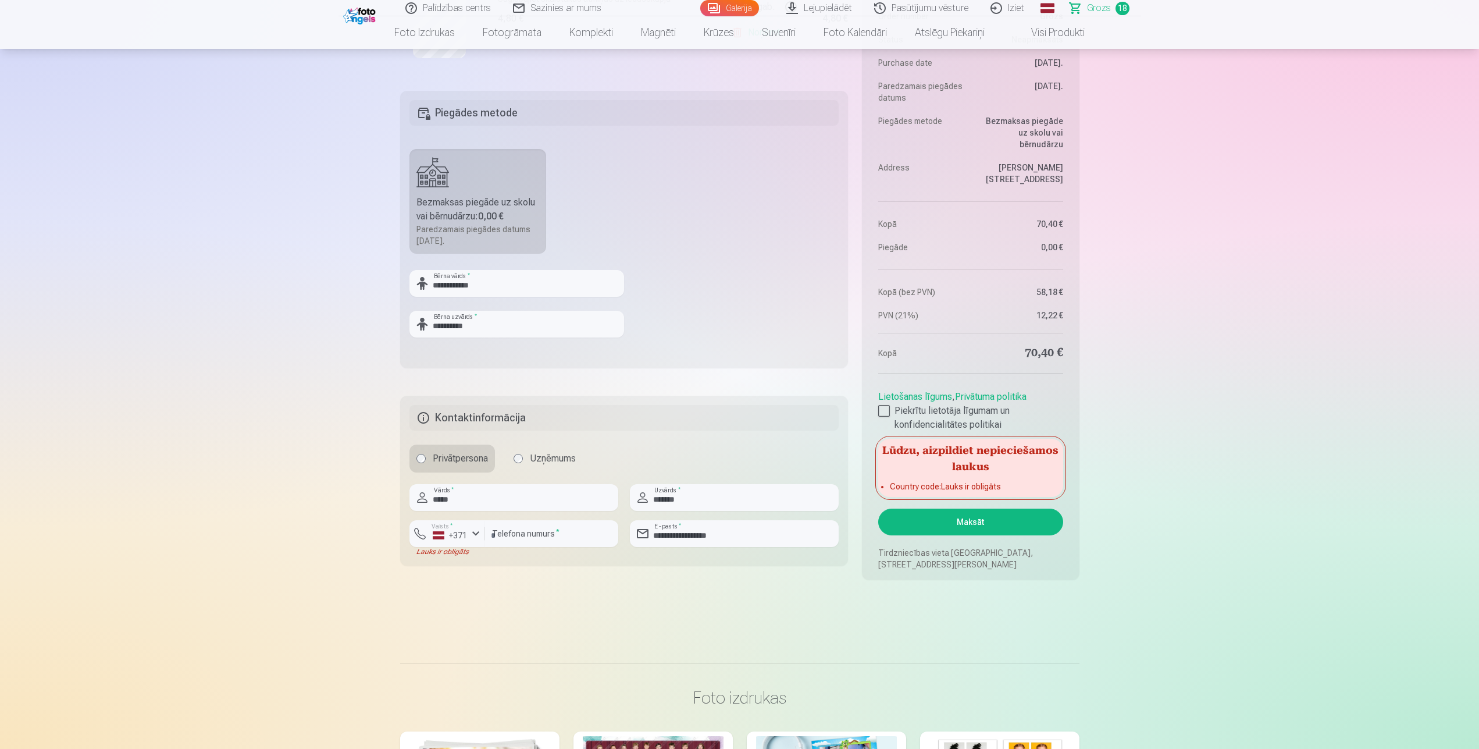
click at [990, 528] on button "Maksāt" at bounding box center [970, 521] width 184 height 27
